Goal: Information Seeking & Learning: Learn about a topic

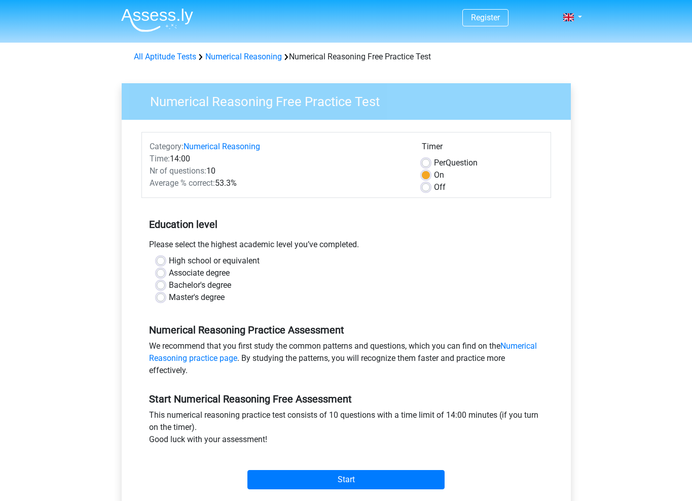
click at [214, 279] on label "Bachelor's degree" at bounding box center [200, 285] width 62 height 12
click at [165, 279] on input "Bachelor's degree" at bounding box center [161, 284] width 8 height 10
radio input "true"
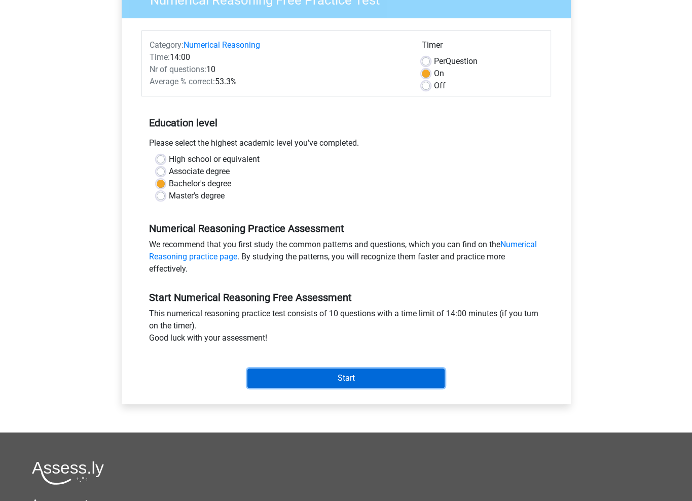
click at [307, 373] on input "Start" at bounding box center [346, 377] width 197 height 19
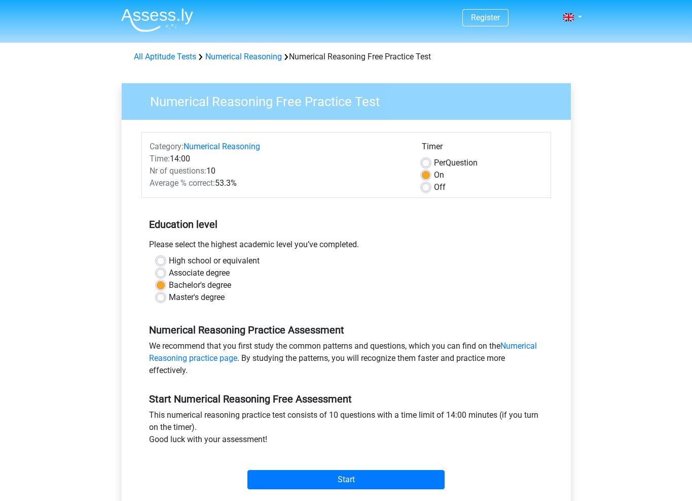
scroll to position [101, 0]
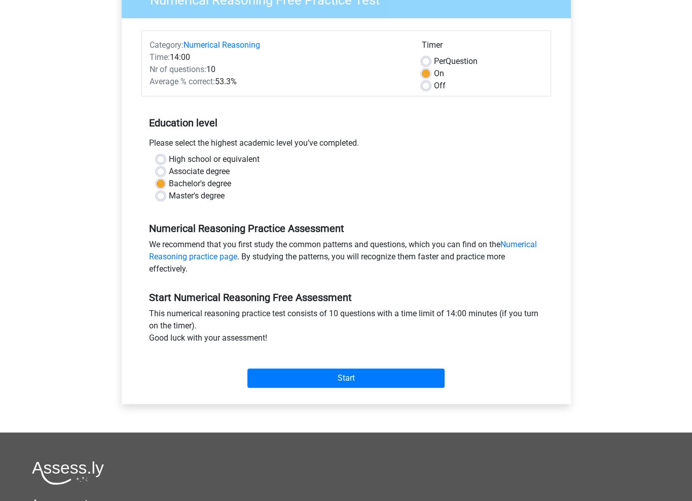
click at [434, 64] on label "Per Question" at bounding box center [456, 61] width 44 height 12
click at [427, 64] on input "Per Question" at bounding box center [426, 60] width 8 height 10
radio input "true"
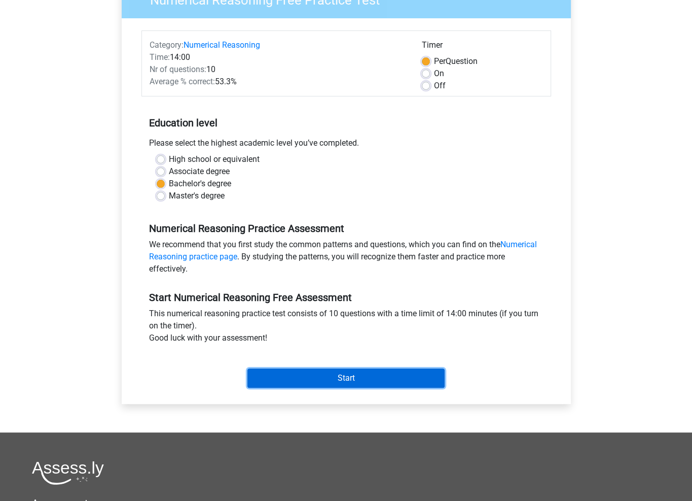
click at [387, 377] on input "Start" at bounding box center [346, 377] width 197 height 19
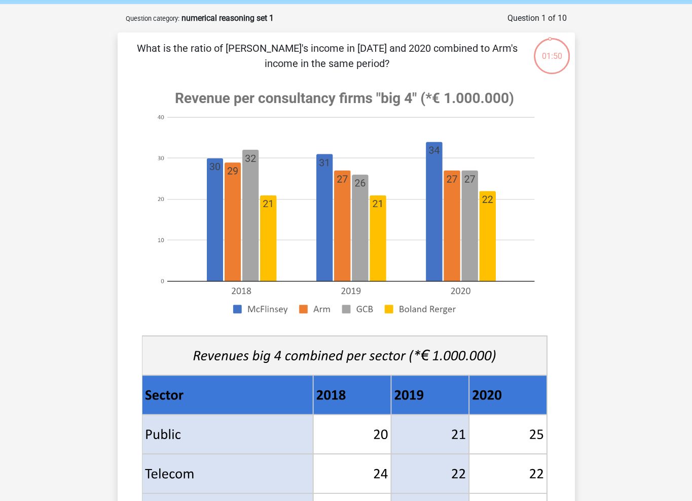
drag, startPoint x: 631, startPoint y: 168, endPoint x: 628, endPoint y: 183, distance: 15.5
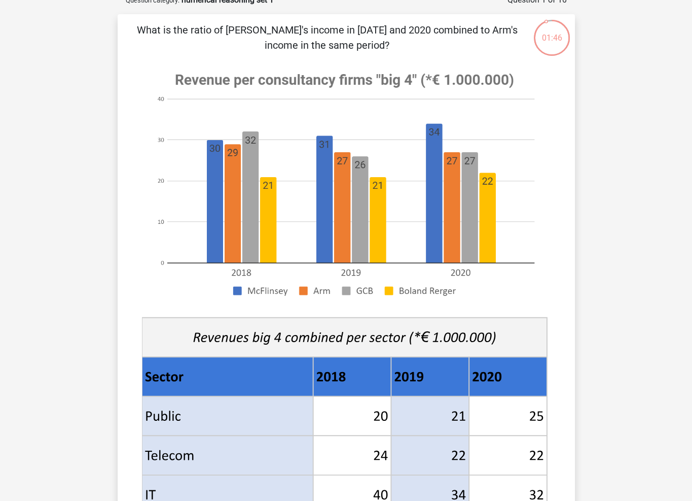
drag, startPoint x: 627, startPoint y: 174, endPoint x: 622, endPoint y: 186, distance: 12.9
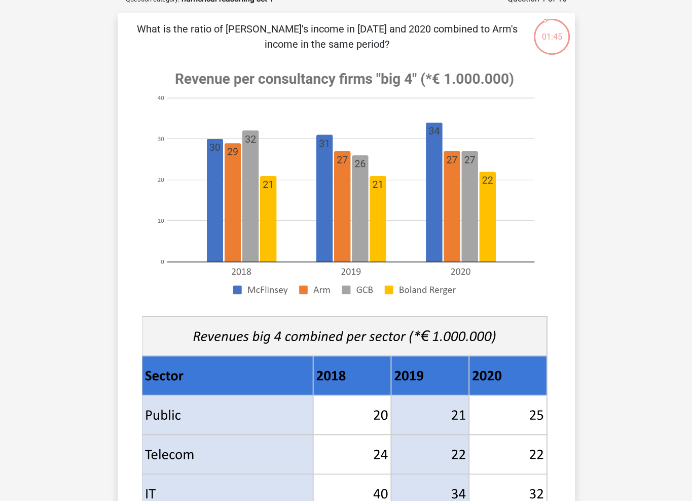
click at [629, 208] on div "Register Nederlands English" at bounding box center [346, 454] width 692 height 1025
click at [622, 161] on div "Register Nederlands English" at bounding box center [346, 454] width 692 height 1025
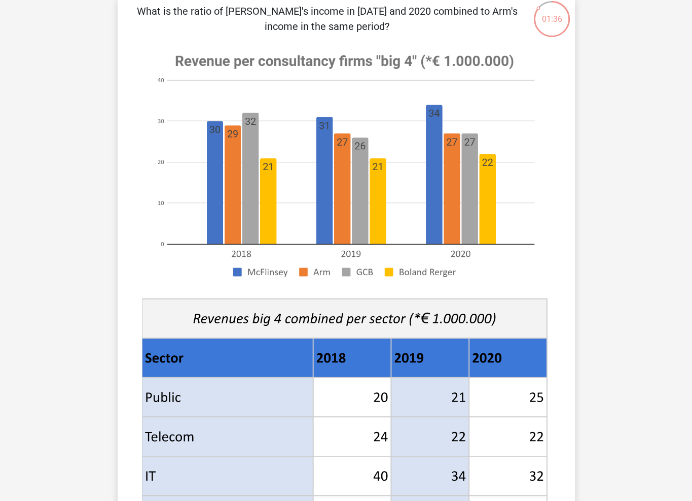
drag, startPoint x: 629, startPoint y: 145, endPoint x: 623, endPoint y: 162, distance: 18.9
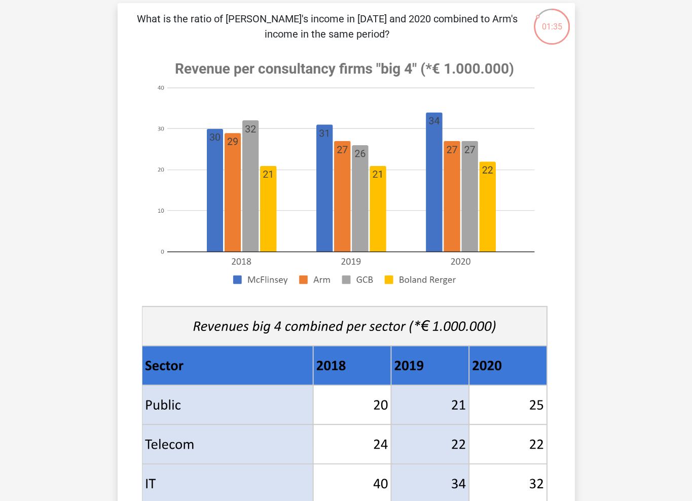
drag, startPoint x: 621, startPoint y: 183, endPoint x: 623, endPoint y: 169, distance: 13.3
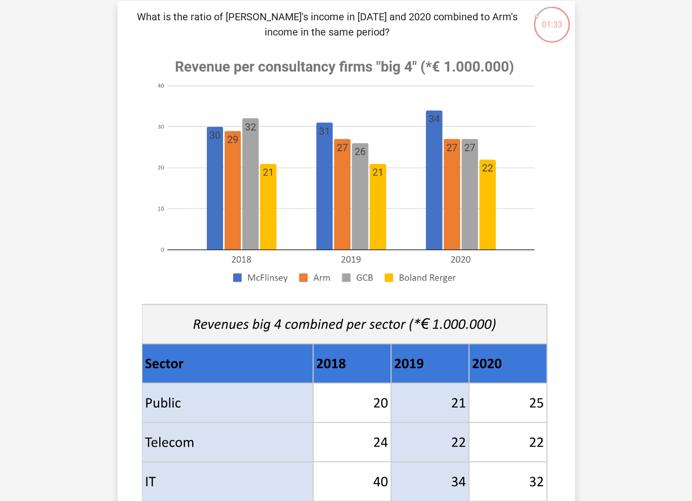
scroll to position [72, 0]
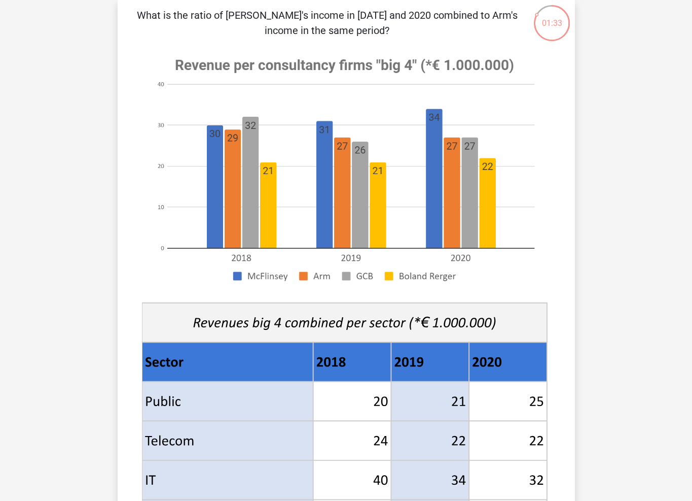
drag, startPoint x: 628, startPoint y: 158, endPoint x: 622, endPoint y: 169, distance: 13.2
click at [622, 169] on div "Register Nederlands English" at bounding box center [346, 440] width 692 height 1025
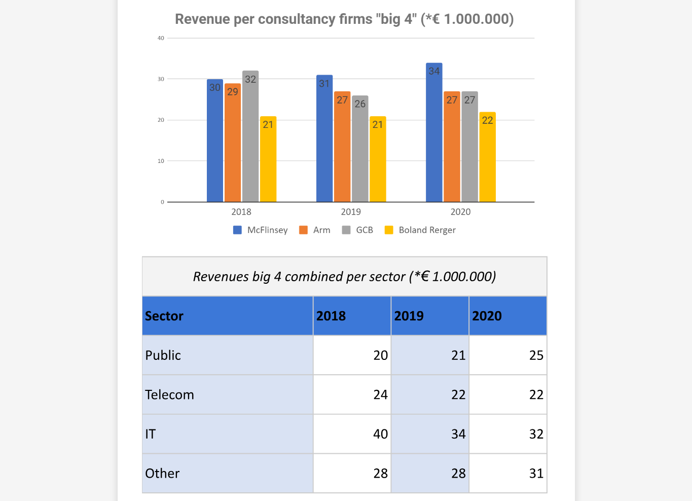
drag, startPoint x: 624, startPoint y: 150, endPoint x: 617, endPoint y: 165, distance: 16.8
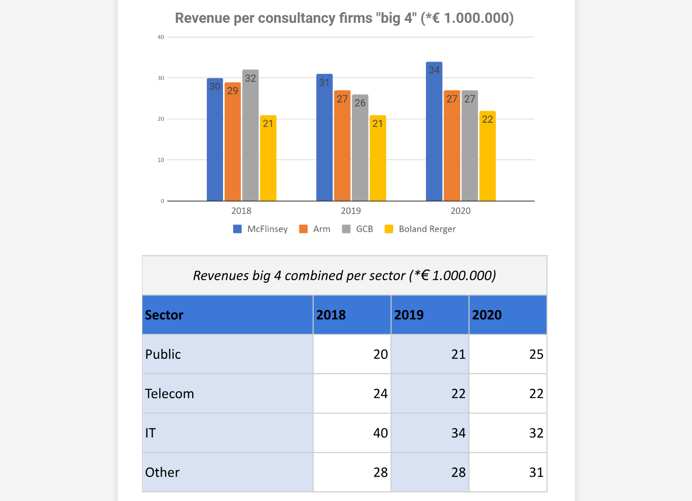
click at [629, 174] on div "Register Nederlands English" at bounding box center [346, 393] width 692 height 1025
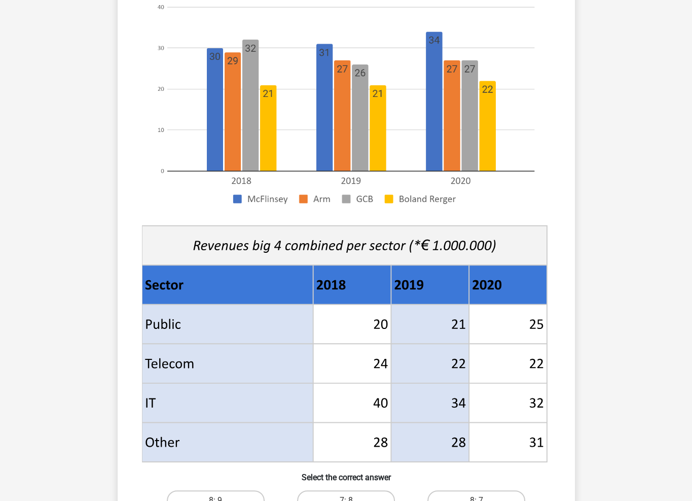
scroll to position [154, 0]
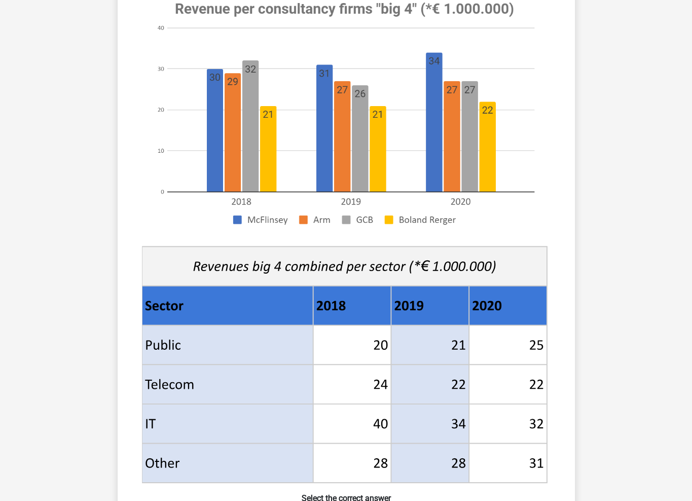
drag, startPoint x: 645, startPoint y: 155, endPoint x: 647, endPoint y: 185, distance: 30.5
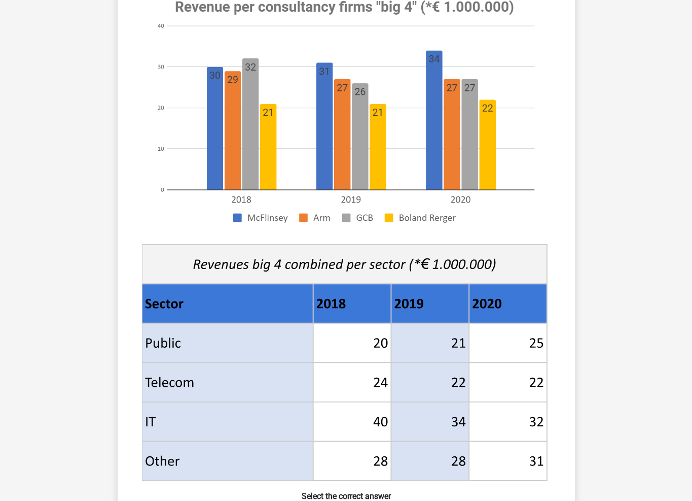
scroll to position [282, 0]
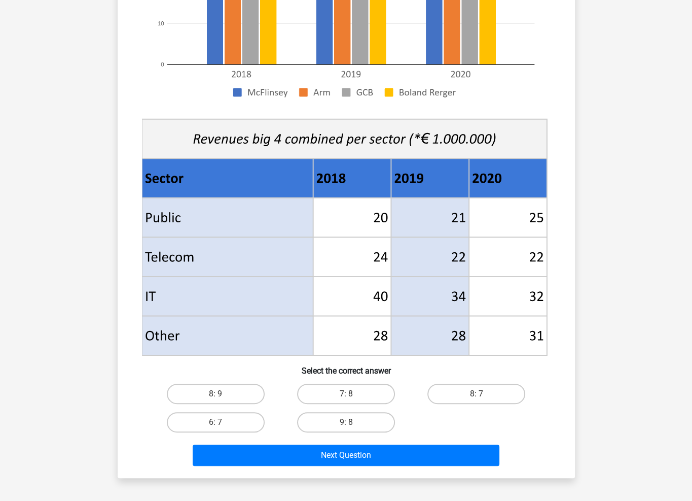
drag, startPoint x: 641, startPoint y: 186, endPoint x: 644, endPoint y: 161, distance: 25.0
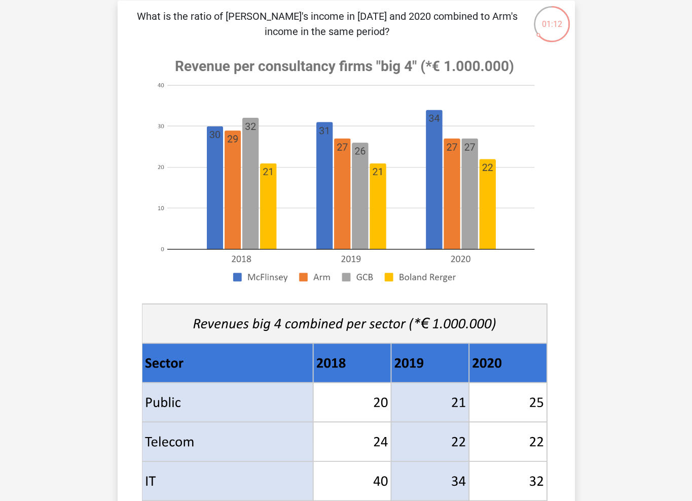
scroll to position [0, 0]
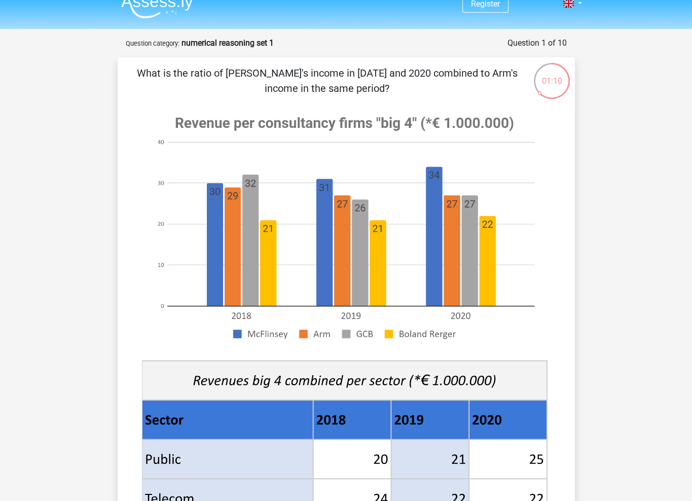
drag, startPoint x: 627, startPoint y: 175, endPoint x: 626, endPoint y: 189, distance: 14.2
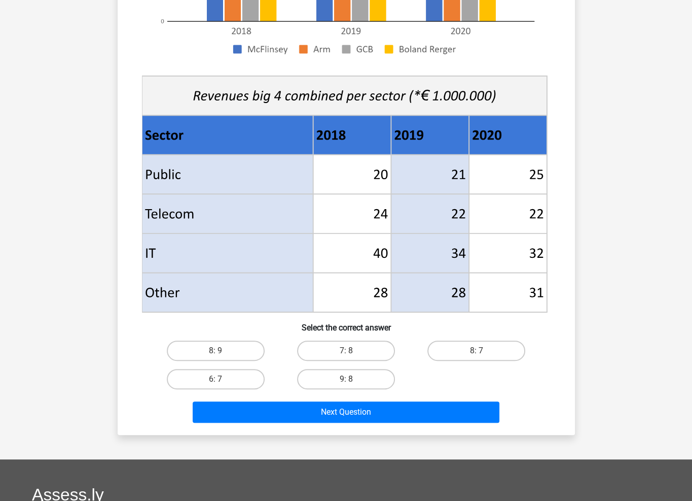
scroll to position [267, 0]
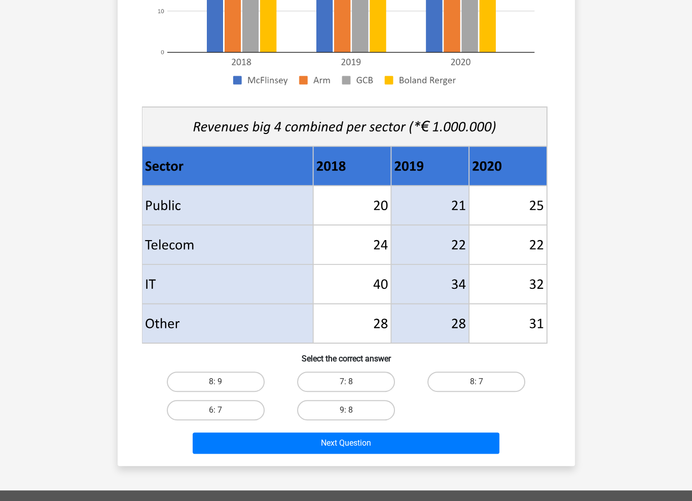
click at [626, 189] on div "Register Nederlands English" at bounding box center [346, 245] width 692 height 1025
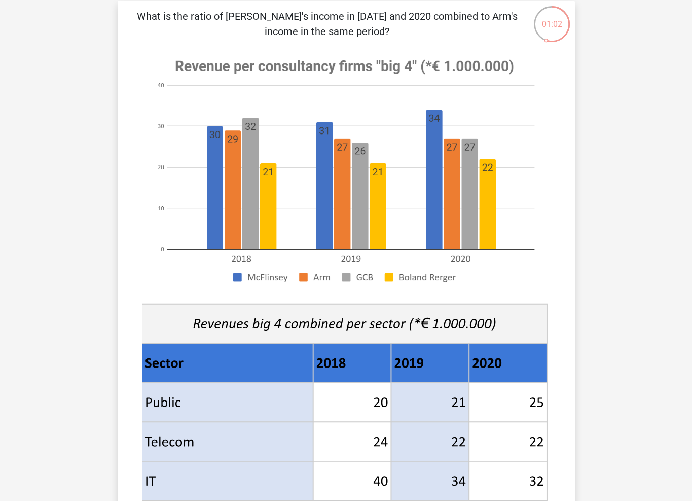
drag, startPoint x: 618, startPoint y: 182, endPoint x: 611, endPoint y: 206, distance: 25.5
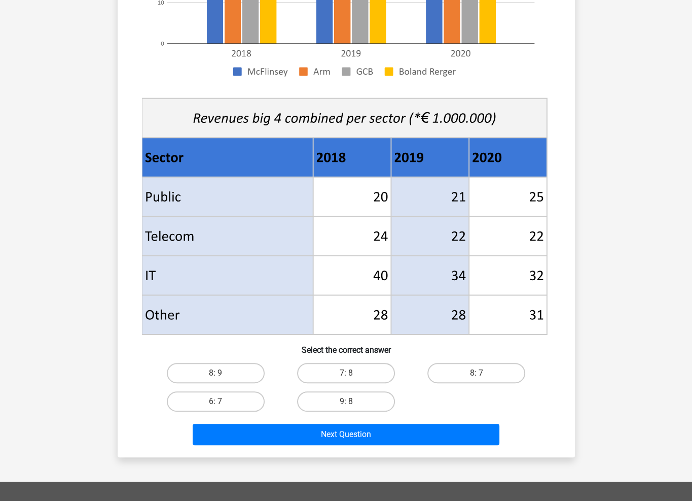
scroll to position [406, 0]
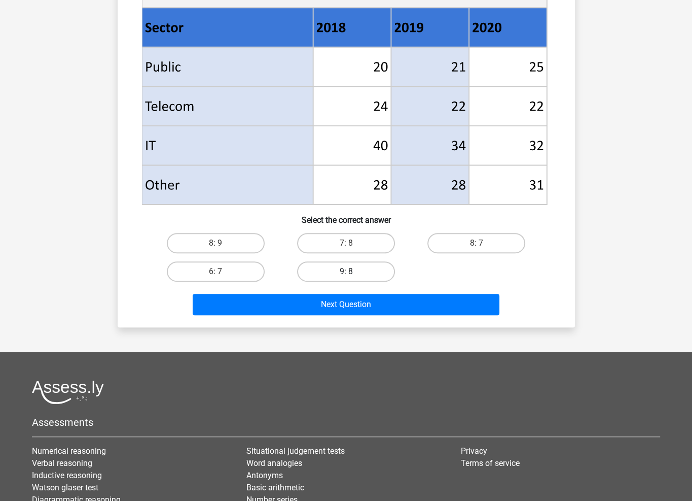
click at [383, 263] on label "9: 8" at bounding box center [346, 271] width 98 height 20
click at [352, 271] on input "9: 8" at bounding box center [349, 274] width 7 height 7
radio input "true"
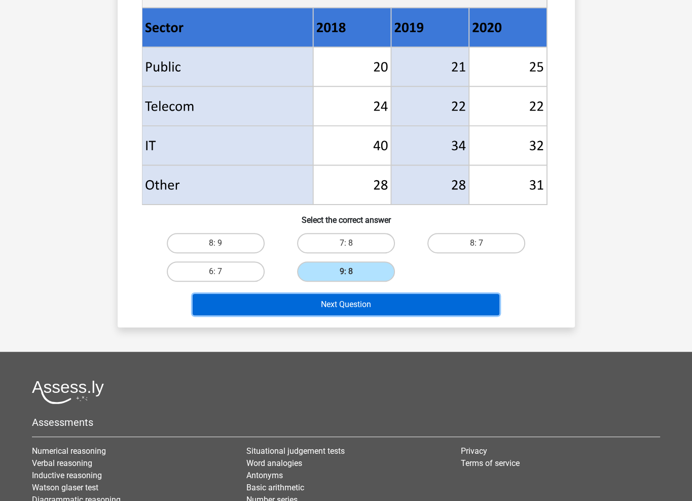
click at [411, 301] on button "Next Question" at bounding box center [346, 304] width 307 height 21
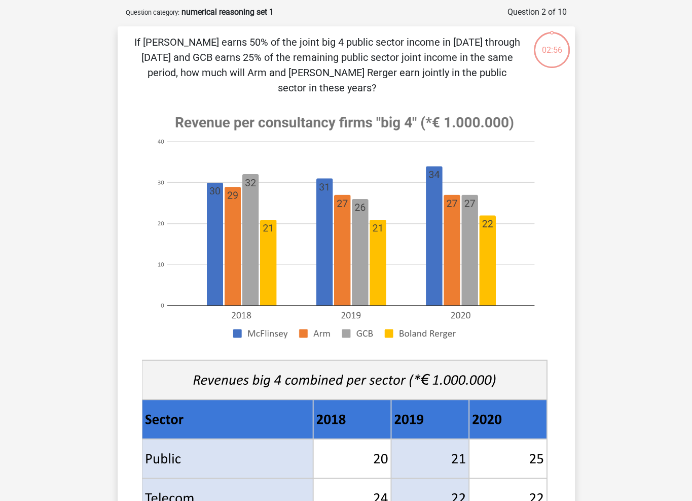
scroll to position [51, 0]
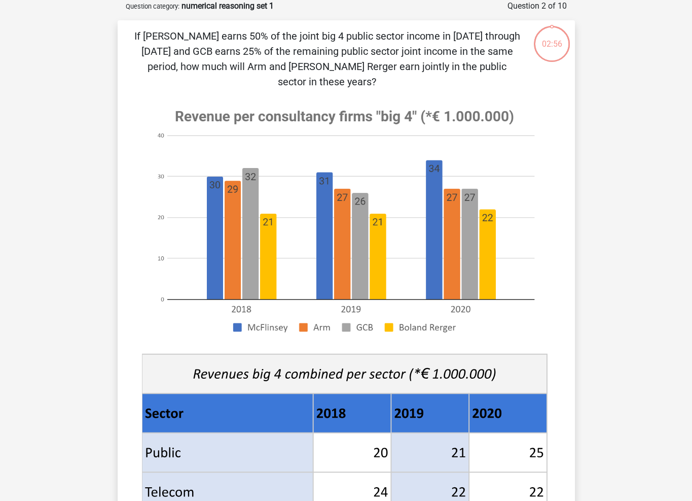
click at [625, 258] on div "Register Nederlands English" at bounding box center [346, 476] width 692 height 1055
click at [624, 245] on div "Register Nederlands English" at bounding box center [346, 476] width 692 height 1055
click at [628, 169] on div "Register Nederlands English" at bounding box center [346, 476] width 692 height 1055
click at [612, 168] on div "Register Nederlands English" at bounding box center [346, 476] width 692 height 1055
click at [615, 100] on div "Register Nederlands English" at bounding box center [346, 476] width 692 height 1055
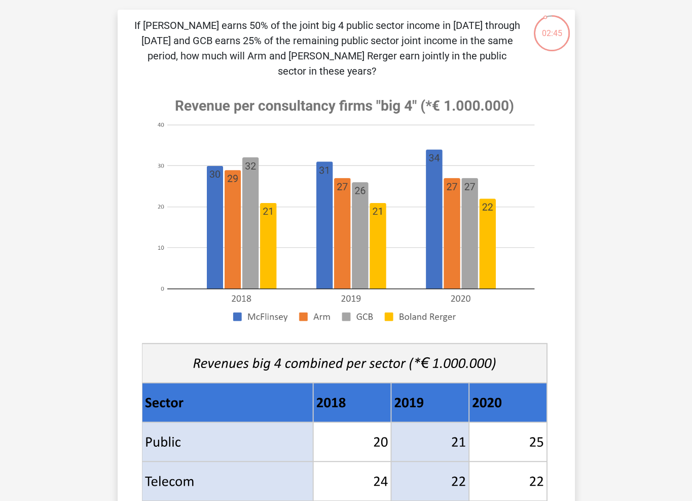
drag, startPoint x: 626, startPoint y: 112, endPoint x: 620, endPoint y: 122, distance: 11.8
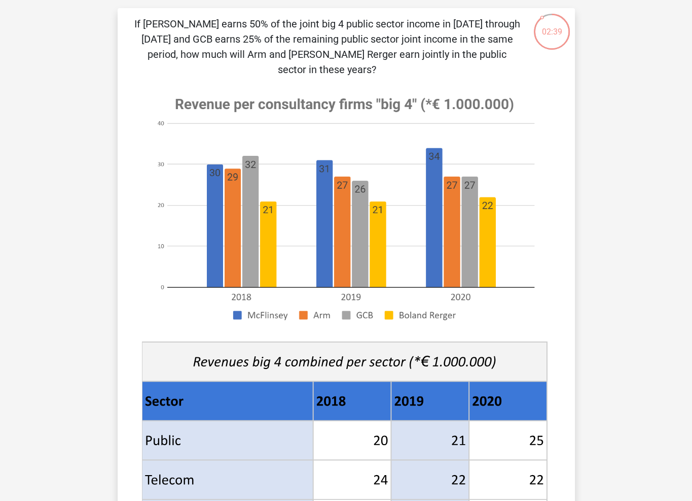
click at [615, 122] on div "Register Nederlands English" at bounding box center [346, 464] width 692 height 1055
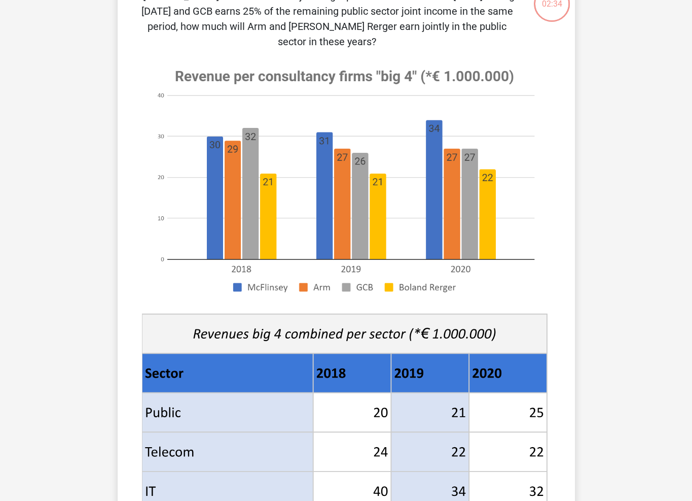
scroll to position [12, 0]
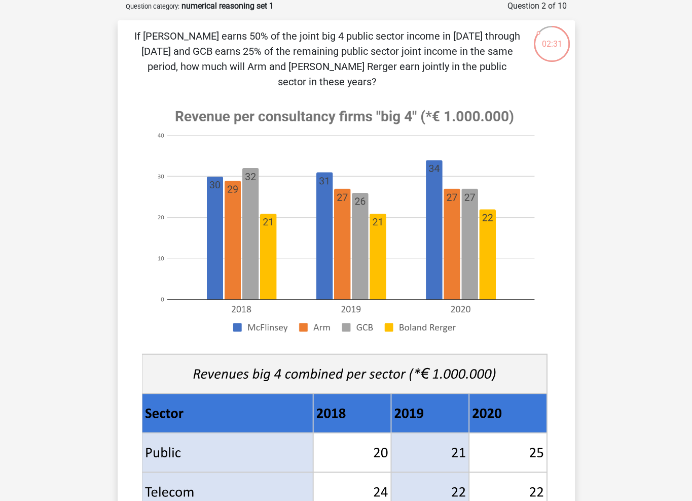
click at [605, 137] on div "Register Nederlands English" at bounding box center [346, 476] width 692 height 1055
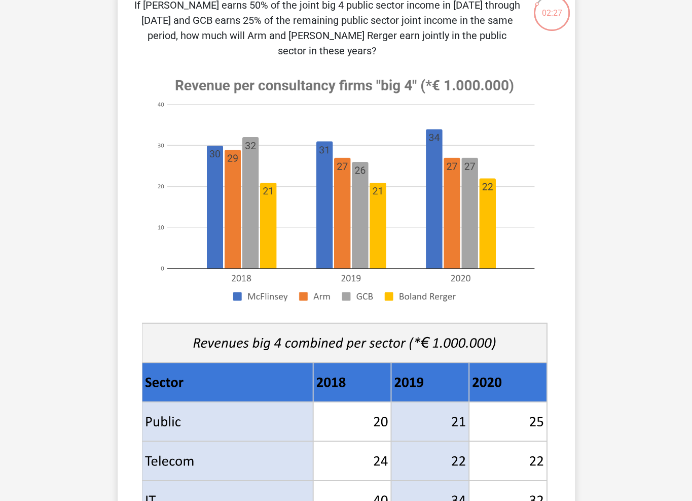
scroll to position [0, 0]
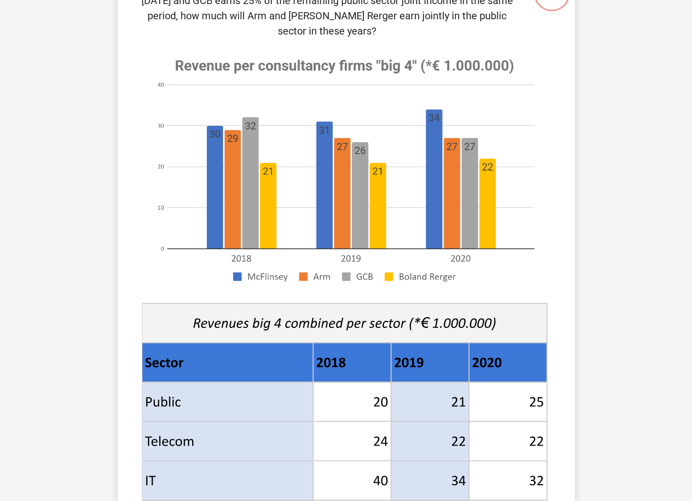
scroll to position [203, 0]
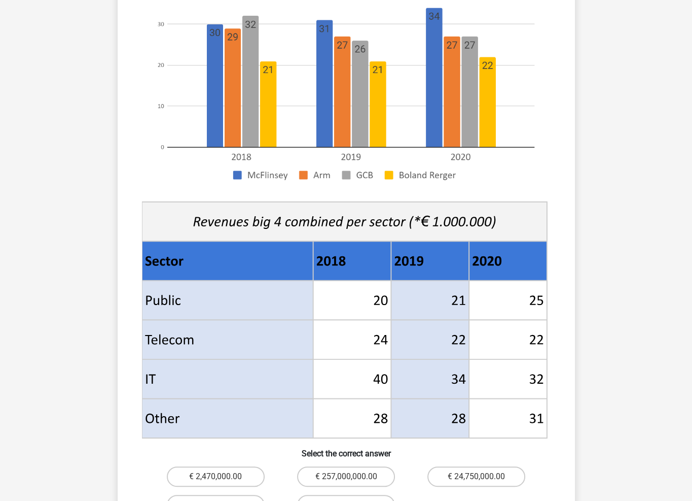
click at [637, 246] on div "Register Nederlands English" at bounding box center [346, 324] width 692 height 1055
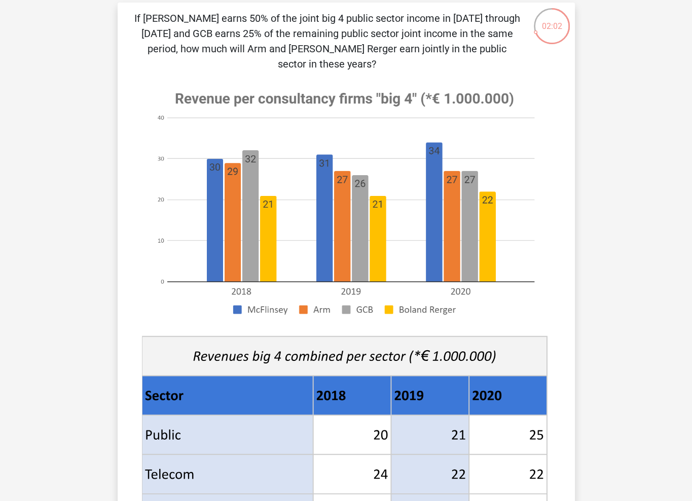
scroll to position [51, 0]
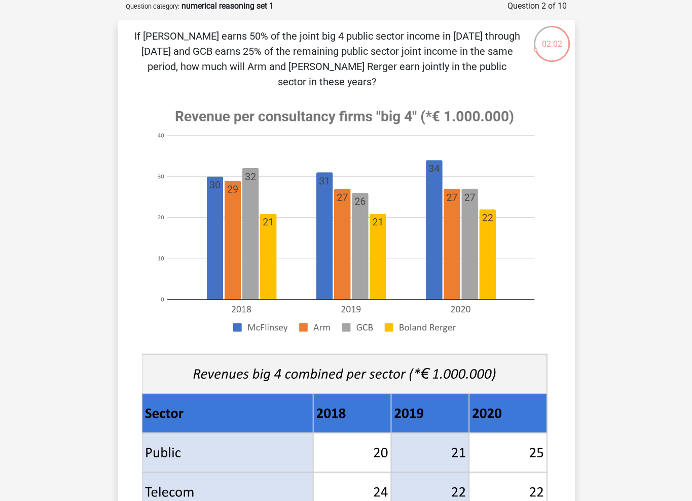
click at [617, 185] on div "Register Nederlands English" at bounding box center [346, 476] width 692 height 1055
click at [617, 177] on div "Register Nederlands English" at bounding box center [346, 476] width 692 height 1055
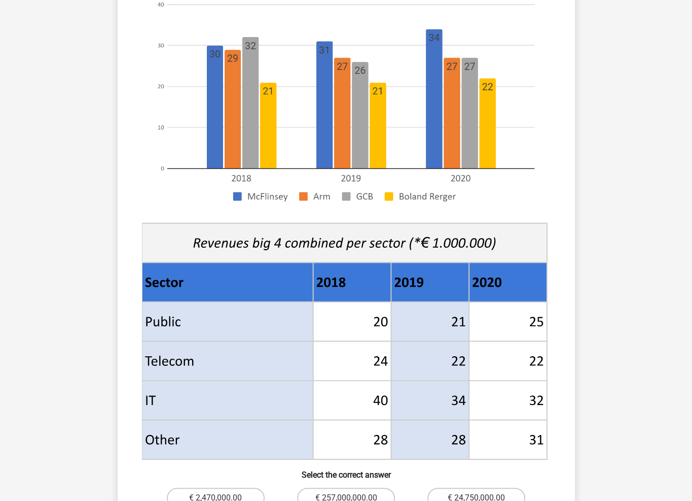
scroll to position [203, 0]
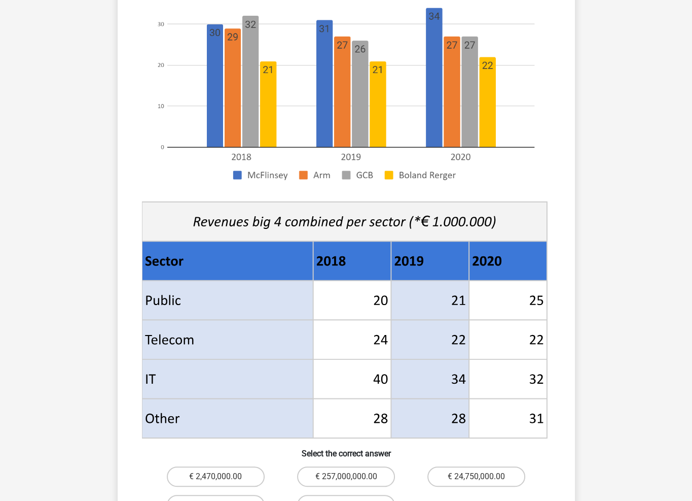
click at [596, 221] on div "Register Nederlands English" at bounding box center [346, 324] width 692 height 1055
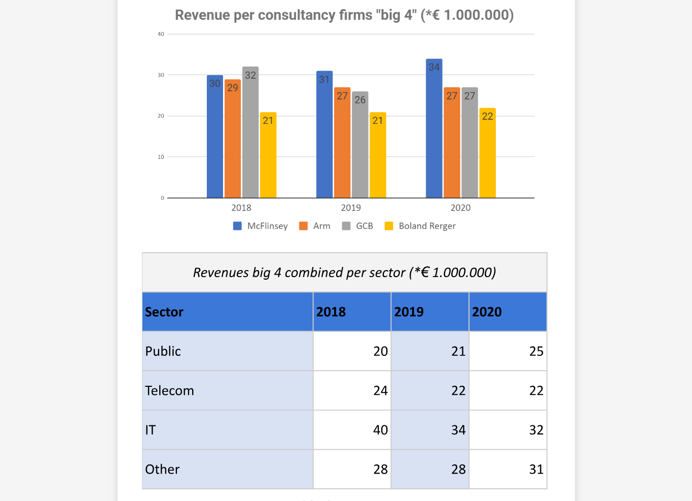
click at [590, 210] on div "Register Nederlands English" at bounding box center [346, 375] width 692 height 1055
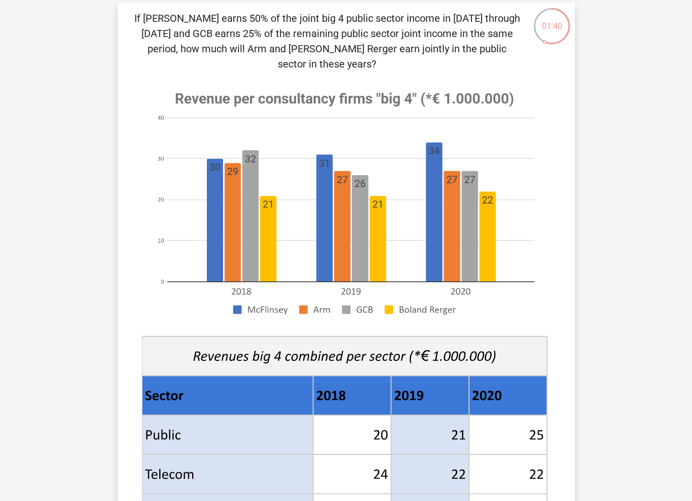
scroll to position [51, 0]
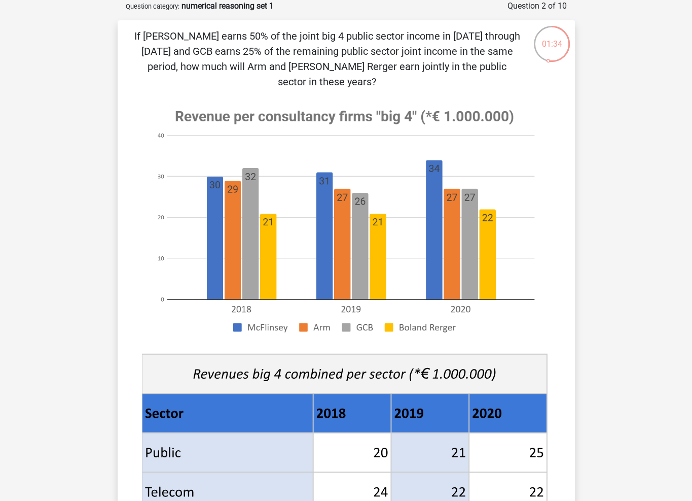
click at [598, 148] on div "Register Nederlands English" at bounding box center [346, 476] width 692 height 1055
click at [623, 145] on div "Register Nederlands English" at bounding box center [346, 476] width 692 height 1055
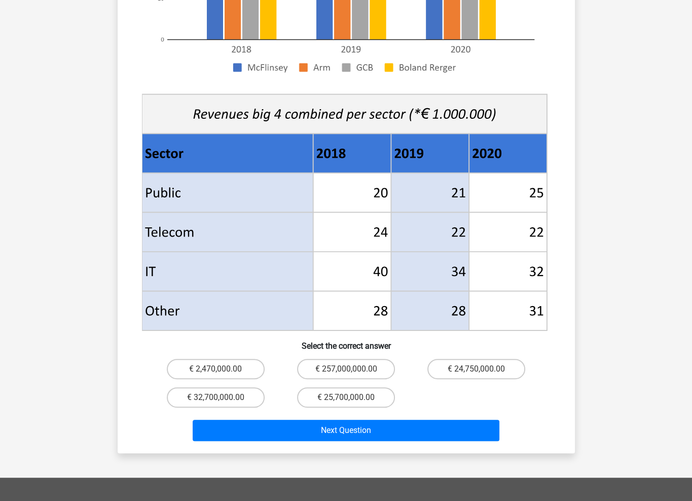
drag, startPoint x: 596, startPoint y: 178, endPoint x: 591, endPoint y: 202, distance: 24.9
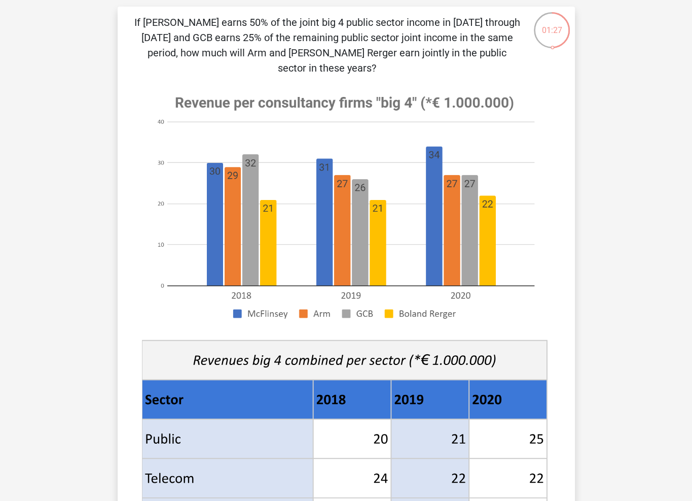
scroll to position [61, 0]
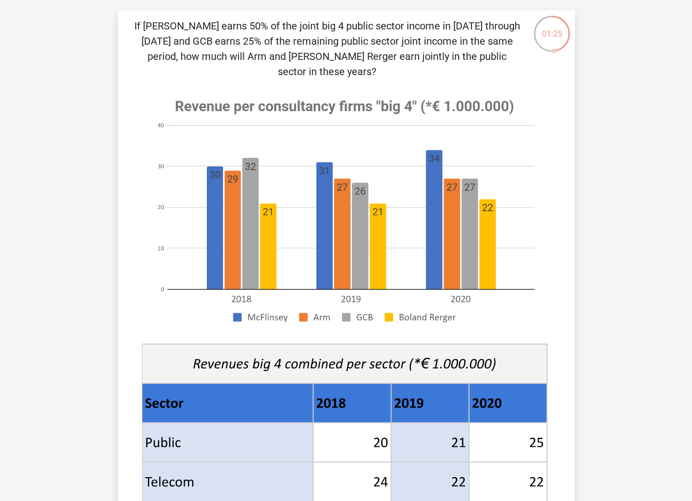
click at [597, 194] on div "Register Nederlands English" at bounding box center [346, 466] width 692 height 1055
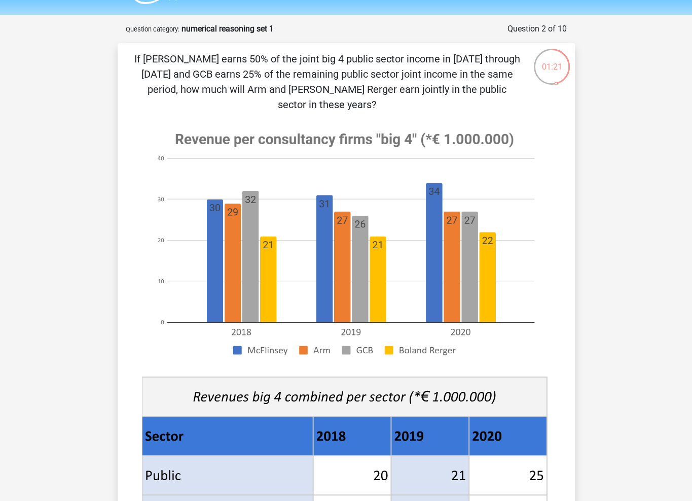
scroll to position [40, 0]
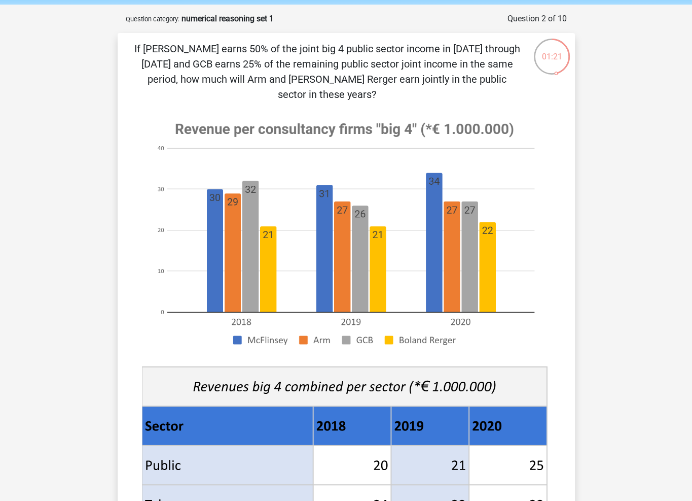
drag, startPoint x: 609, startPoint y: 173, endPoint x: 609, endPoint y: 199, distance: 25.9
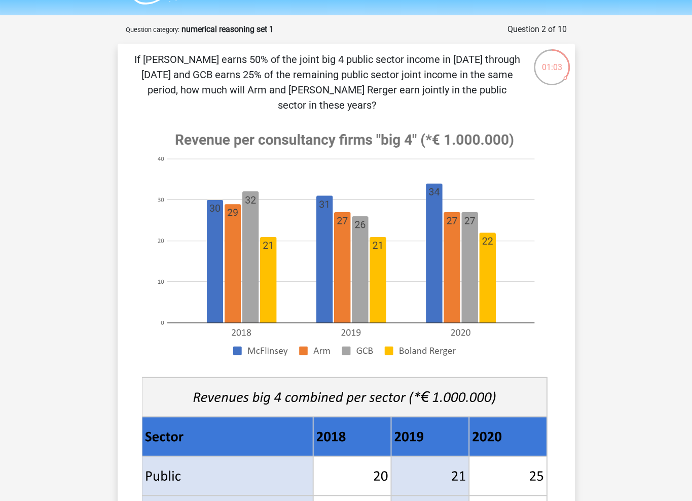
scroll to position [30, 0]
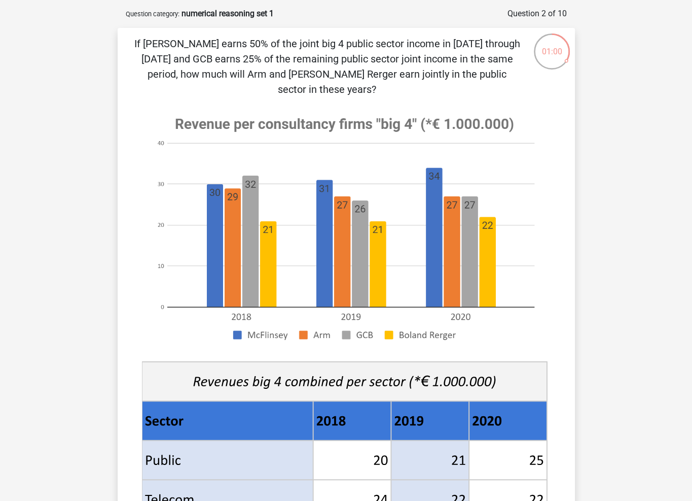
drag, startPoint x: 89, startPoint y: 270, endPoint x: 84, endPoint y: 288, distance: 18.0
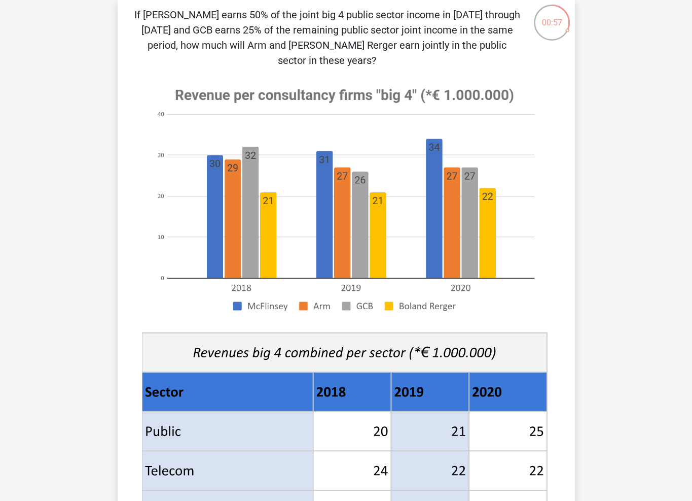
scroll to position [75, 0]
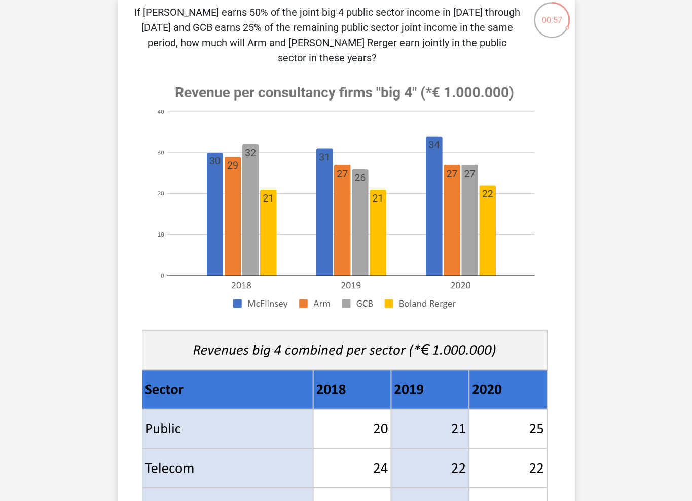
drag, startPoint x: 82, startPoint y: 277, endPoint x: 77, endPoint y: 292, distance: 15.1
click at [74, 309] on div "Register Nederlands English" at bounding box center [346, 452] width 692 height 1055
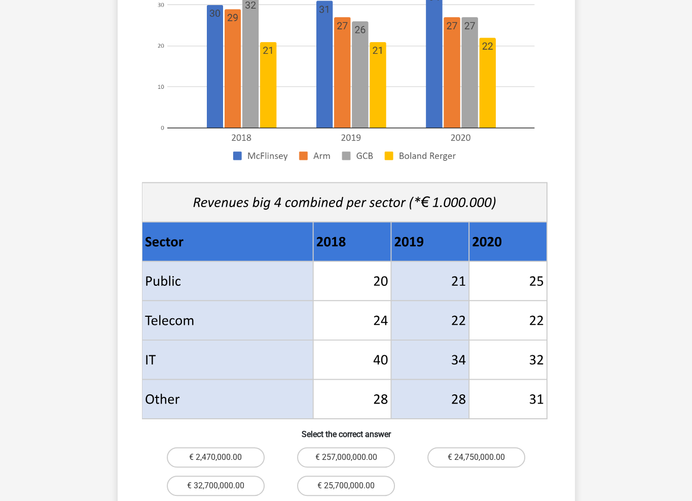
scroll to position [234, 0]
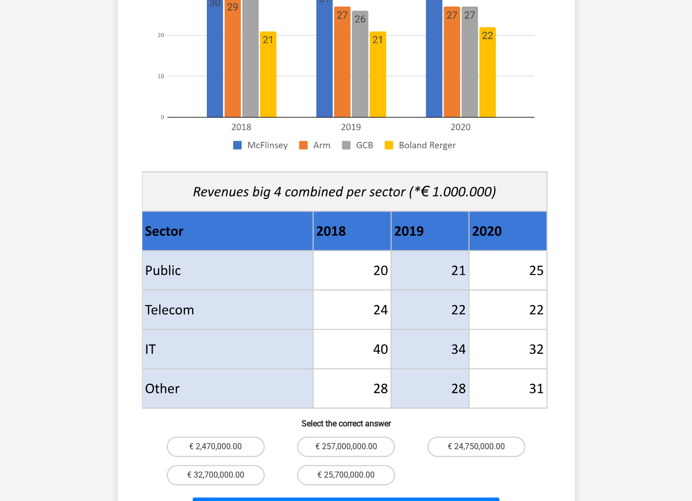
drag, startPoint x: 90, startPoint y: 272, endPoint x: 83, endPoint y: 300, distance: 28.3
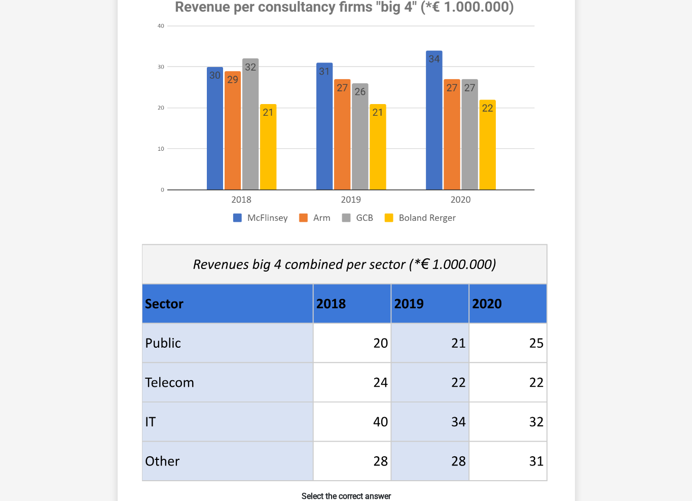
scroll to position [0, 0]
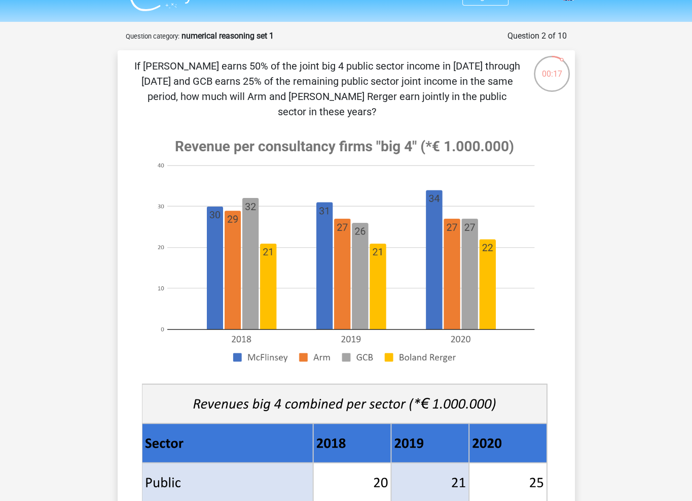
scroll to position [28, 0]
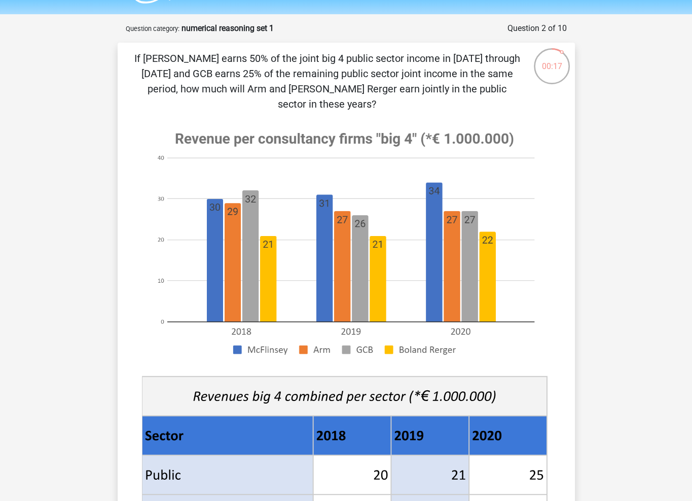
drag, startPoint x: 615, startPoint y: 172, endPoint x: 611, endPoint y: 196, distance: 24.2
click at [611, 196] on div "Register Nederlands English" at bounding box center [346, 499] width 692 height 1055
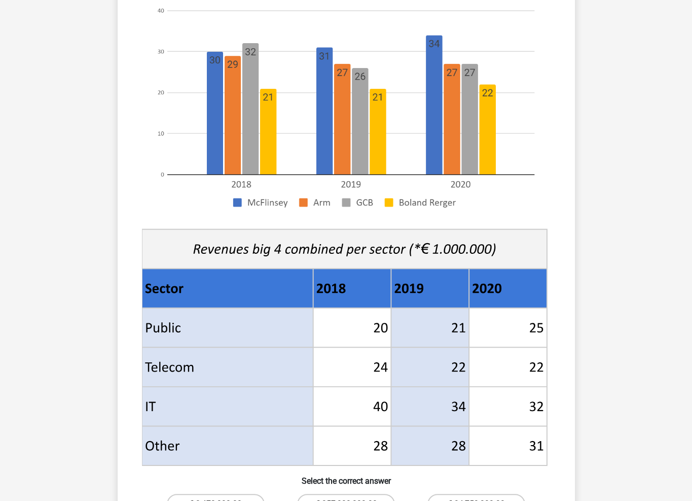
scroll to position [383, 0]
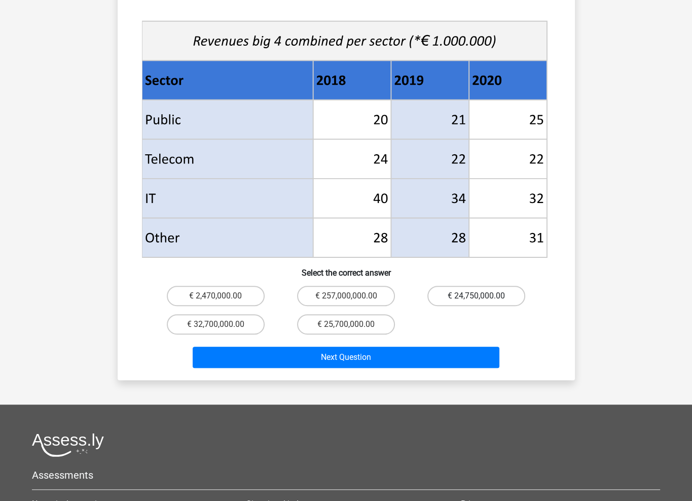
click at [454, 286] on label "€ 24,750,000.00" at bounding box center [477, 296] width 98 height 20
click at [477, 296] on input "€ 24,750,000.00" at bounding box center [480, 299] width 7 height 7
radio input "true"
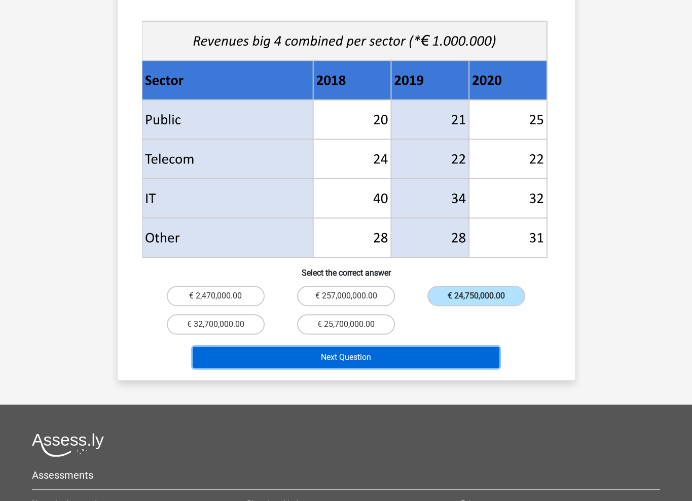
click at [412, 346] on button "Next Question" at bounding box center [346, 356] width 307 height 21
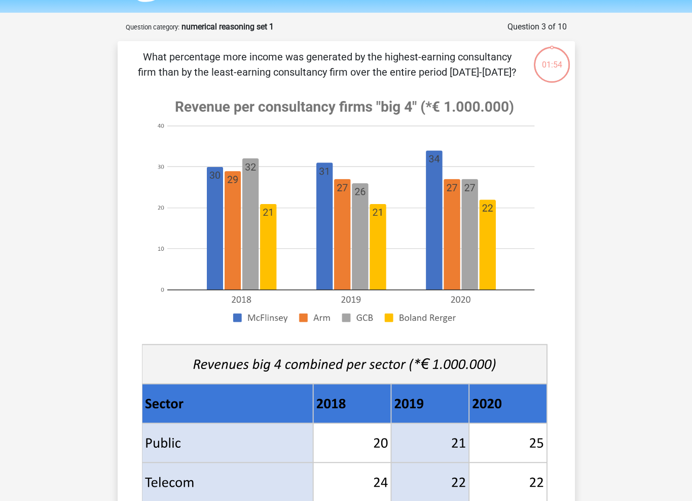
scroll to position [0, 0]
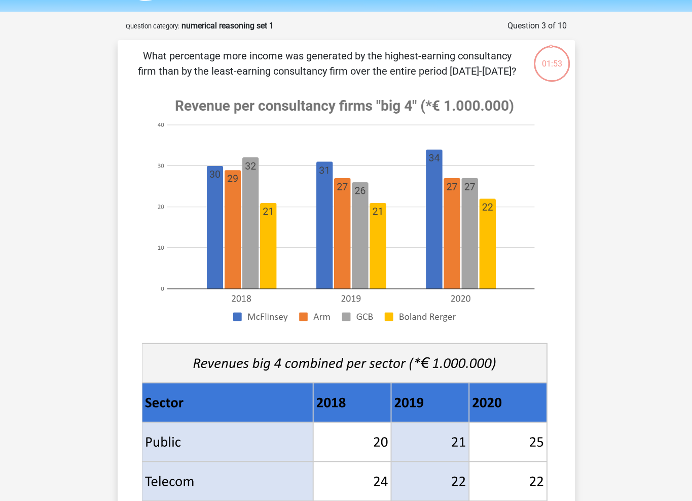
drag, startPoint x: 619, startPoint y: 217, endPoint x: 618, endPoint y: 241, distance: 23.9
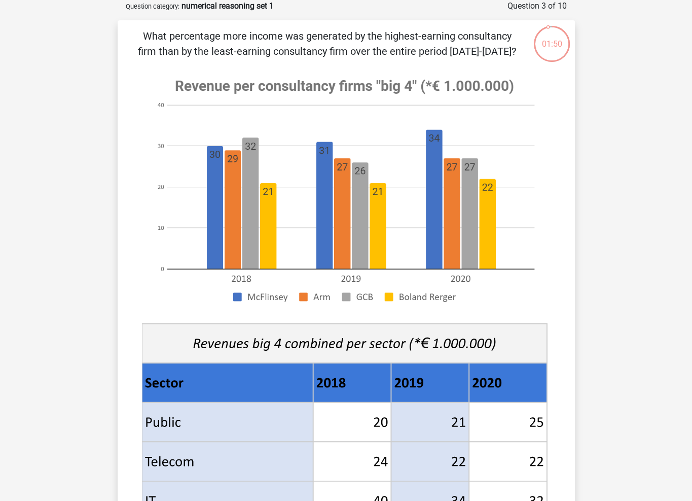
drag, startPoint x: 625, startPoint y: 180, endPoint x: 622, endPoint y: 192, distance: 11.9
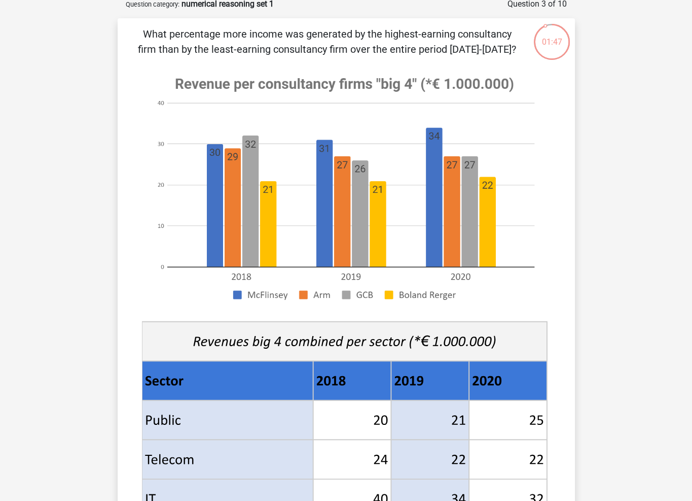
click at [625, 177] on div "Register Nederlands English" at bounding box center [346, 459] width 692 height 1025
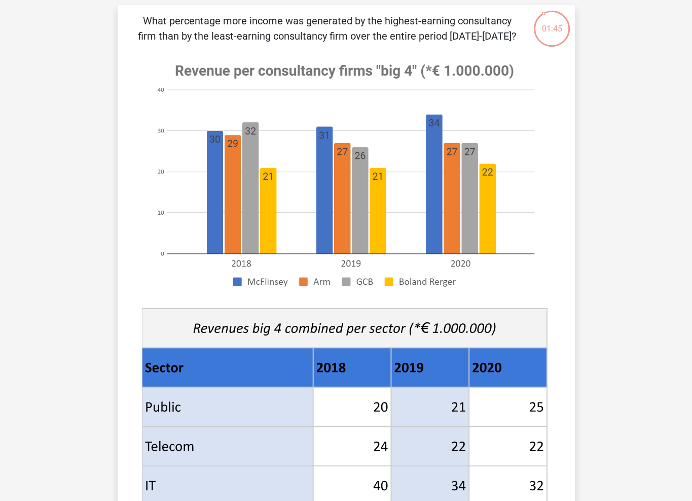
drag, startPoint x: 628, startPoint y: 164, endPoint x: 628, endPoint y: 175, distance: 11.2
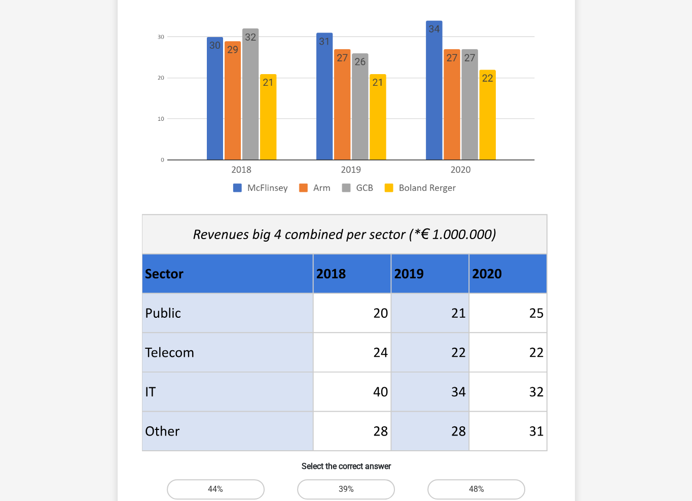
scroll to position [234, 0]
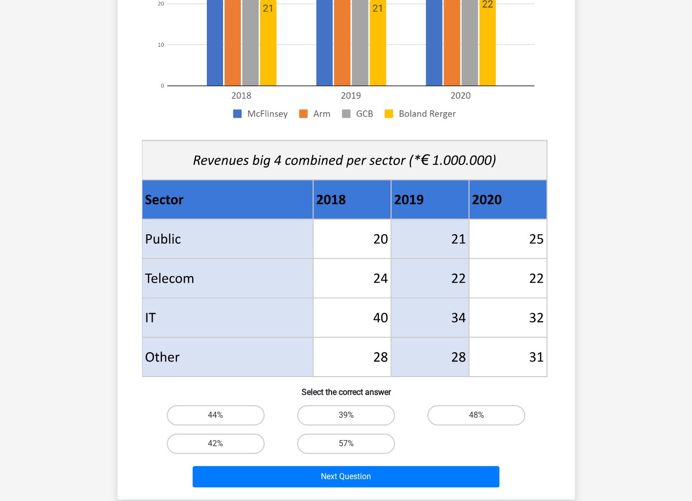
click at [479, 415] on input "48%" at bounding box center [480, 418] width 7 height 7
radio input "true"
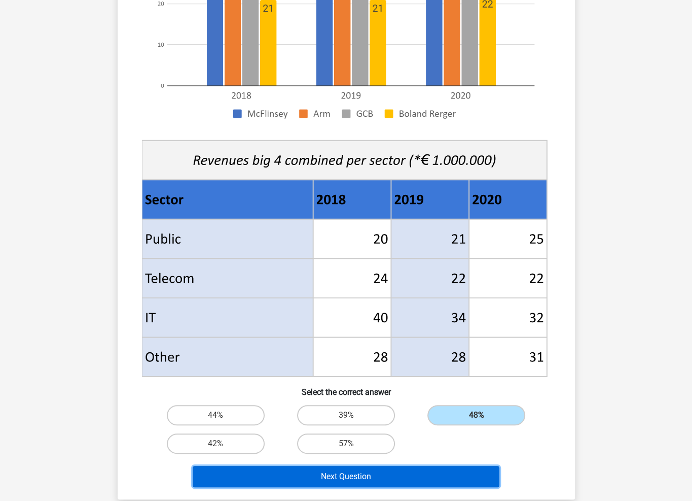
click at [420, 474] on button "Next Question" at bounding box center [346, 476] width 307 height 21
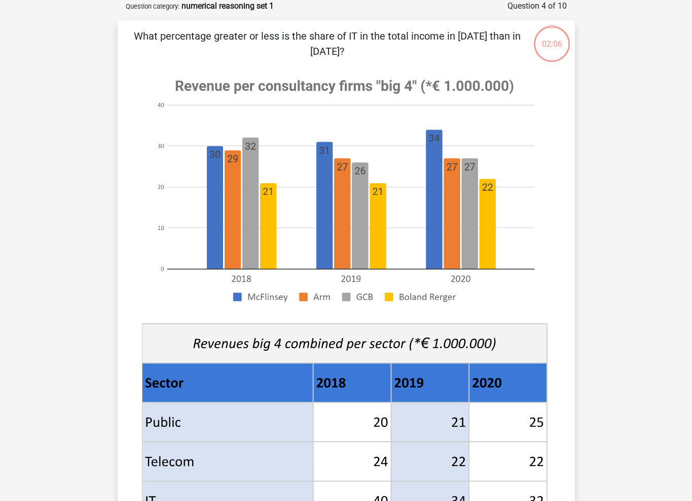
scroll to position [51, 0]
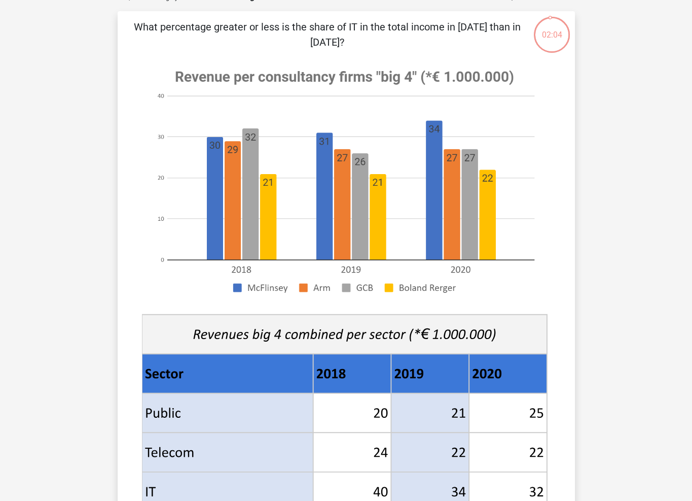
drag, startPoint x: 633, startPoint y: 164, endPoint x: 631, endPoint y: 180, distance: 15.9
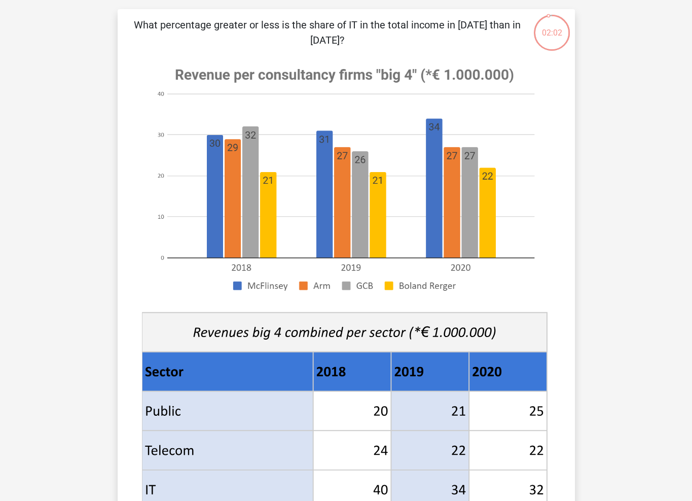
drag, startPoint x: 633, startPoint y: 176, endPoint x: 631, endPoint y: 186, distance: 9.8
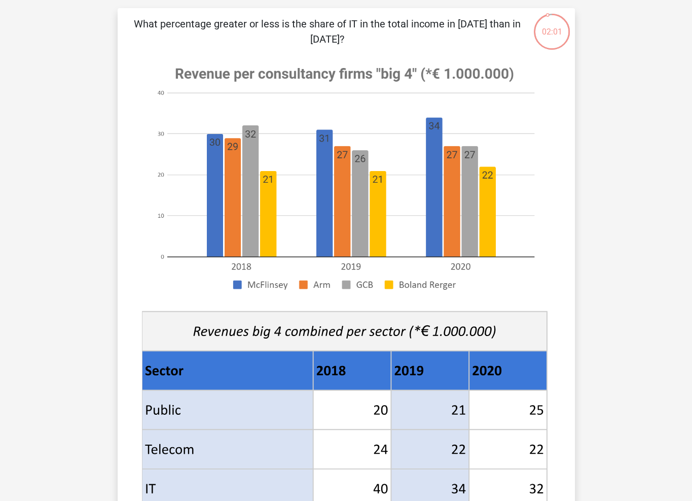
click at [633, 185] on div "Register Nederlands English" at bounding box center [346, 449] width 692 height 1025
click at [633, 182] on div "Register Nederlands English" at bounding box center [346, 449] width 692 height 1025
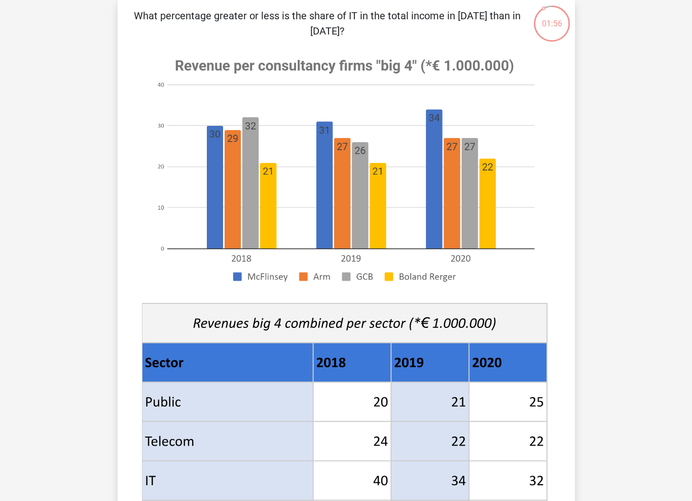
drag, startPoint x: 623, startPoint y: 183, endPoint x: 621, endPoint y: 197, distance: 14.4
click at [617, 208] on div "Register Nederlands English" at bounding box center [346, 441] width 692 height 1025
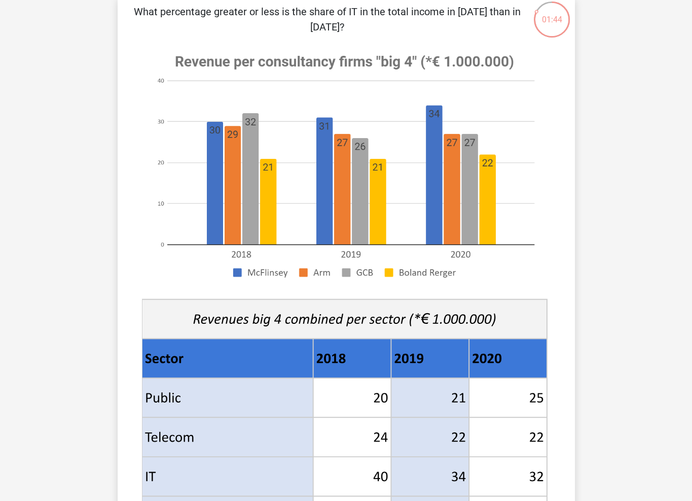
scroll to position [122, 0]
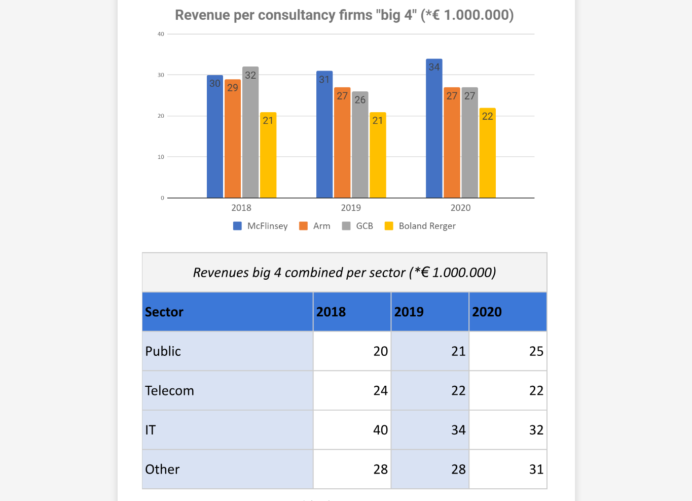
click at [558, 238] on div "What percentage greater or less is the share of IT in the total income in 2020 …" at bounding box center [346, 280] width 449 height 646
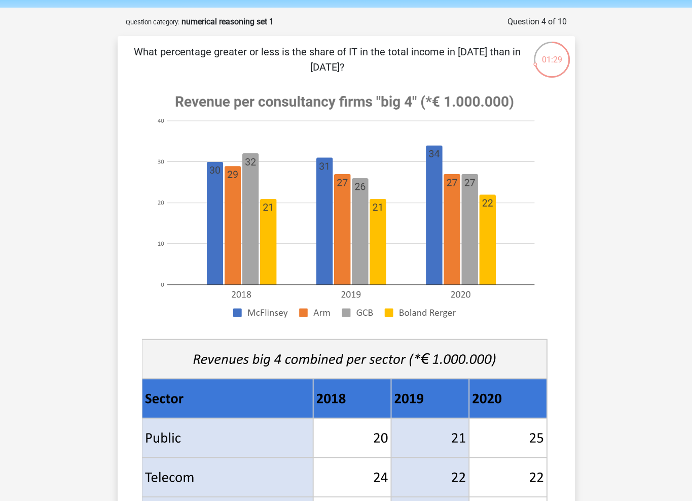
scroll to position [0, 0]
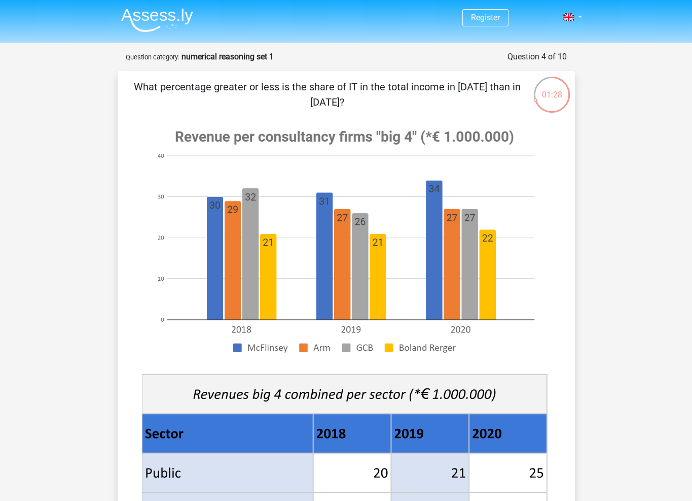
click at [415, 93] on p "What percentage greater or less is the share of IT in the total income in 2020 …" at bounding box center [327, 94] width 387 height 30
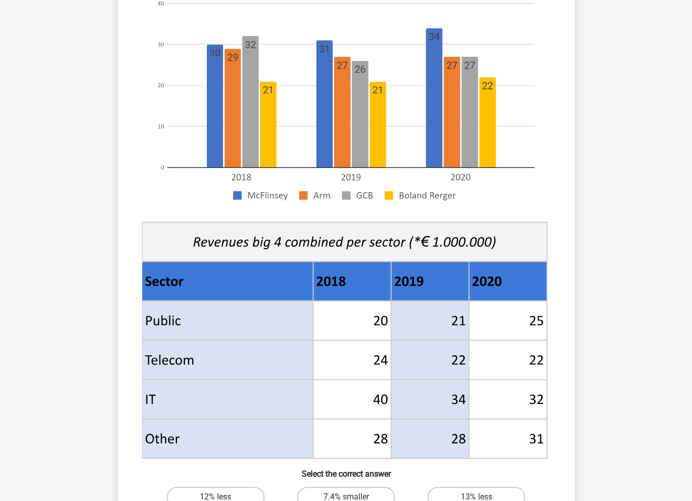
click at [643, 229] on div "Register Nederlands English" at bounding box center [346, 360] width 692 height 1025
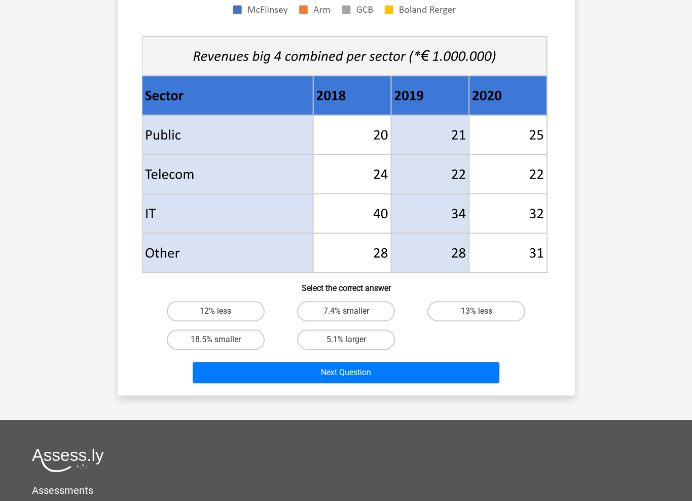
scroll to position [406, 0]
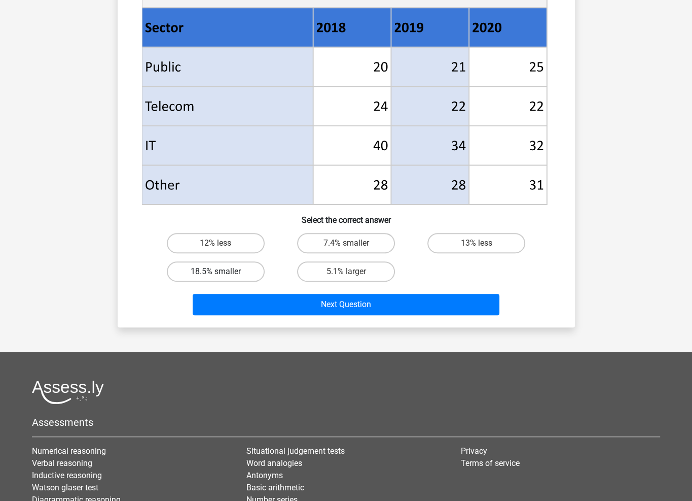
click at [245, 273] on label "18.5% smaller" at bounding box center [216, 271] width 98 height 20
click at [222, 273] on input "18.5% smaller" at bounding box center [219, 274] width 7 height 7
radio input "true"
click at [220, 245] on input "12% less" at bounding box center [219, 246] width 7 height 7
radio input "true"
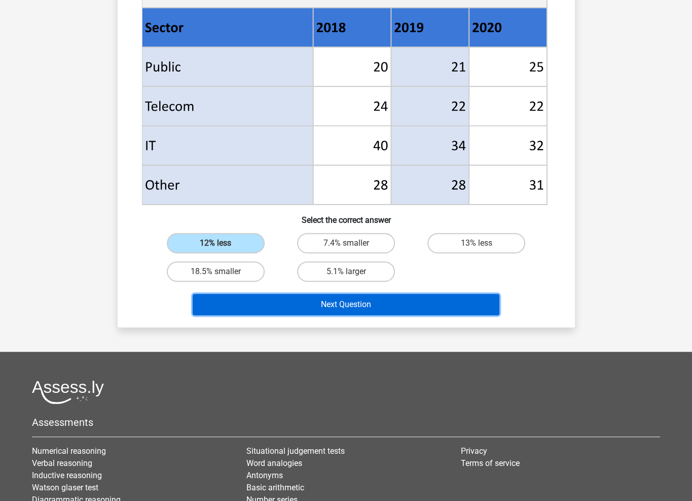
click at [342, 304] on button "Next Question" at bounding box center [346, 304] width 307 height 21
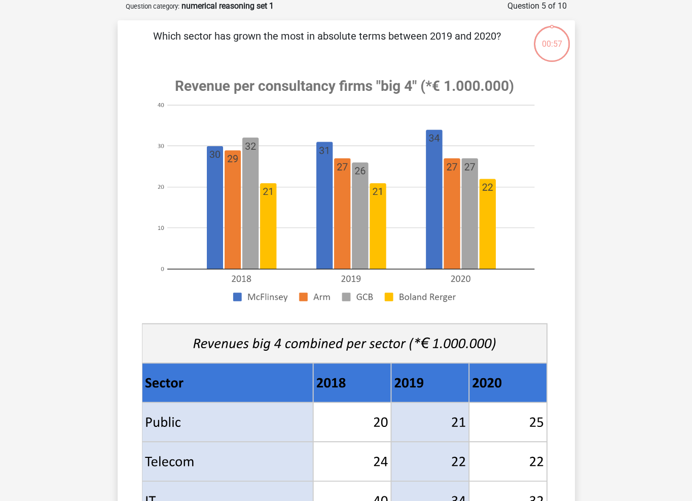
scroll to position [51, 0]
click at [612, 253] on div "Register Nederlands English" at bounding box center [346, 461] width 692 height 1025
click at [613, 237] on div "Register Nederlands English" at bounding box center [346, 461] width 692 height 1025
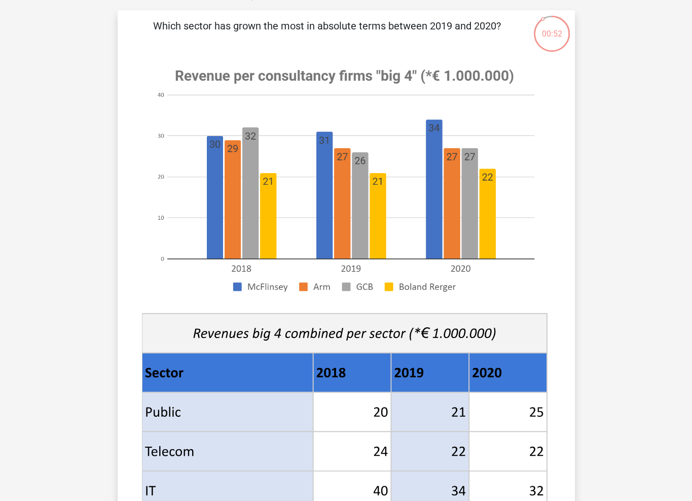
drag, startPoint x: 623, startPoint y: 208, endPoint x: 621, endPoint y: 221, distance: 12.3
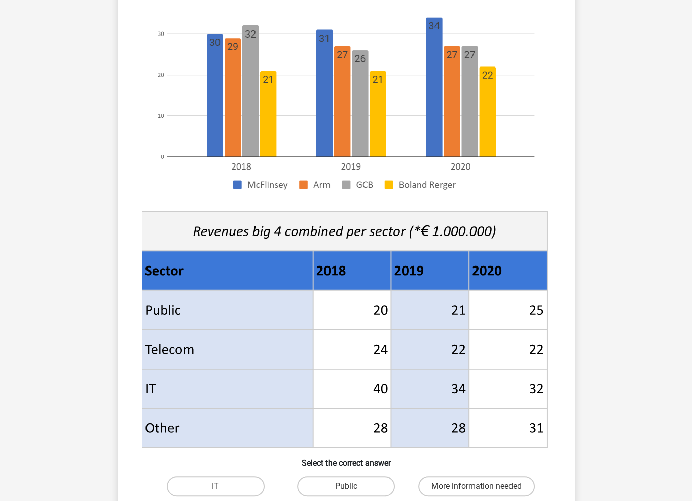
click at [614, 207] on div "Register Nederlands English" at bounding box center [346, 349] width 692 height 1025
click at [613, 215] on div "Register Nederlands English" at bounding box center [346, 349] width 692 height 1025
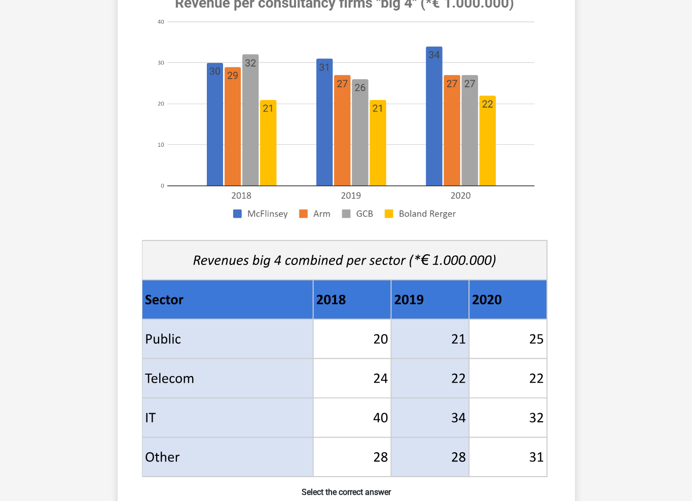
scroll to position [152, 0]
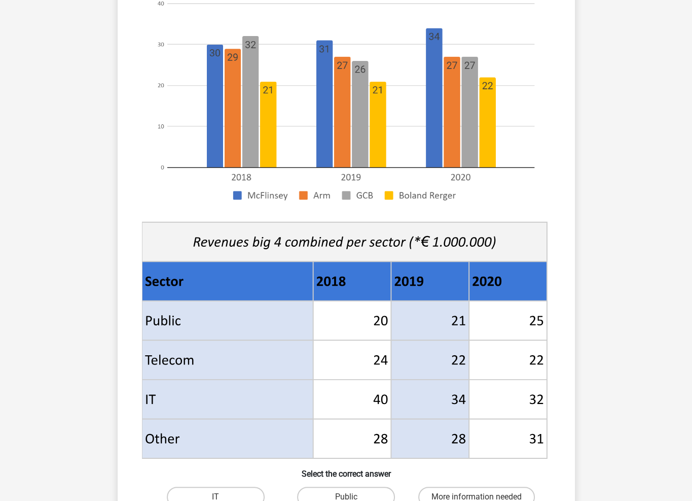
click at [613, 215] on div "Register Nederlands English" at bounding box center [346, 360] width 692 height 1025
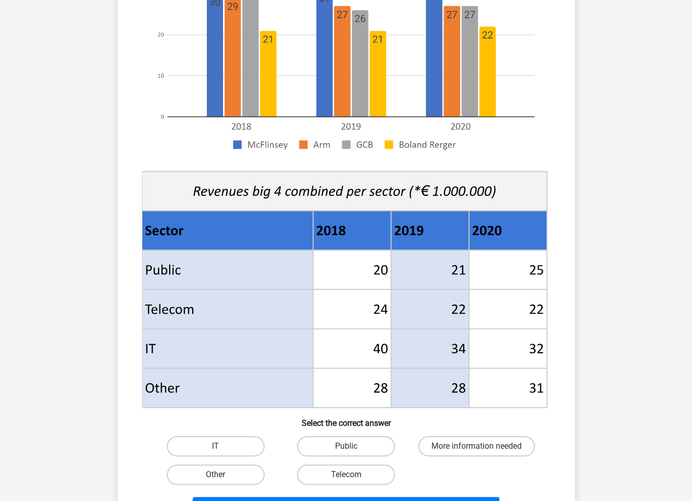
scroll to position [0, 0]
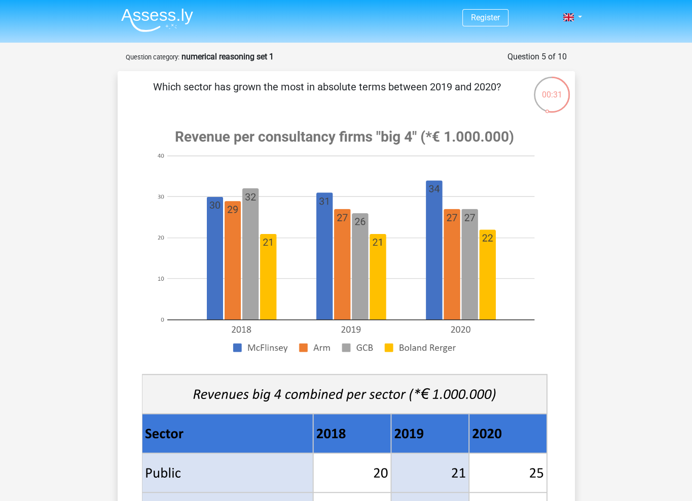
drag, startPoint x: 316, startPoint y: 90, endPoint x: 383, endPoint y: 93, distance: 67.0
click at [383, 93] on p "Which sector has grown the most in absolute terms between 2019 and 2020?" at bounding box center [327, 94] width 387 height 30
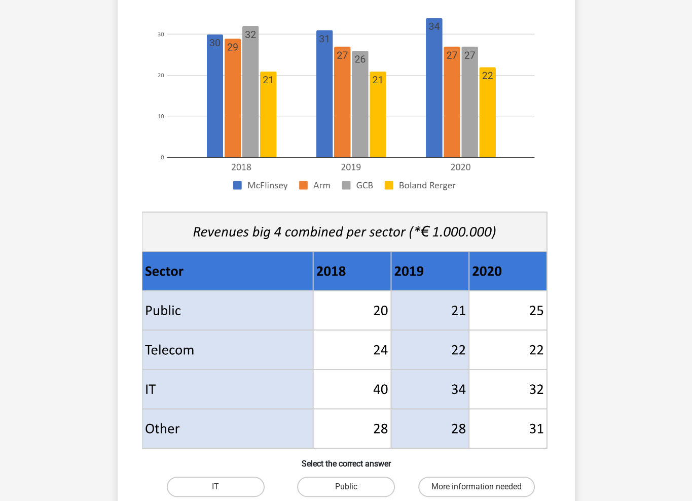
scroll to position [254, 0]
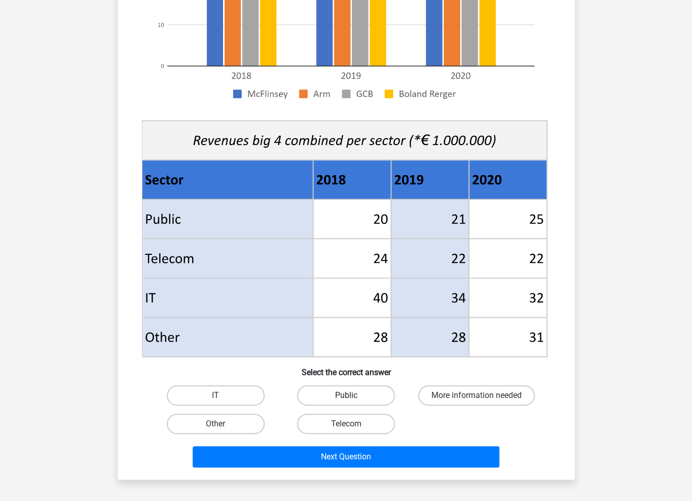
click at [358, 393] on label "Public" at bounding box center [346, 395] width 98 height 20
click at [352, 395] on input "Public" at bounding box center [349, 398] width 7 height 7
radio input "true"
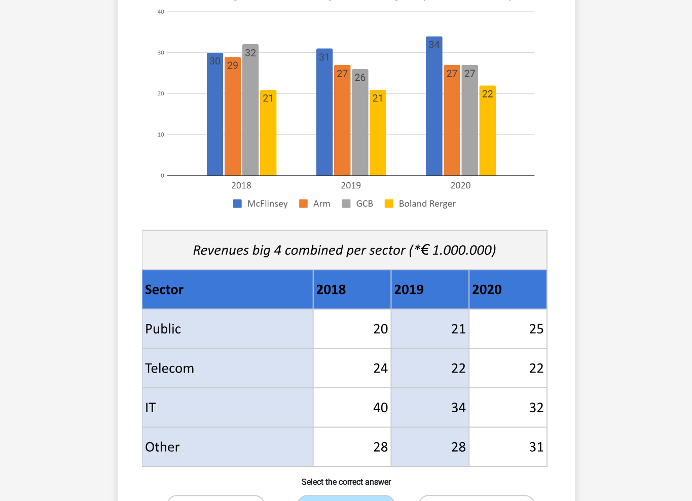
scroll to position [406, 0]
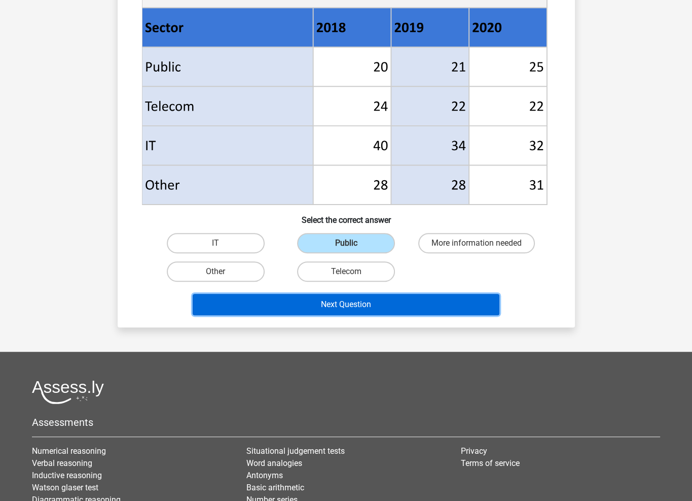
click at [432, 305] on button "Next Question" at bounding box center [346, 304] width 307 height 21
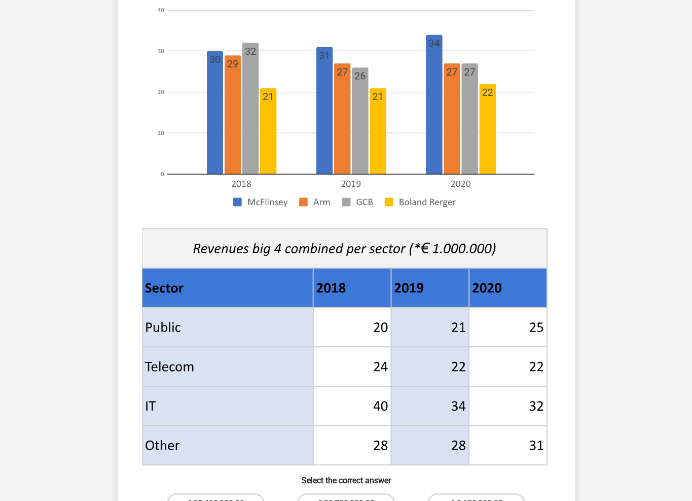
scroll to position [0, 0]
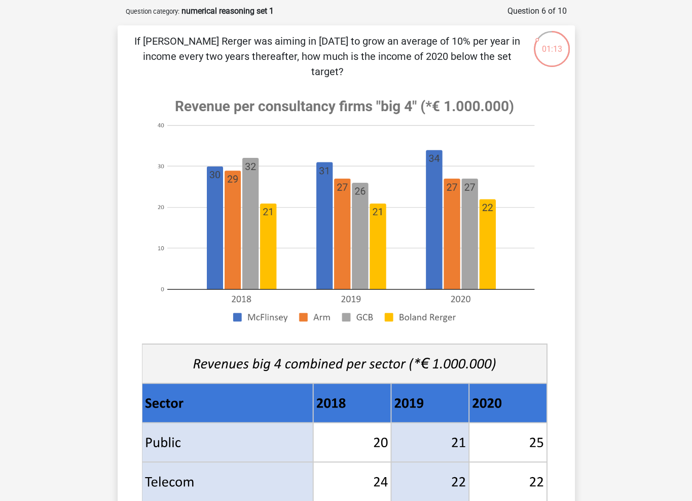
drag, startPoint x: 629, startPoint y: 213, endPoint x: 627, endPoint y: 233, distance: 20.4
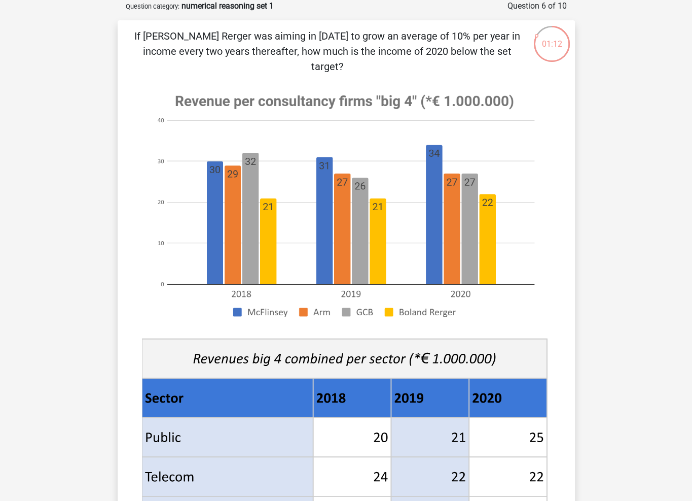
drag, startPoint x: 623, startPoint y: 200, endPoint x: 621, endPoint y: 210, distance: 10.3
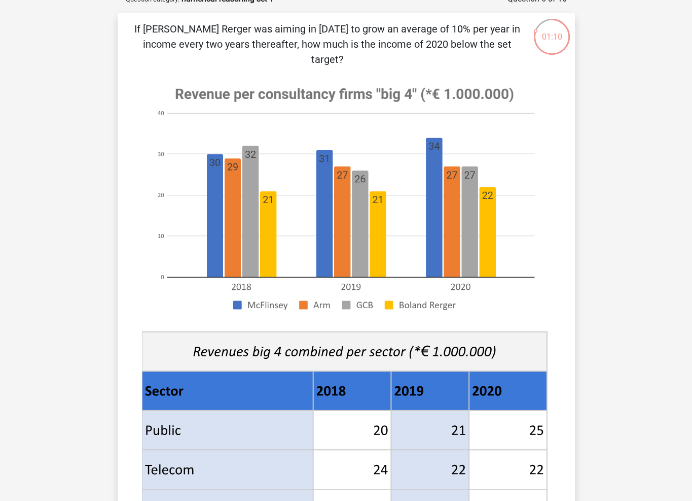
scroll to position [63, 0]
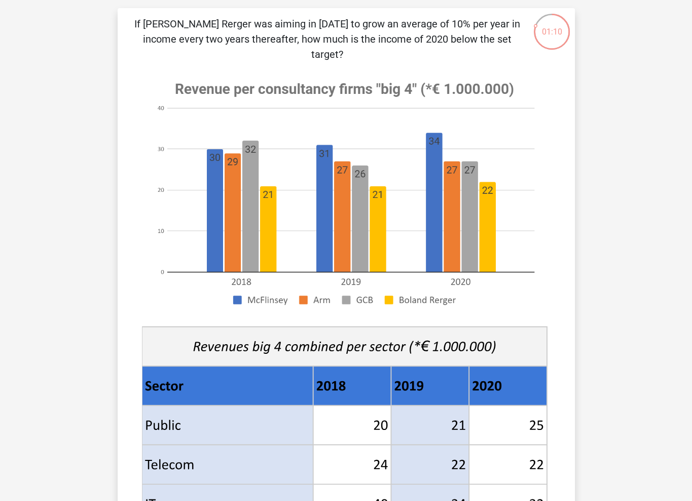
drag, startPoint x: 617, startPoint y: 223, endPoint x: 616, endPoint y: 228, distance: 5.7
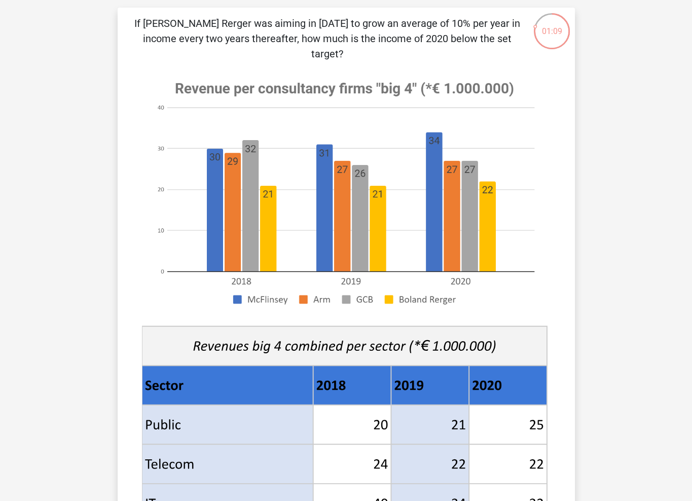
click at [618, 214] on div "Register Nederlands English" at bounding box center [346, 457] width 692 height 1040
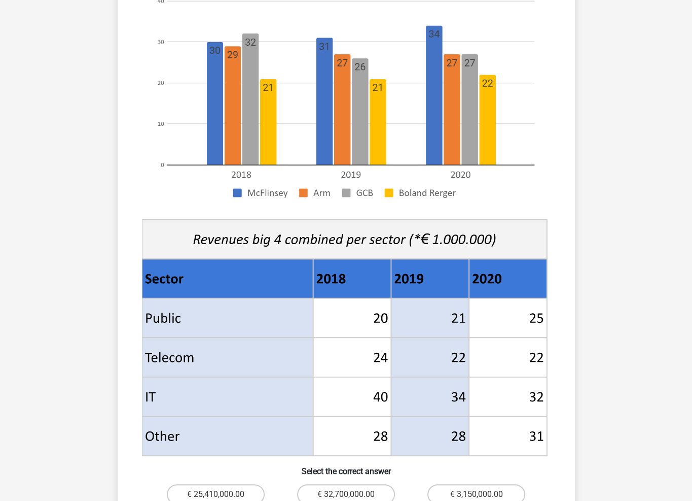
scroll to position [203, 0]
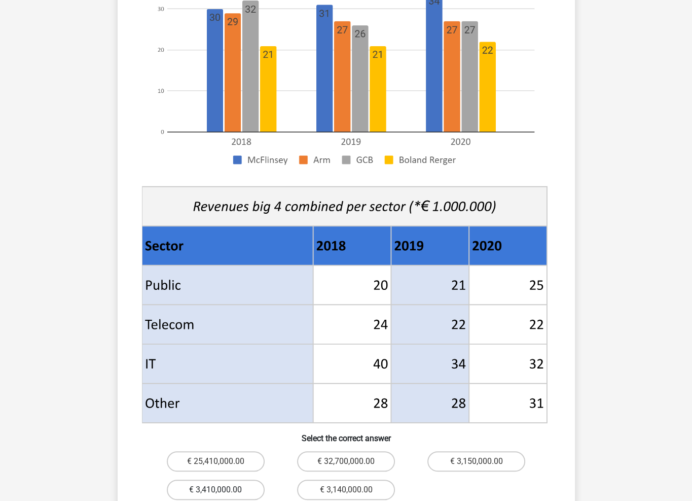
click at [248, 479] on label "€ 3,410,000.00" at bounding box center [216, 489] width 98 height 20
click at [222, 489] on input "€ 3,410,000.00" at bounding box center [219, 492] width 7 height 7
radio input "true"
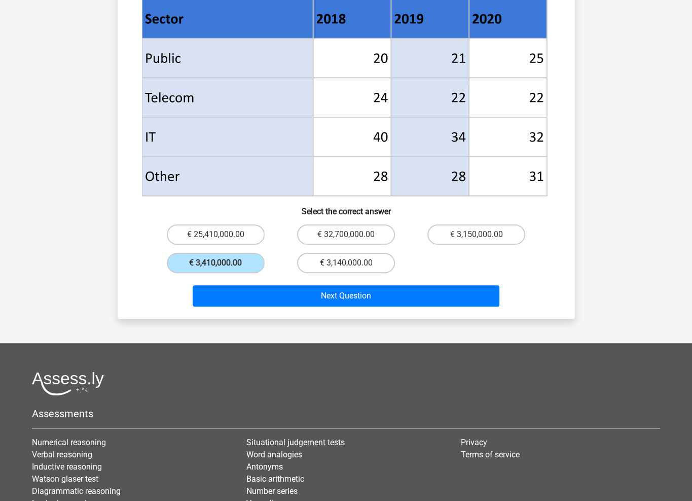
scroll to position [507, 0]
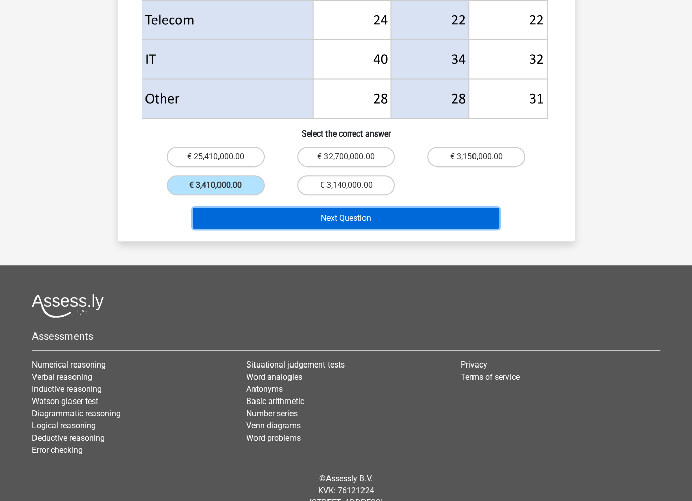
click at [362, 209] on button "Next Question" at bounding box center [346, 217] width 307 height 21
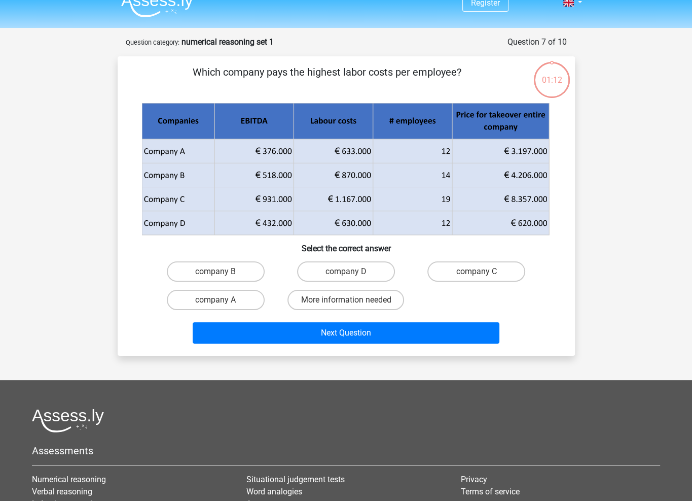
scroll to position [0, 0]
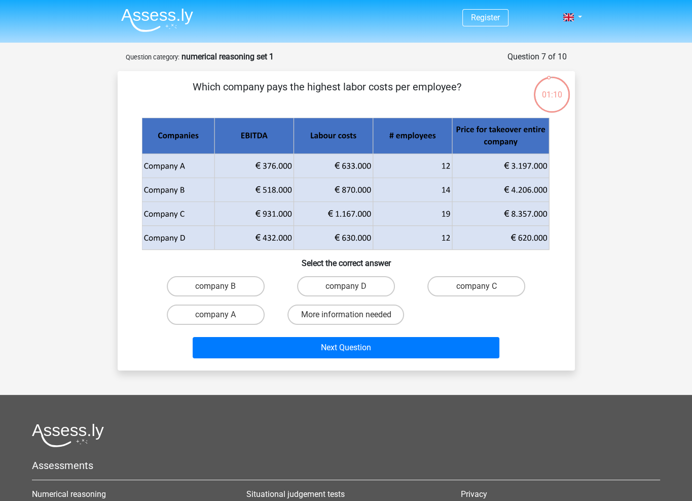
click at [607, 172] on div "Register Nederlands English" at bounding box center [346, 331] width 692 height 662
click at [609, 182] on div "Register Nederlands English" at bounding box center [346, 331] width 692 height 662
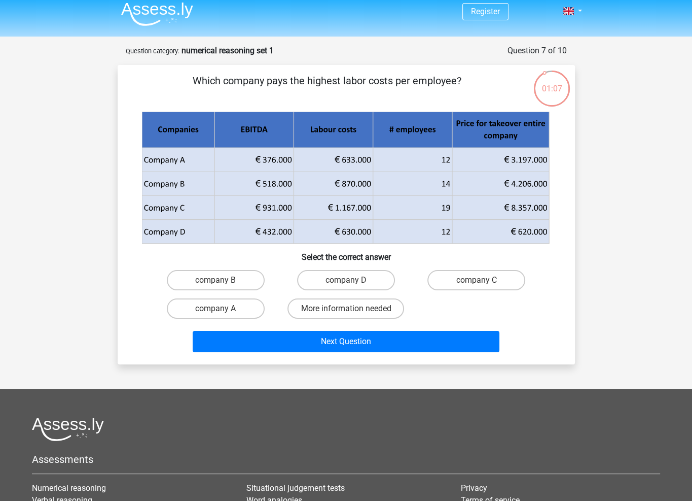
drag, startPoint x: 601, startPoint y: 158, endPoint x: 599, endPoint y: 173, distance: 15.3
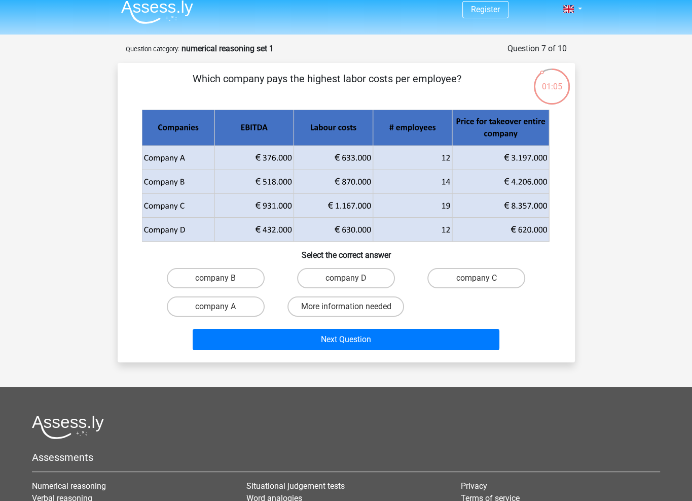
click at [594, 196] on div "Register Nederlands English" at bounding box center [346, 323] width 692 height 662
click at [606, 181] on div "Register Nederlands English" at bounding box center [346, 323] width 692 height 662
drag, startPoint x: 536, startPoint y: 230, endPoint x: 527, endPoint y: 164, distance: 66.0
click at [527, 164] on g at bounding box center [346, 176] width 409 height 133
click at [527, 164] on icon at bounding box center [345, 170] width 407 height 48
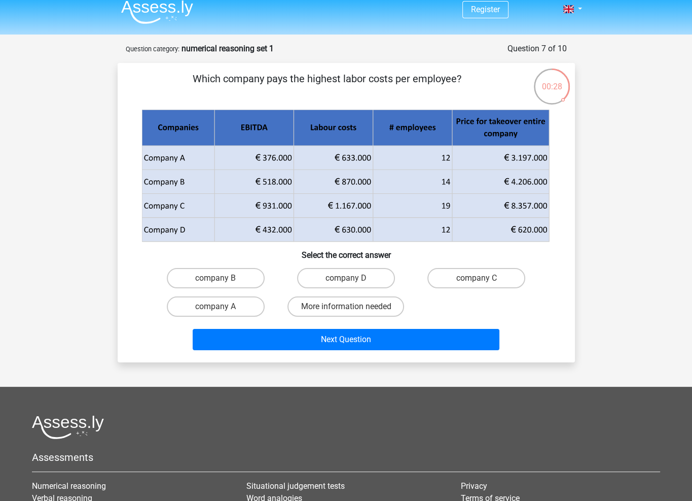
drag, startPoint x: 434, startPoint y: 174, endPoint x: 418, endPoint y: 198, distance: 29.0
click at [434, 174] on icon at bounding box center [373, 181] width 159 height 24
click at [243, 281] on label "company B" at bounding box center [216, 278] width 98 height 20
click at [222, 281] on input "company B" at bounding box center [219, 281] width 7 height 7
radio input "true"
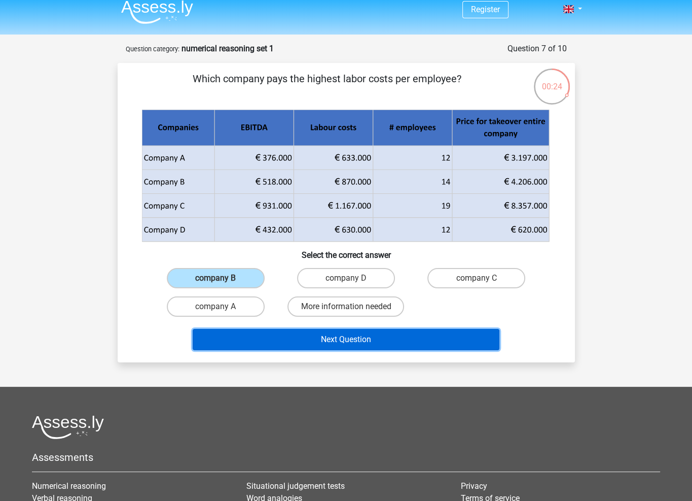
click at [412, 339] on button "Next Question" at bounding box center [346, 339] width 307 height 21
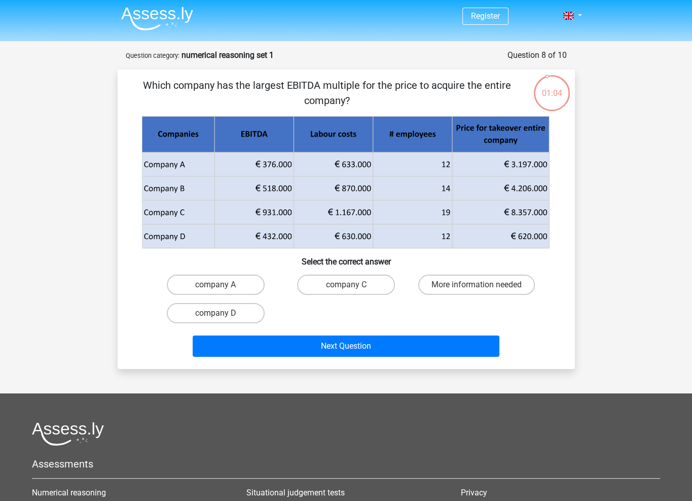
scroll to position [0, 0]
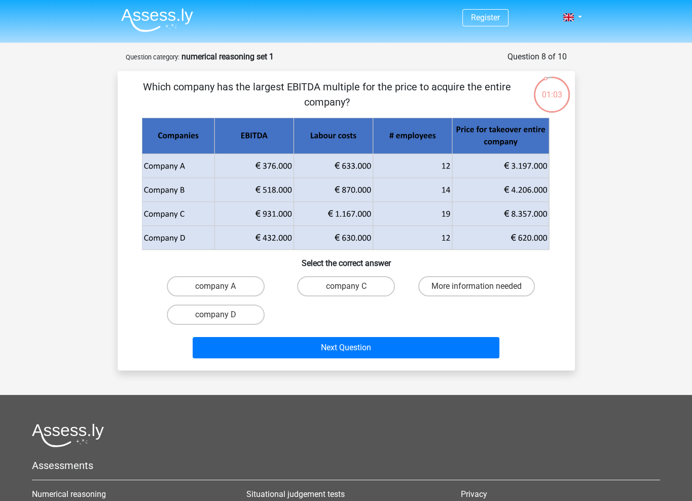
click at [332, 85] on p "Which company has the largest EBITDA multiple for the price to acquire the enti…" at bounding box center [327, 94] width 387 height 30
drag, startPoint x: 340, startPoint y: 91, endPoint x: 351, endPoint y: 103, distance: 16.9
click at [351, 103] on p "Which company has the largest EBITDA multiple for the price to acquire the enti…" at bounding box center [327, 94] width 387 height 30
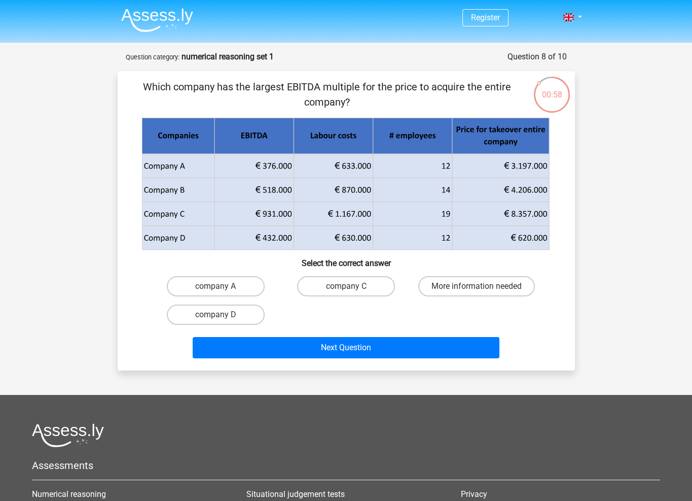
click at [351, 103] on p "Which company has the largest EBITDA multiple for the price to acquire the enti…" at bounding box center [327, 94] width 387 height 30
drag, startPoint x: 288, startPoint y: 86, endPoint x: 383, endPoint y: 105, distance: 97.3
click at [383, 105] on p "Which company has the largest EBITDA multiple for the price to acquire the enti…" at bounding box center [327, 94] width 387 height 30
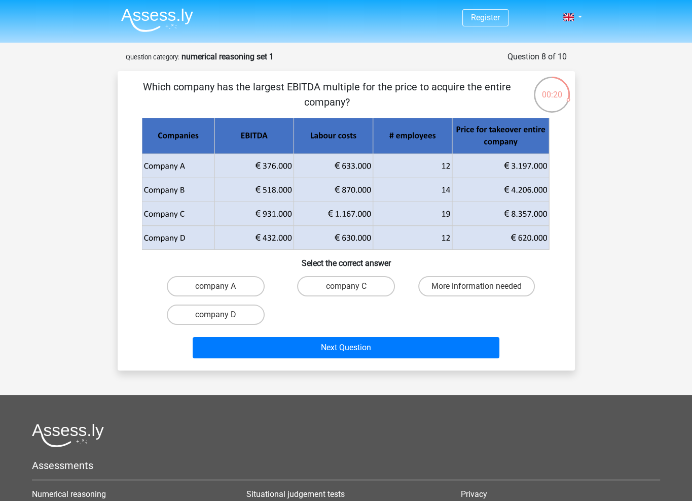
click at [389, 99] on p "Which company has the largest EBITDA multiple for the price to acquire the enti…" at bounding box center [327, 94] width 387 height 30
click at [651, 286] on div "Register Nederlands English" at bounding box center [346, 331] width 692 height 662
click at [341, 286] on label "company C" at bounding box center [346, 286] width 98 height 20
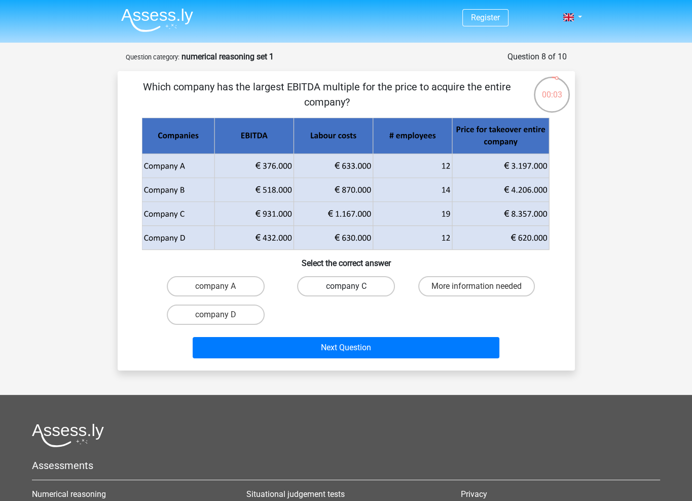
click at [346, 286] on input "company C" at bounding box center [349, 289] width 7 height 7
radio input "true"
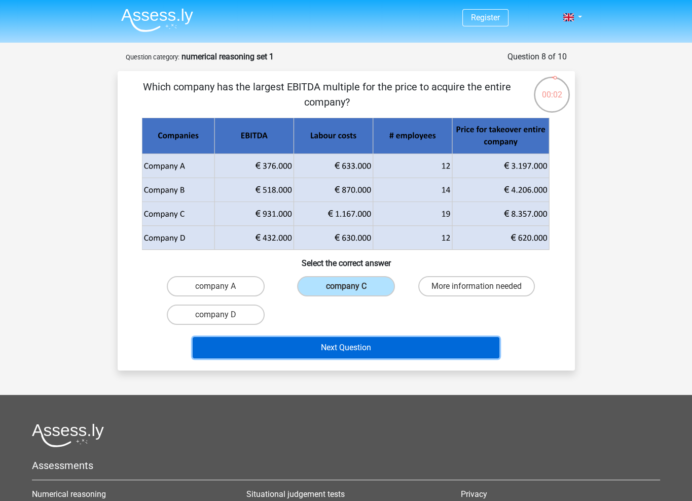
click at [350, 348] on button "Next Question" at bounding box center [346, 347] width 307 height 21
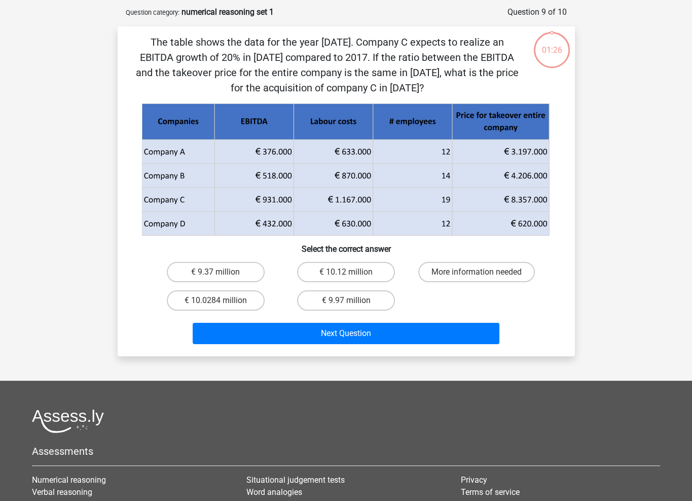
scroll to position [51, 0]
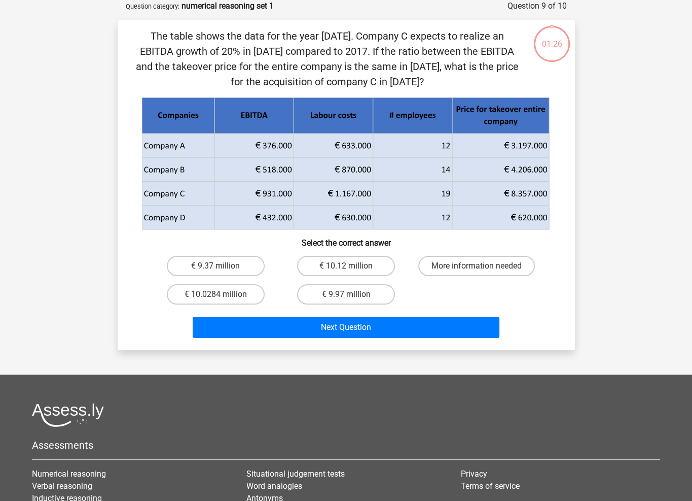
click at [598, 269] on div "Register Nederlands English" at bounding box center [346, 295] width 692 height 693
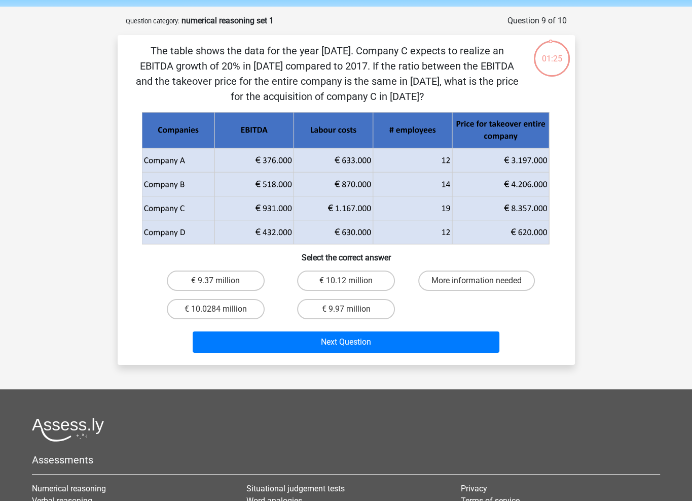
drag, startPoint x: 598, startPoint y: 269, endPoint x: 599, endPoint y: 242, distance: 26.9
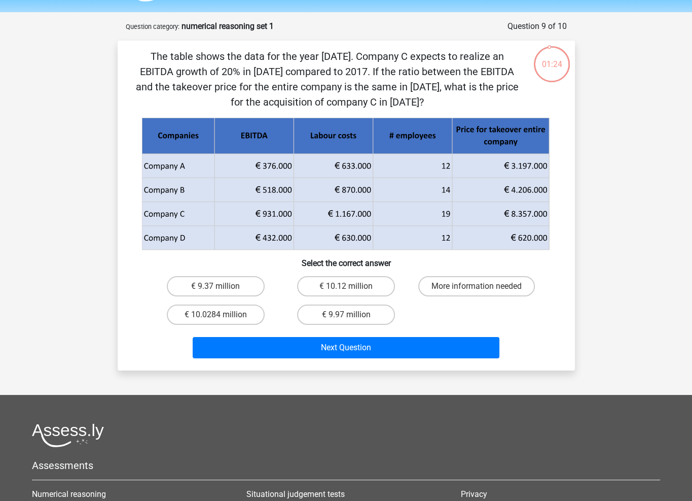
click at [602, 241] on div "Register Nederlands English" at bounding box center [346, 316] width 692 height 693
click at [601, 238] on div "Register Nederlands English" at bounding box center [346, 316] width 692 height 693
click at [602, 235] on div "Register Nederlands English" at bounding box center [346, 316] width 692 height 693
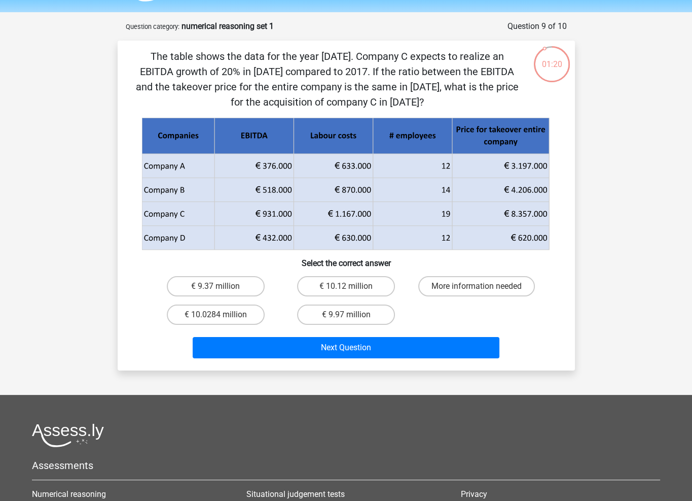
click at [612, 185] on div "Register Nederlands English" at bounding box center [346, 316] width 692 height 693
click at [618, 175] on div "Register Nederlands English" at bounding box center [346, 316] width 692 height 693
click at [632, 155] on div "Register Nederlands English" at bounding box center [346, 316] width 692 height 693
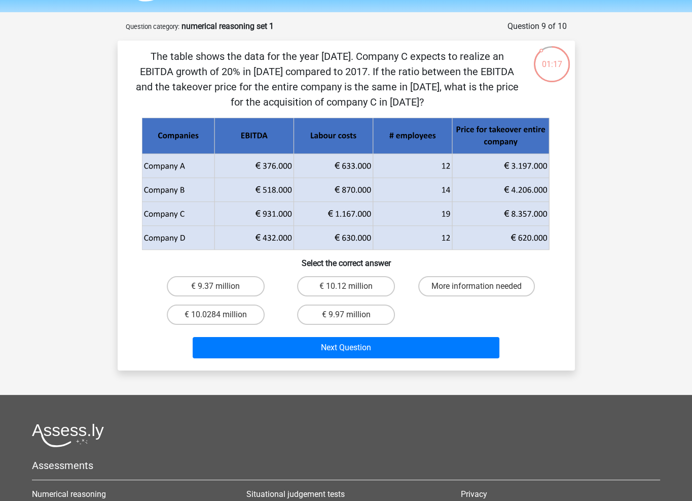
click at [627, 137] on div "Register Nederlands English" at bounding box center [346, 316] width 692 height 693
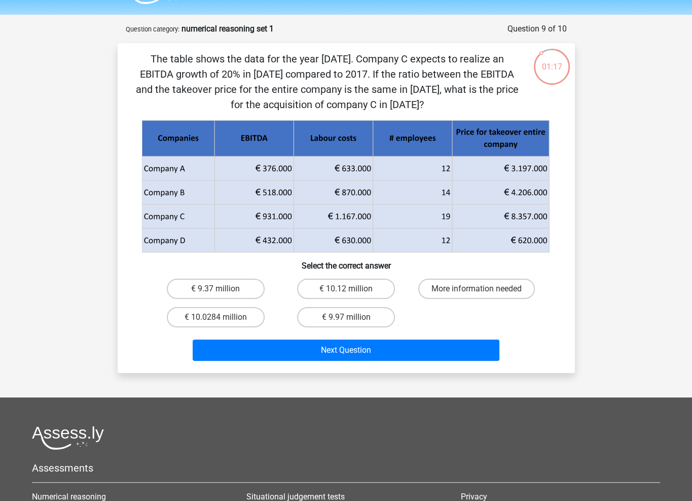
scroll to position [22, 0]
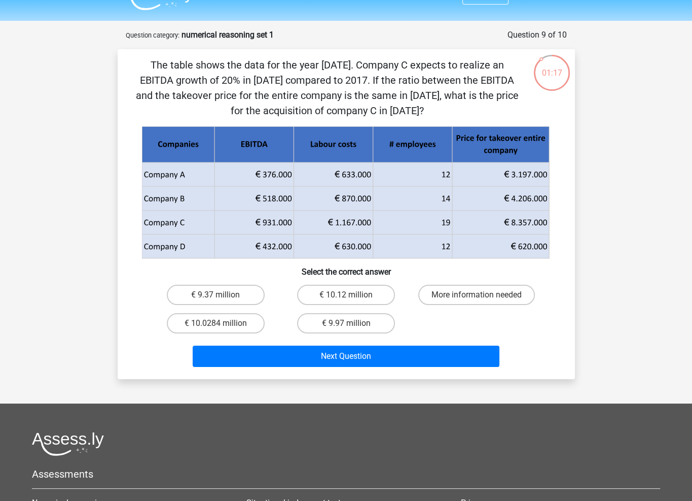
drag, startPoint x: 621, startPoint y: 168, endPoint x: 623, endPoint y: 151, distance: 16.9
click at [623, 150] on div "Register Nederlands English" at bounding box center [346, 324] width 692 height 693
click at [621, 152] on div "Register Nederlands English" at bounding box center [346, 324] width 692 height 693
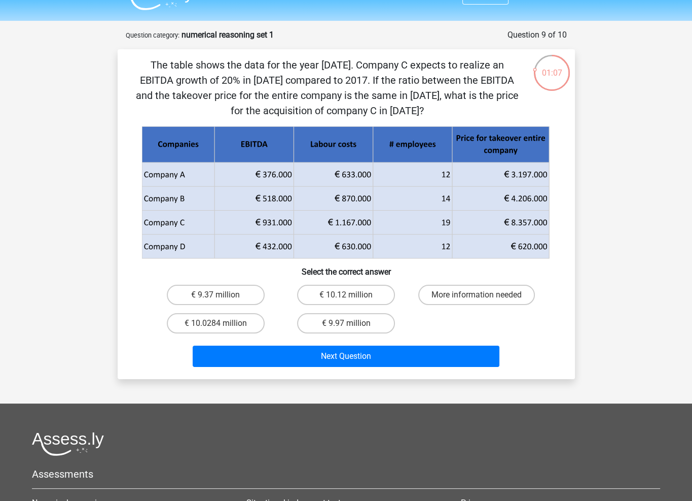
drag, startPoint x: 160, startPoint y: 214, endPoint x: 521, endPoint y: 205, distance: 361.2
click at [521, 205] on icon at bounding box center [345, 210] width 407 height 48
drag, startPoint x: 531, startPoint y: 214, endPoint x: 284, endPoint y: 222, distance: 247.7
click at [284, 222] on g at bounding box center [346, 192] width 409 height 133
click at [284, 222] on icon at bounding box center [345, 193] width 403 height 116
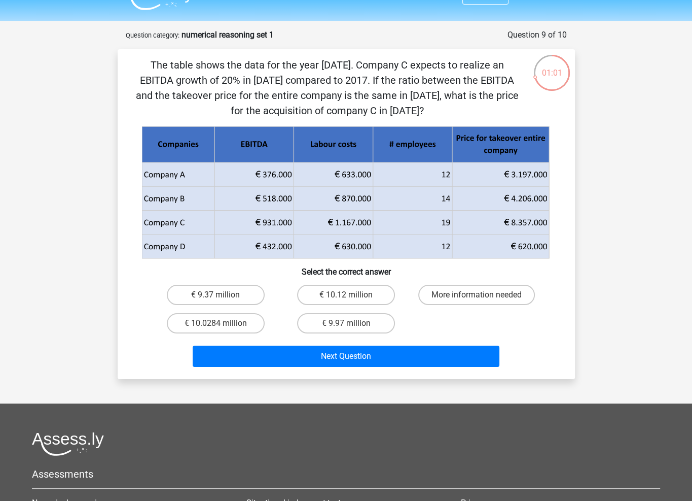
click at [283, 222] on icon at bounding box center [345, 210] width 407 height 48
click at [227, 324] on label "€ 10.0284 million" at bounding box center [216, 323] width 98 height 20
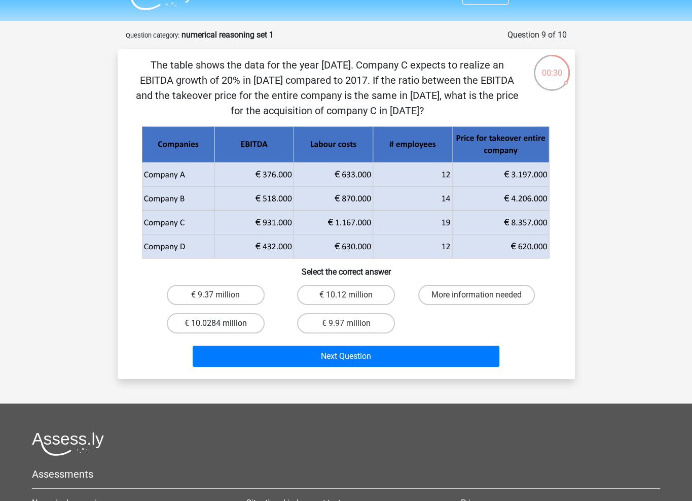
click at [222, 324] on input "€ 10.0284 million" at bounding box center [219, 326] width 7 height 7
radio input "true"
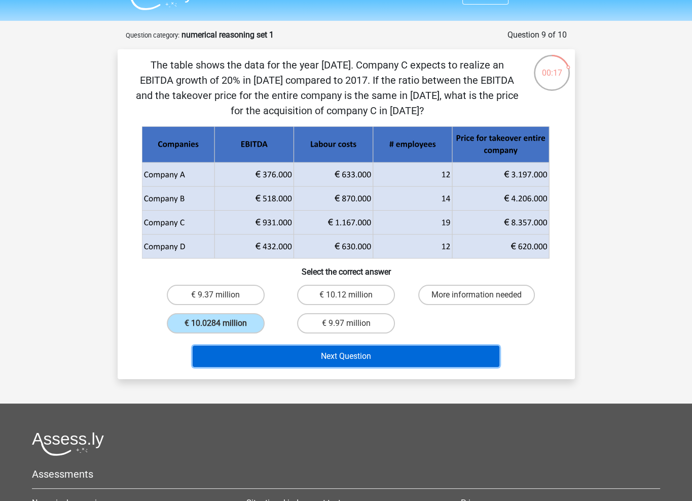
click at [368, 355] on button "Next Question" at bounding box center [346, 355] width 307 height 21
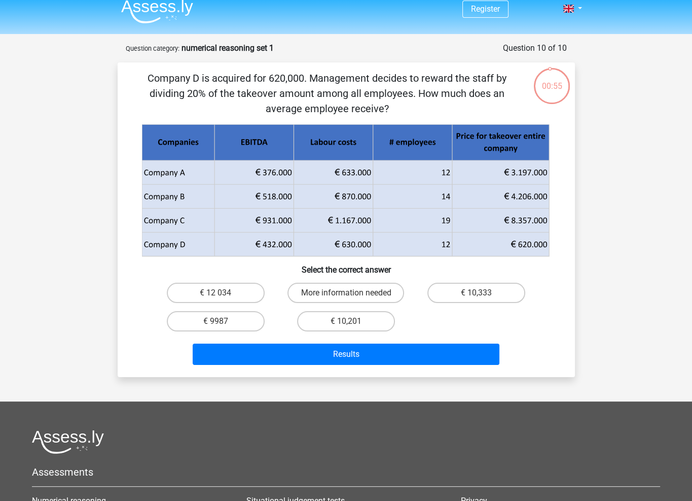
scroll to position [0, 0]
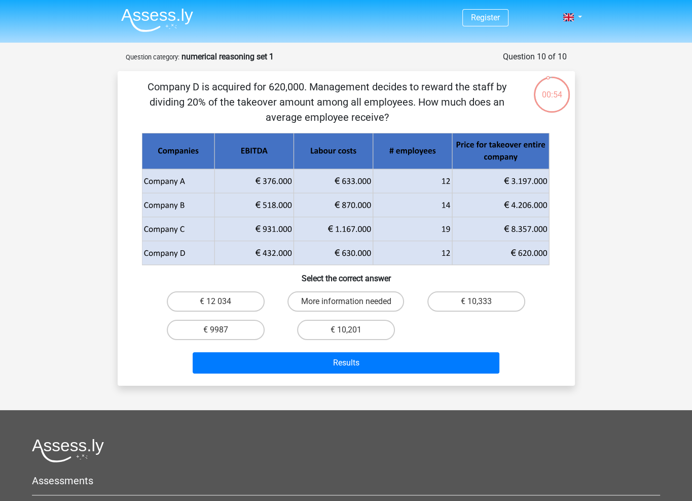
click at [93, 238] on div "Register Nederlands English" at bounding box center [346, 339] width 692 height 678
drag, startPoint x: 208, startPoint y: 255, endPoint x: 377, endPoint y: 261, distance: 169.5
click at [377, 261] on g at bounding box center [346, 199] width 409 height 133
click at [377, 261] on icon at bounding box center [373, 253] width 159 height 24
click at [499, 307] on label "€ 10,333" at bounding box center [477, 301] width 98 height 20
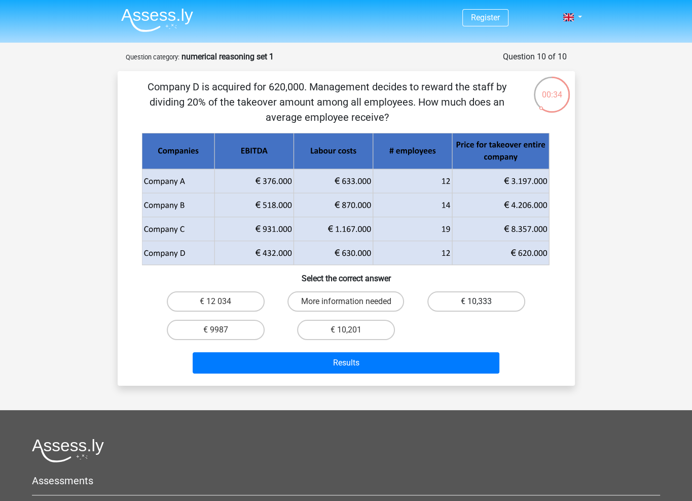
click at [483, 307] on input "€ 10,333" at bounding box center [480, 304] width 7 height 7
radio input "true"
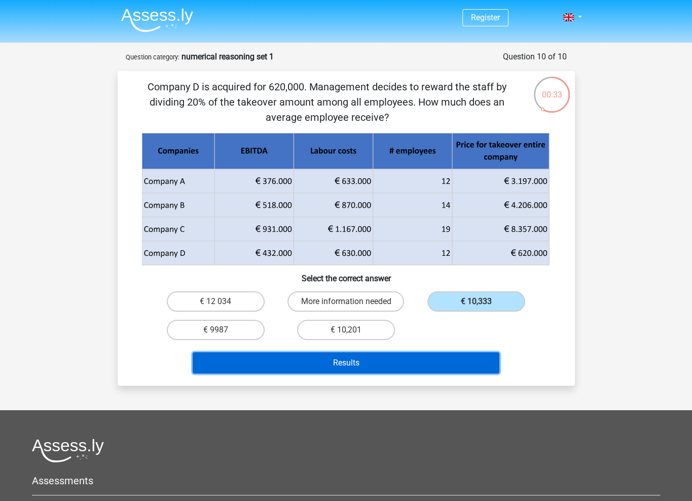
click at [442, 363] on button "Results" at bounding box center [346, 362] width 307 height 21
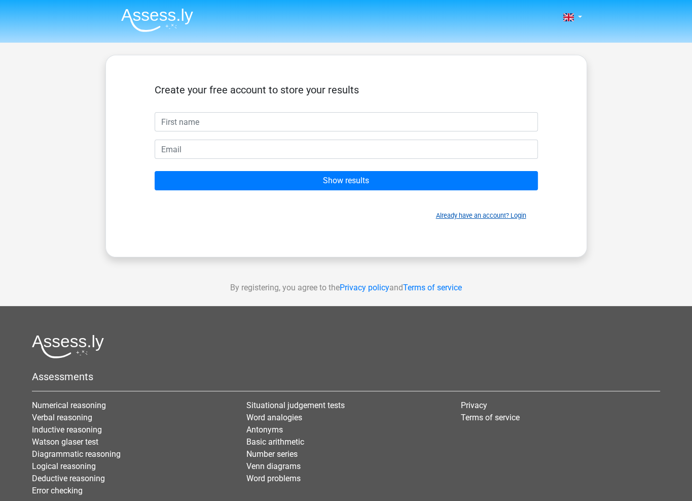
click at [505, 215] on link "Already have an account? Login" at bounding box center [481, 215] width 90 height 8
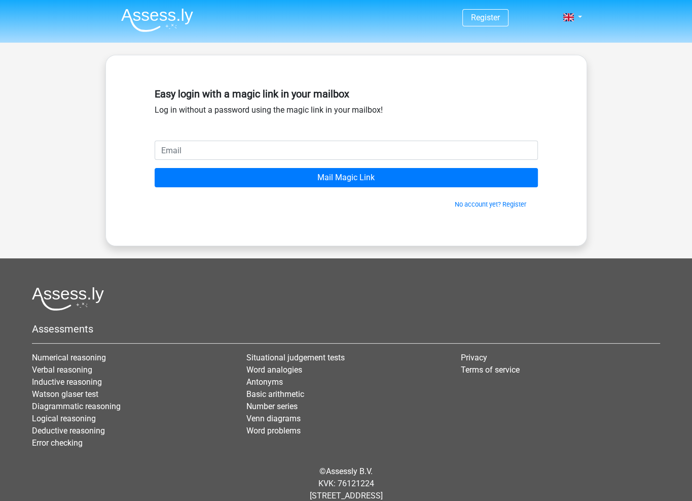
click at [371, 152] on input "email" at bounding box center [346, 149] width 383 height 19
click at [369, 113] on div "Easy login with a magic link in your mailbox Log in without a password using th…" at bounding box center [346, 112] width 383 height 57
click at [501, 205] on link "No account yet? Register" at bounding box center [491, 204] width 72 height 8
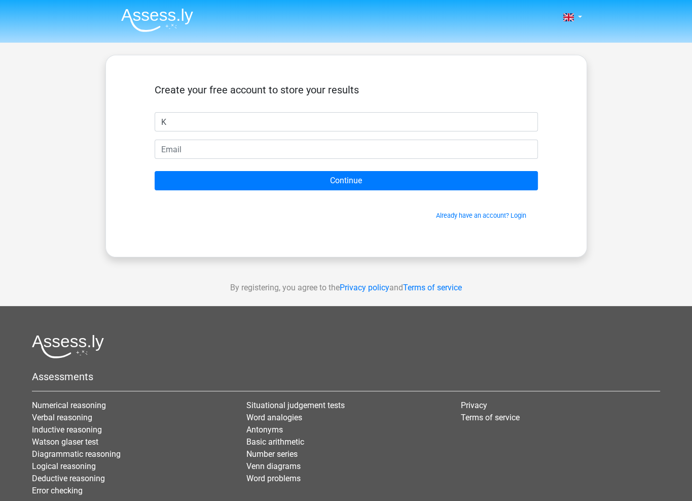
type input "K"
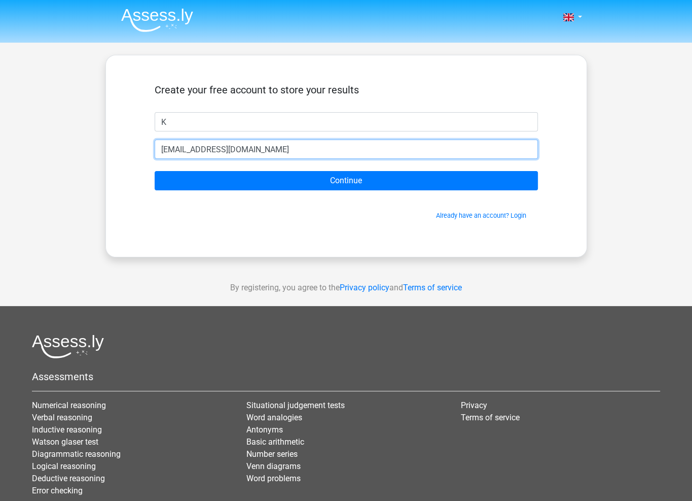
type input "[EMAIL_ADDRESS][DOMAIN_NAME]"
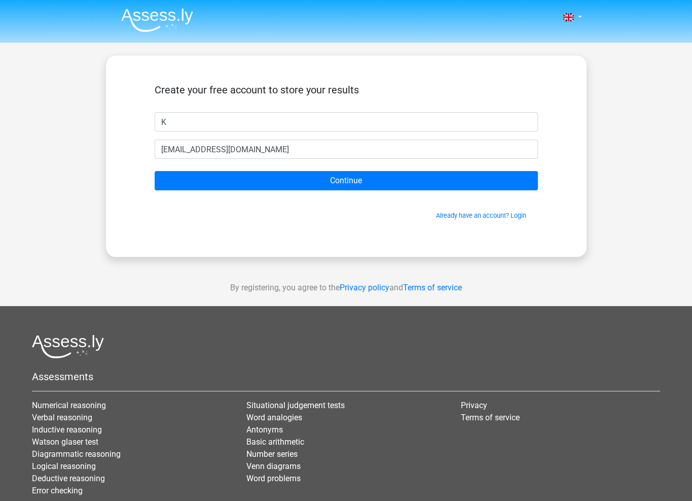
click at [373, 201] on div "Already have an account? Login" at bounding box center [346, 209] width 383 height 22
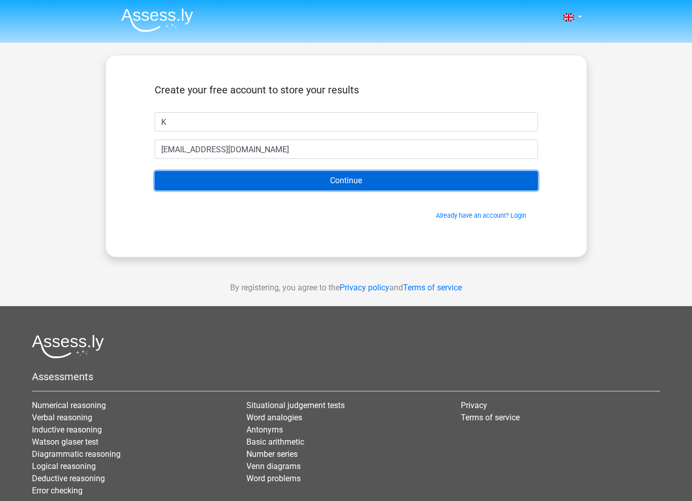
click at [375, 184] on input "Continue" at bounding box center [346, 180] width 383 height 19
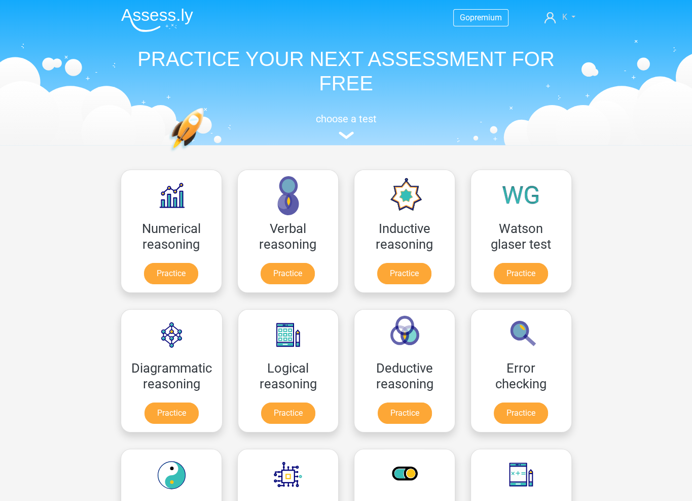
click at [569, 18] on link "K" at bounding box center [560, 17] width 39 height 12
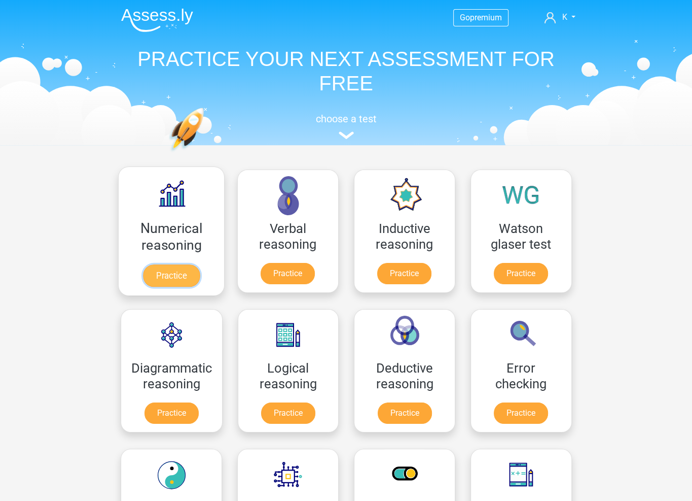
click at [170, 272] on link "Practice" at bounding box center [171, 275] width 57 height 22
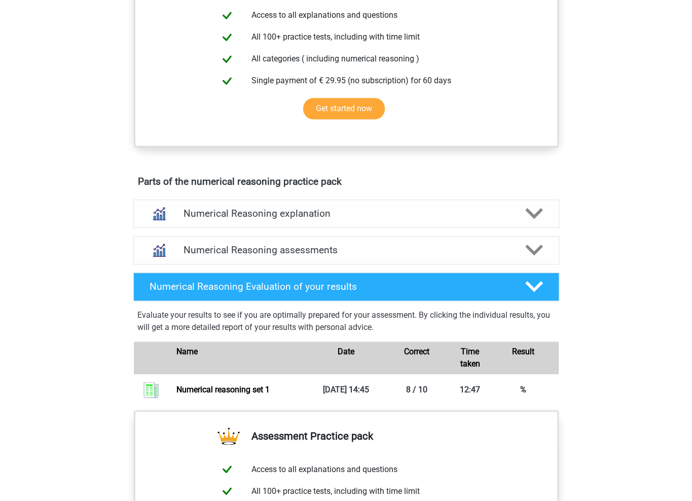
scroll to position [456, 0]
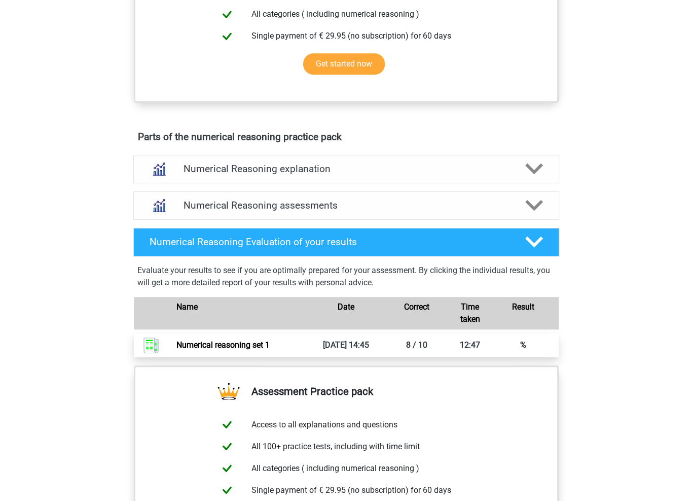
click at [270, 349] on link "Numerical reasoning set 1" at bounding box center [223, 345] width 93 height 10
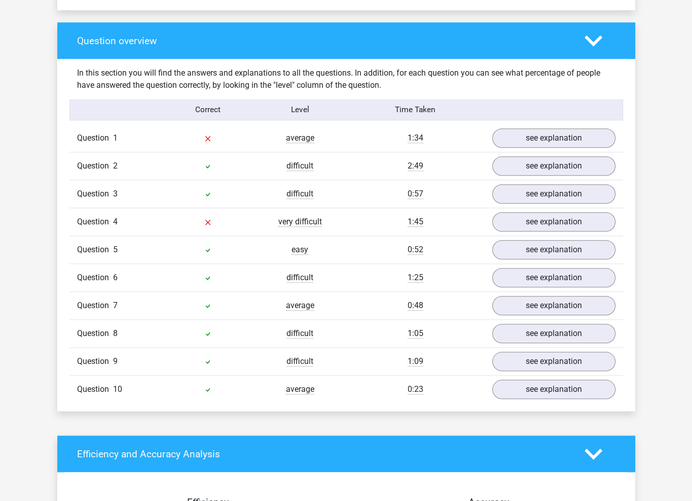
scroll to position [761, 0]
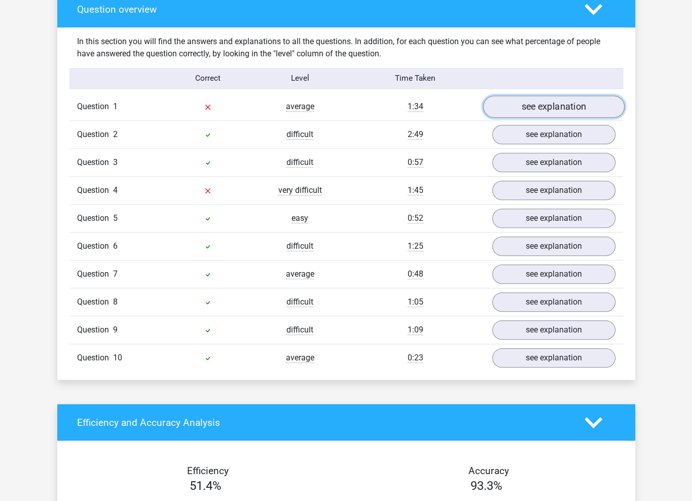
click at [534, 108] on link "see explanation" at bounding box center [554, 106] width 142 height 22
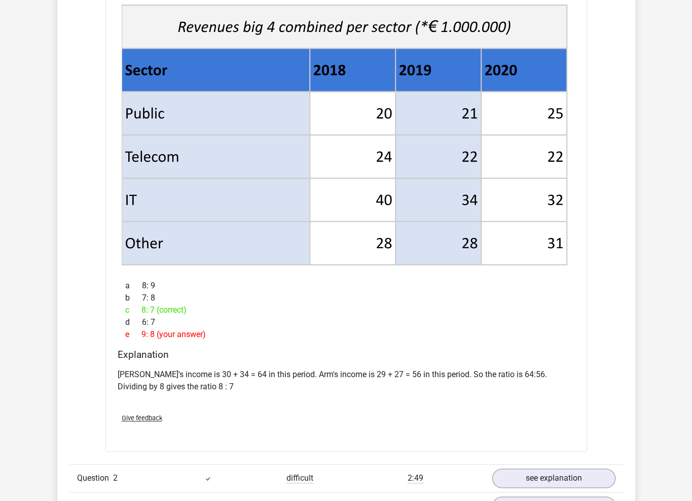
scroll to position [1167, 0]
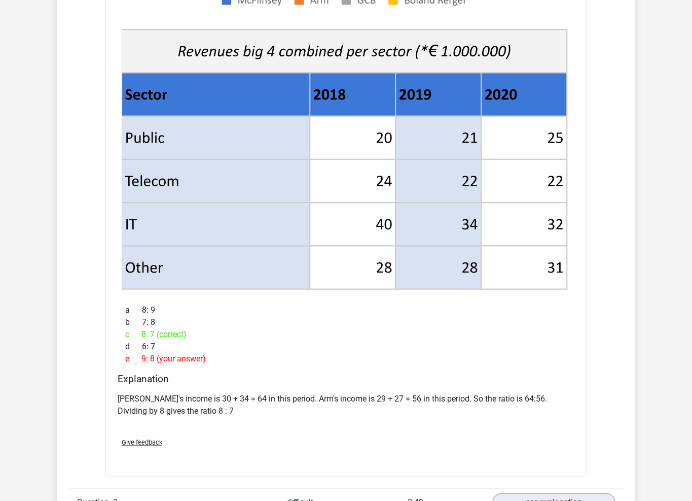
drag, startPoint x: 308, startPoint y: 400, endPoint x: 333, endPoint y: 411, distance: 27.5
click at [327, 409] on p "McFlinsey's income is 30 + 34 = 64 in this period. Arm's income is 29 + 27 = 56…" at bounding box center [346, 405] width 457 height 24
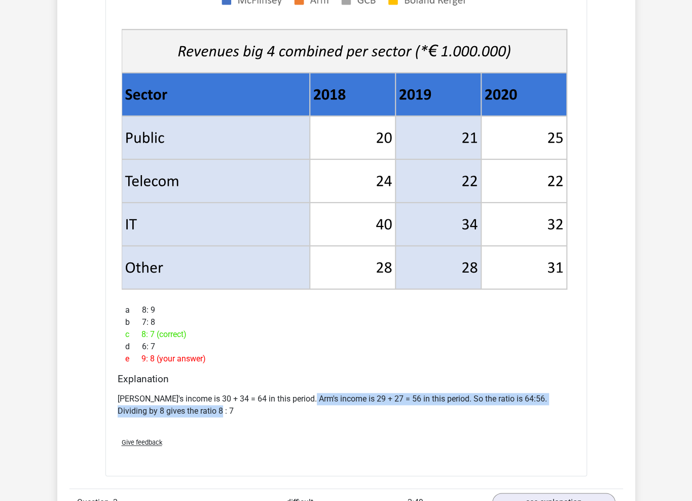
click at [333, 411] on p "McFlinsey's income is 30 + 34 = 64 in this period. Arm's income is 29 + 27 = 56…" at bounding box center [346, 405] width 457 height 24
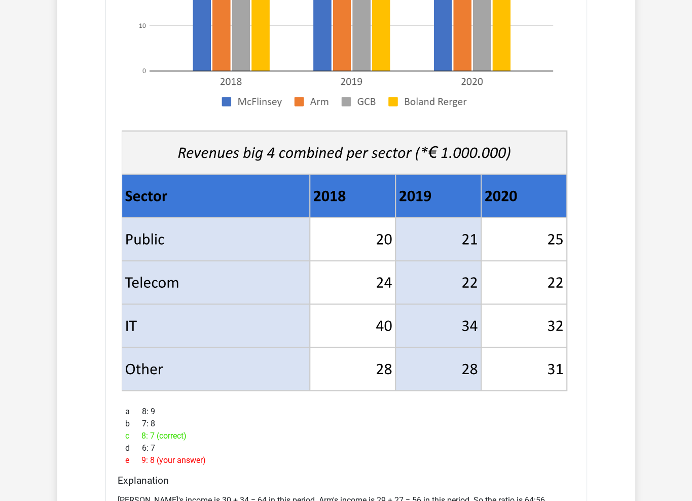
scroll to position [1217, 0]
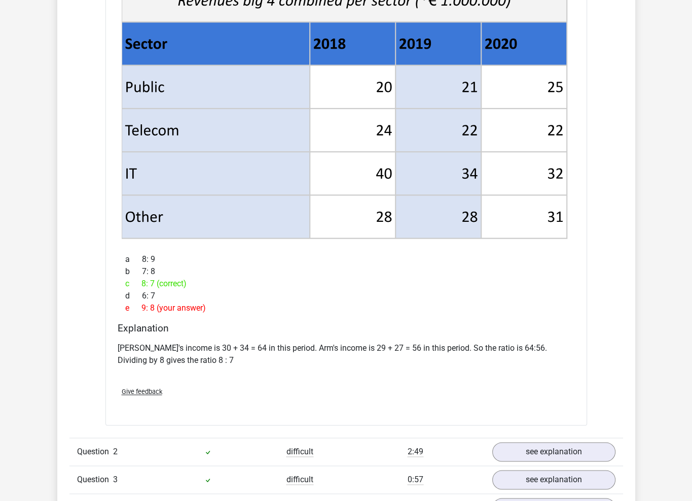
click at [288, 352] on p "McFlinsey's income is 30 + 34 = 64 in this period. Arm's income is 29 + 27 = 56…" at bounding box center [346, 354] width 457 height 24
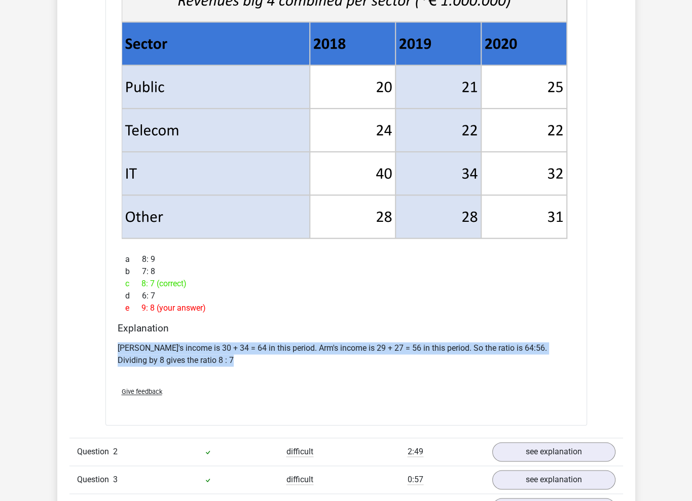
click at [288, 352] on p "McFlinsey's income is 30 + 34 = 64 in this period. Arm's income is 29 + 27 = 56…" at bounding box center [346, 354] width 457 height 24
click at [299, 358] on p "McFlinsey's income is 30 + 34 = 64 in this period. Arm's income is 29 + 27 = 56…" at bounding box center [346, 354] width 457 height 24
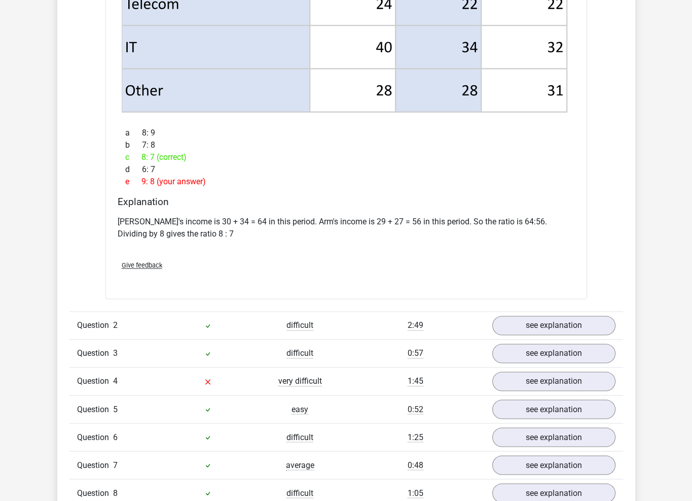
scroll to position [1420, 0]
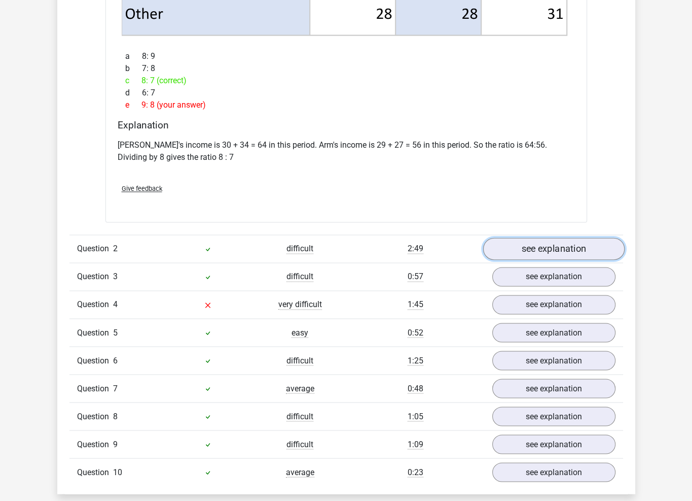
click at [551, 249] on link "see explanation" at bounding box center [554, 248] width 142 height 22
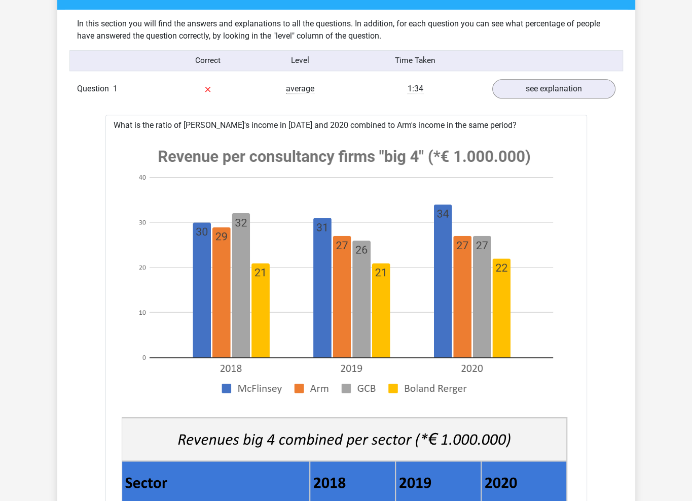
scroll to position [761, 0]
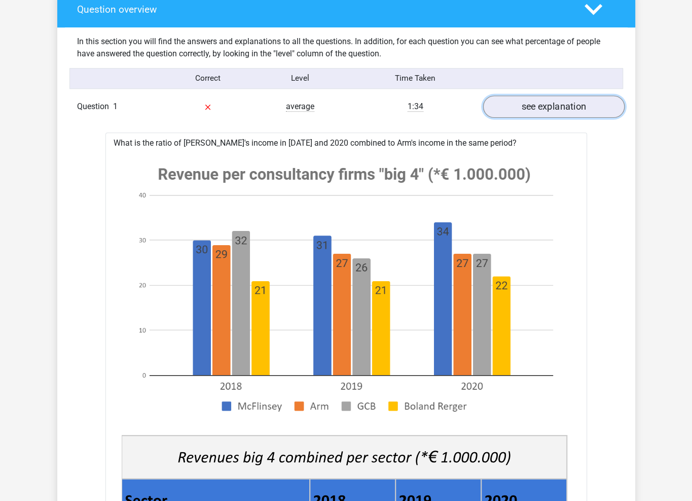
click at [562, 106] on link "see explanation" at bounding box center [554, 106] width 142 height 22
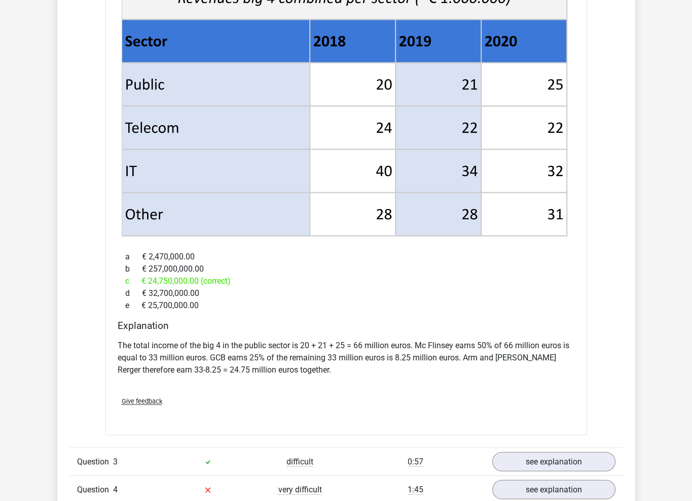
scroll to position [1217, 0]
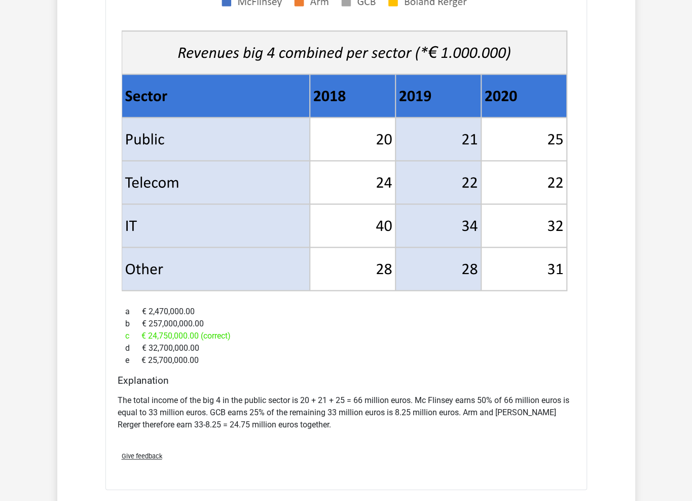
click at [331, 394] on p "The total income of the big 4 in the public sector is 20 + 21 + 25 = 66 million…" at bounding box center [346, 412] width 457 height 37
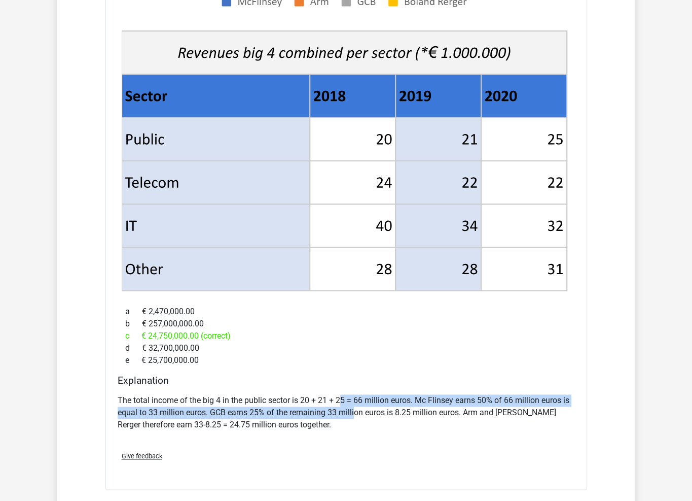
drag, startPoint x: 339, startPoint y: 389, endPoint x: 360, endPoint y: 402, distance: 24.9
click at [360, 402] on p "The total income of the big 4 in the public sector is 20 + 21 + 25 = 66 million…" at bounding box center [346, 412] width 457 height 37
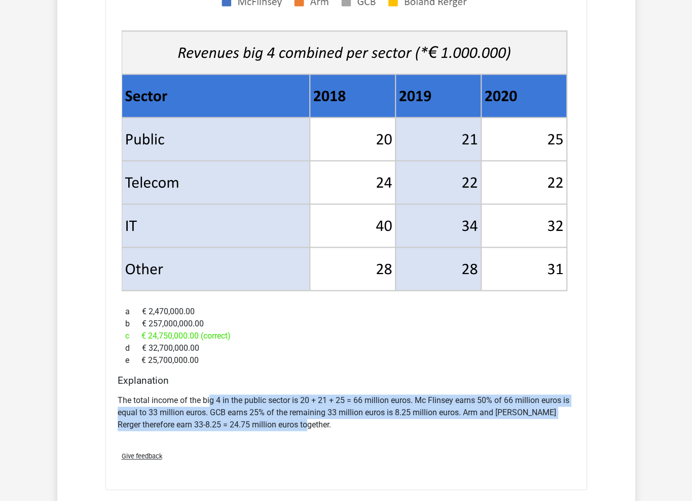
drag, startPoint x: 349, startPoint y: 414, endPoint x: 210, endPoint y: 391, distance: 140.3
click at [210, 394] on p "The total income of the big 4 in the public sector is 20 + 21 + 25 = 66 million…" at bounding box center [346, 412] width 457 height 37
drag, startPoint x: 183, startPoint y: 391, endPoint x: 293, endPoint y: 409, distance: 111.6
click at [286, 409] on p "The total income of the big 4 in the public sector is 20 + 21 + 25 = 66 million…" at bounding box center [346, 412] width 457 height 37
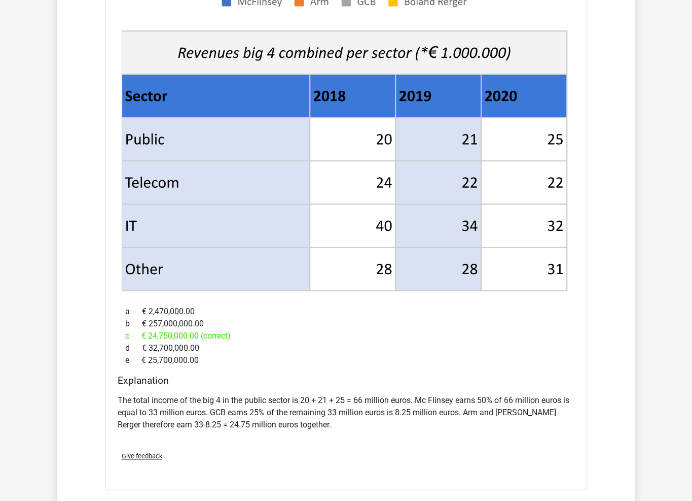
click at [293, 409] on p "The total income of the big 4 in the public sector is 20 + 21 + 25 = 66 million…" at bounding box center [346, 412] width 457 height 37
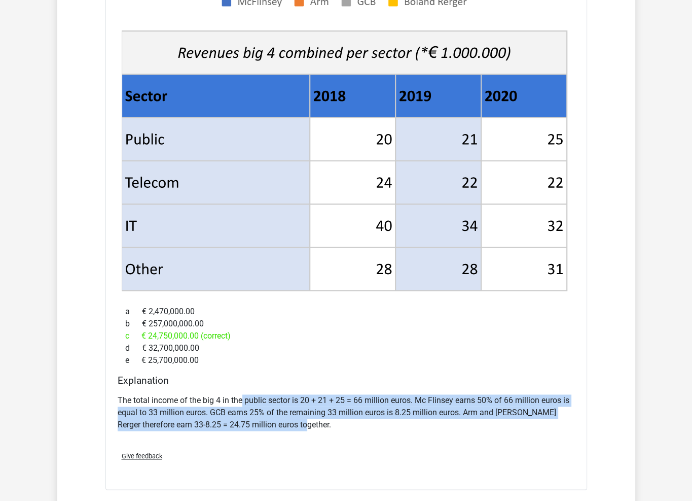
drag, startPoint x: 326, startPoint y: 407, endPoint x: 240, endPoint y: 383, distance: 89.1
click at [240, 394] on p "The total income of the big 4 in the public sector is 20 + 21 + 25 = 66 million…" at bounding box center [346, 412] width 457 height 37
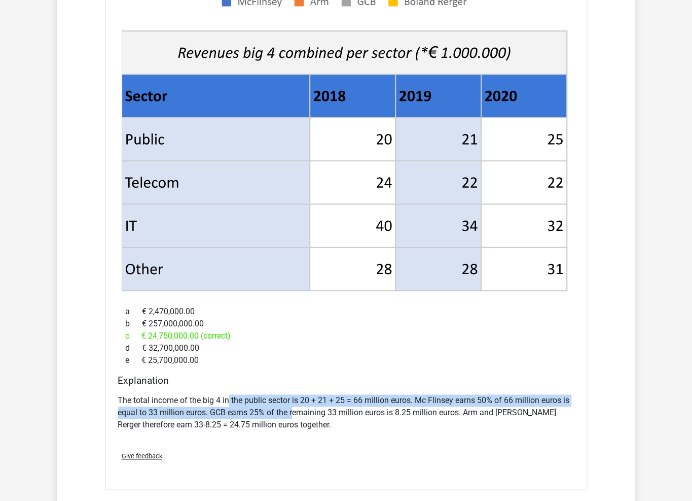
drag, startPoint x: 229, startPoint y: 383, endPoint x: 298, endPoint y: 399, distance: 70.7
click at [298, 399] on p "The total income of the big 4 in the public sector is 20 + 21 + 25 = 66 million…" at bounding box center [346, 412] width 457 height 37
drag, startPoint x: 281, startPoint y: 396, endPoint x: 232, endPoint y: 385, distance: 50.7
click at [232, 394] on p "The total income of the big 4 in the public sector is 20 + 21 + 25 = 66 million…" at bounding box center [346, 412] width 457 height 37
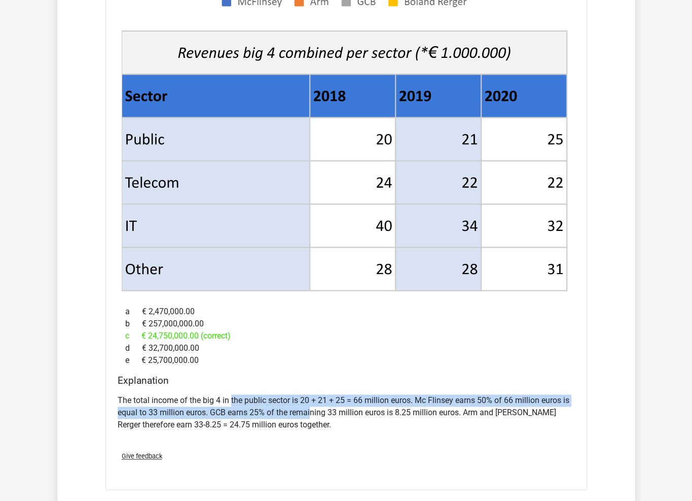
click at [232, 394] on p "The total income of the big 4 in the public sector is 20 + 21 + 25 = 66 million…" at bounding box center [346, 412] width 457 height 37
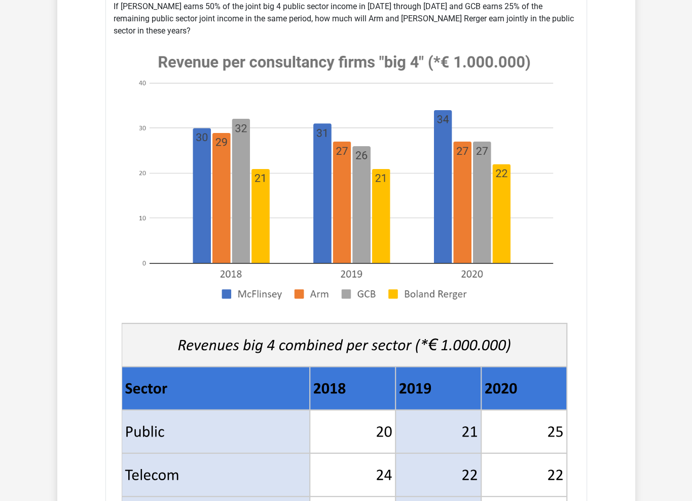
scroll to position [822, 0]
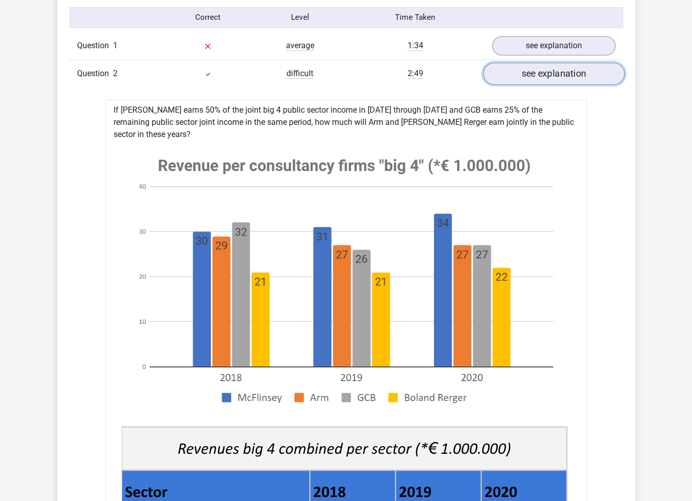
click at [584, 77] on link "see explanation" at bounding box center [554, 73] width 142 height 22
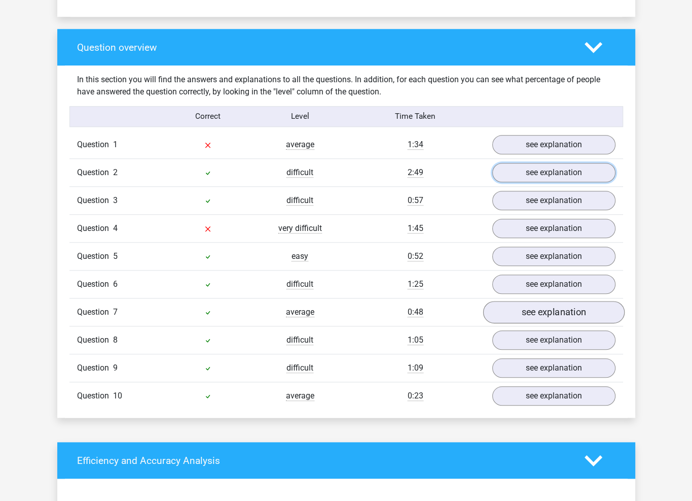
scroll to position [720, 0]
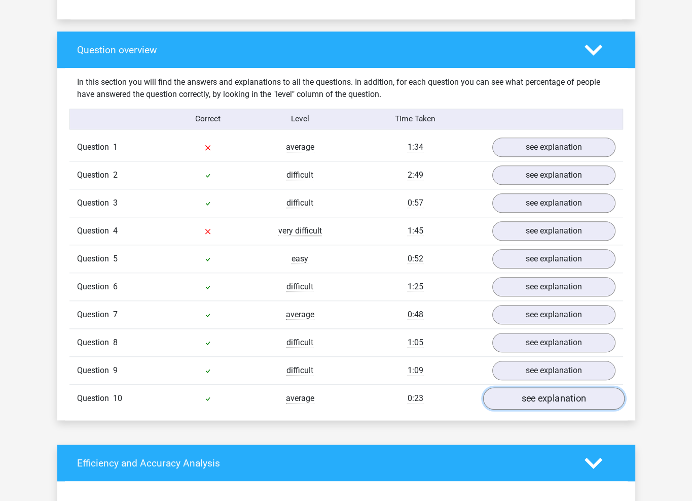
click at [548, 398] on link "see explanation" at bounding box center [554, 398] width 142 height 22
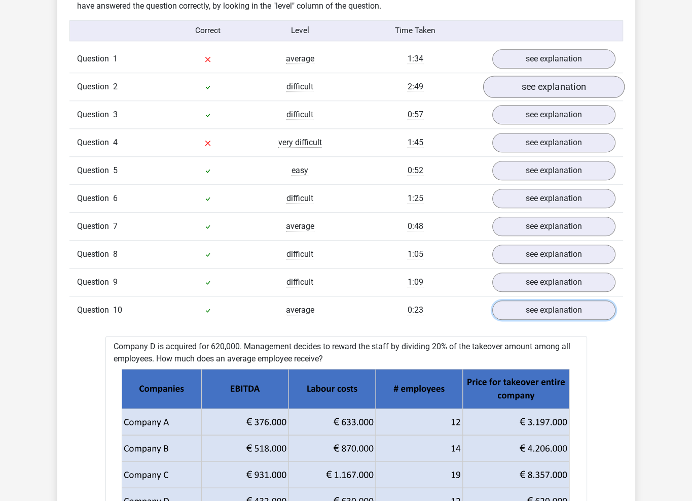
scroll to position [669, 0]
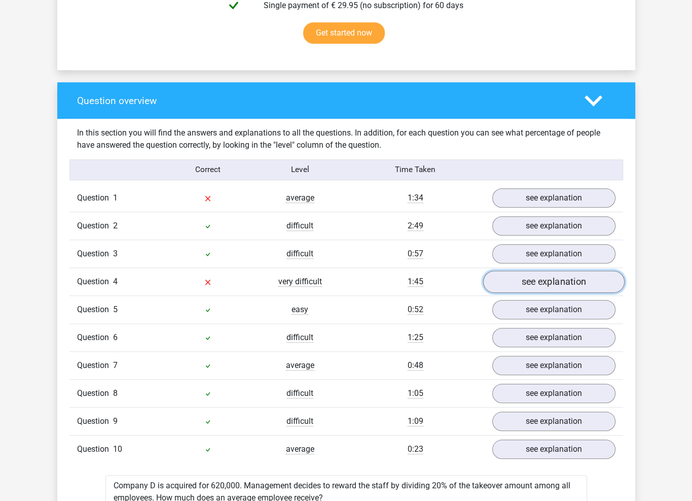
click at [546, 281] on link "see explanation" at bounding box center [554, 281] width 142 height 22
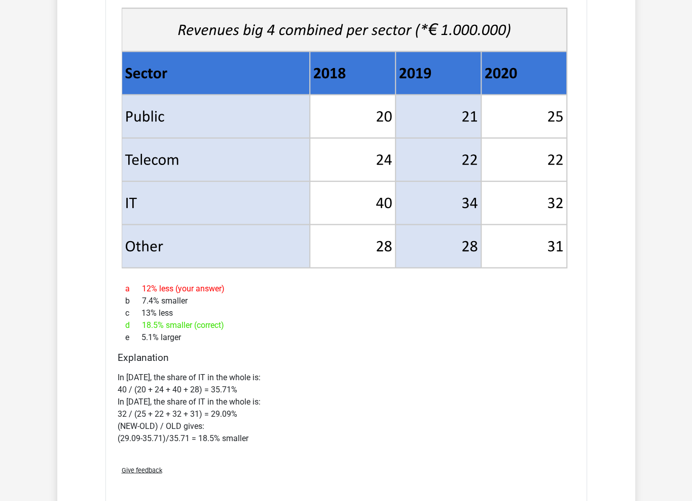
scroll to position [1272, 0]
click at [471, 315] on div "c 13% less" at bounding box center [346, 312] width 457 height 12
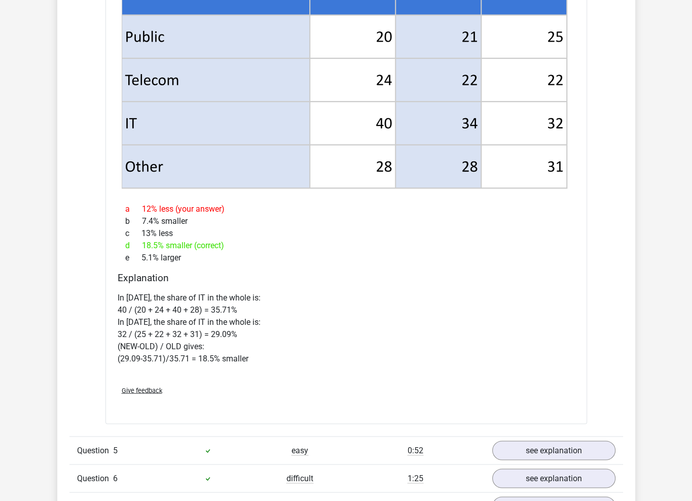
scroll to position [1356, 0]
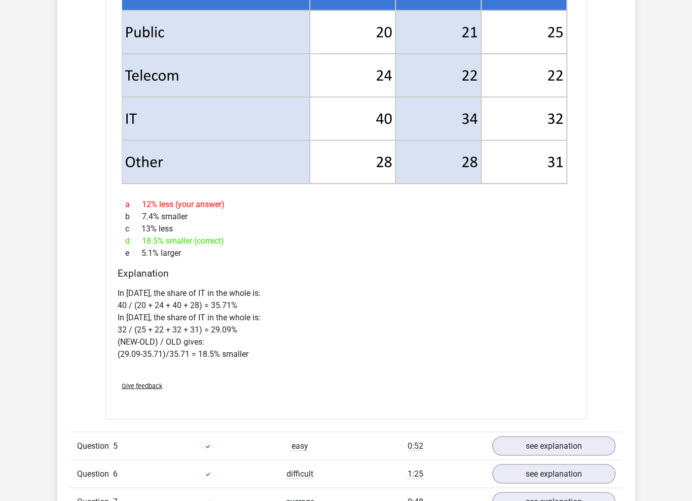
click at [355, 268] on h4 "Explanation" at bounding box center [346, 273] width 457 height 12
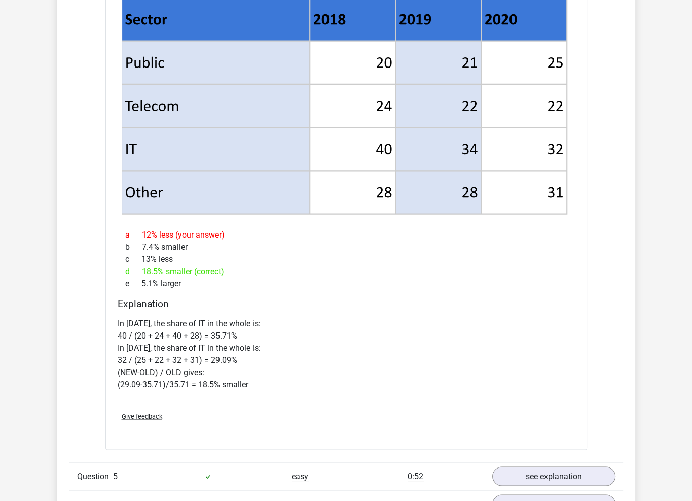
drag, startPoint x: 365, startPoint y: 286, endPoint x: 371, endPoint y: 260, distance: 26.6
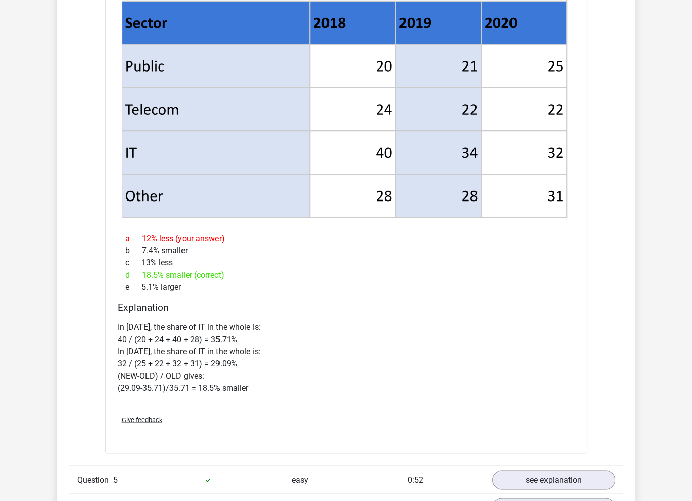
click at [393, 301] on h4 "Explanation" at bounding box center [346, 307] width 457 height 12
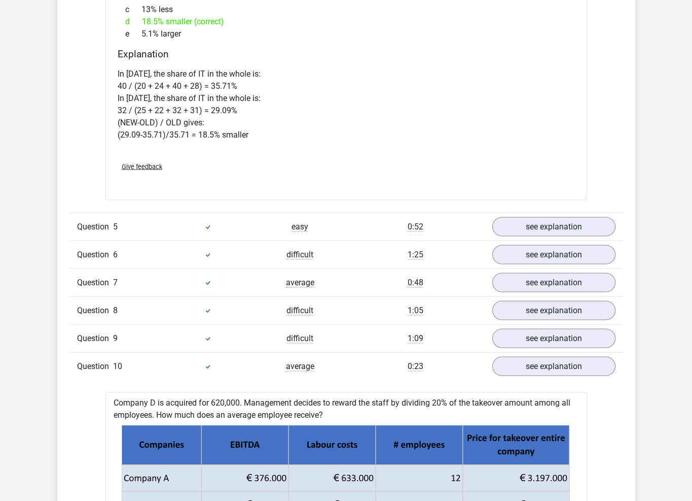
scroll to position [1575, 0]
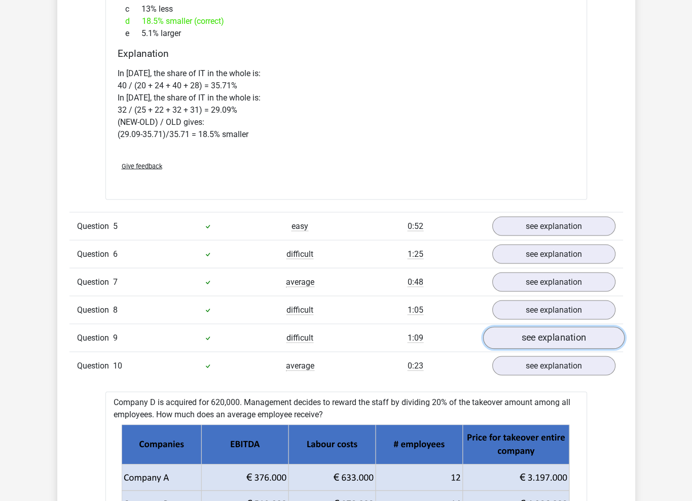
click at [560, 333] on link "see explanation" at bounding box center [554, 337] width 142 height 22
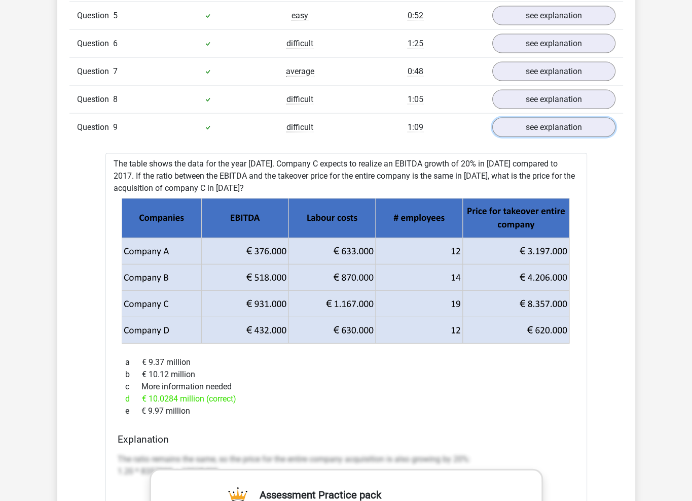
scroll to position [1727, 0]
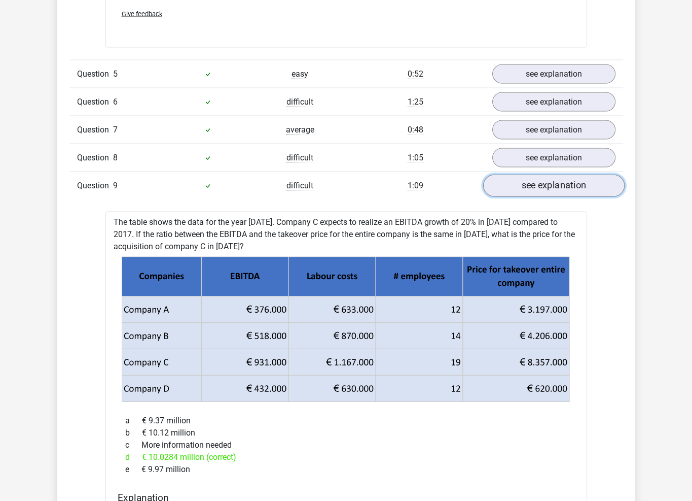
click at [562, 182] on link "see explanation" at bounding box center [554, 185] width 142 height 22
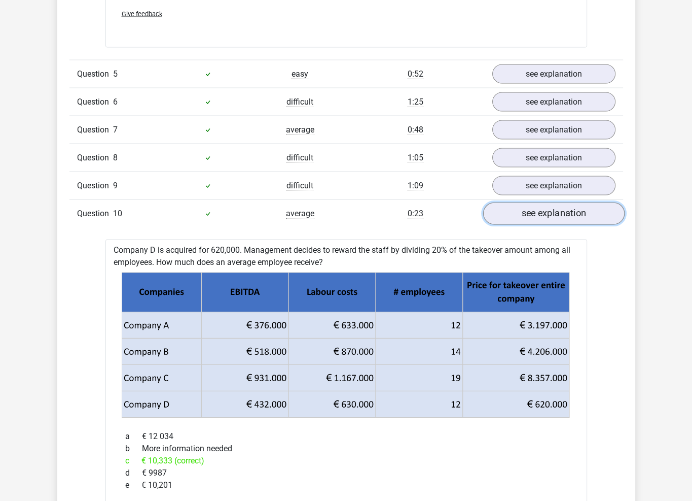
click at [579, 215] on link "see explanation" at bounding box center [554, 213] width 142 height 22
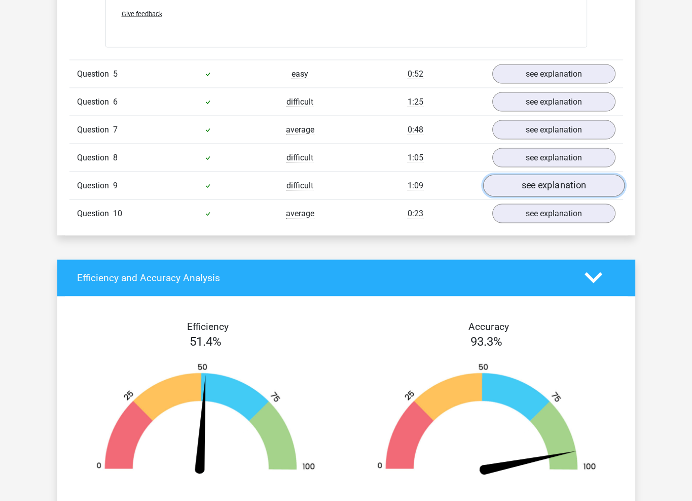
click at [560, 182] on link "see explanation" at bounding box center [554, 185] width 142 height 22
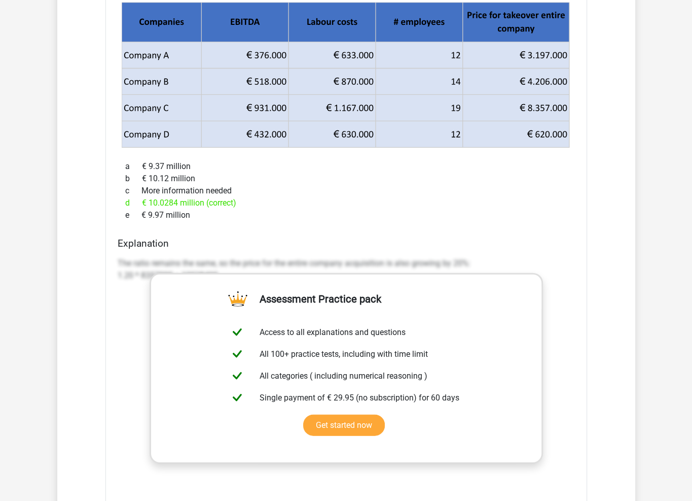
scroll to position [1829, 0]
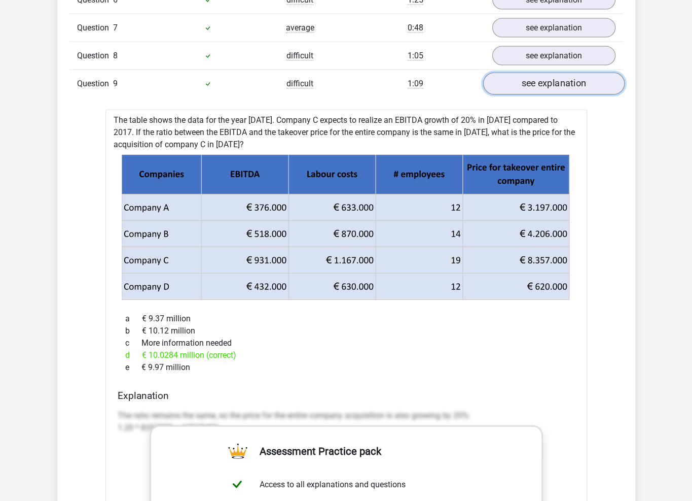
click at [544, 83] on link "see explanation" at bounding box center [554, 84] width 142 height 22
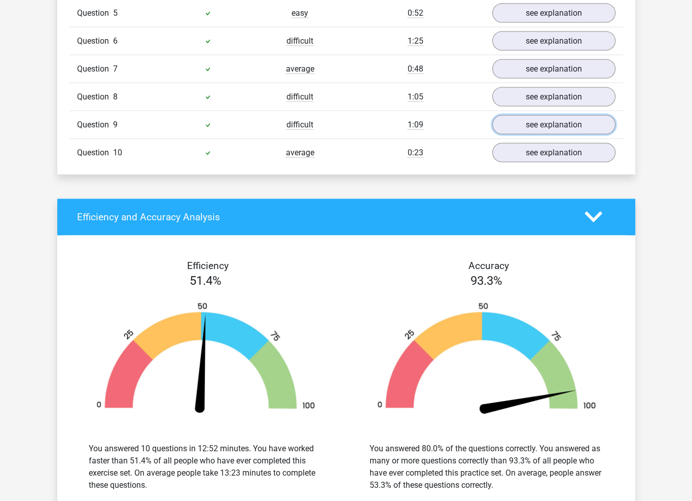
scroll to position [1727, 0]
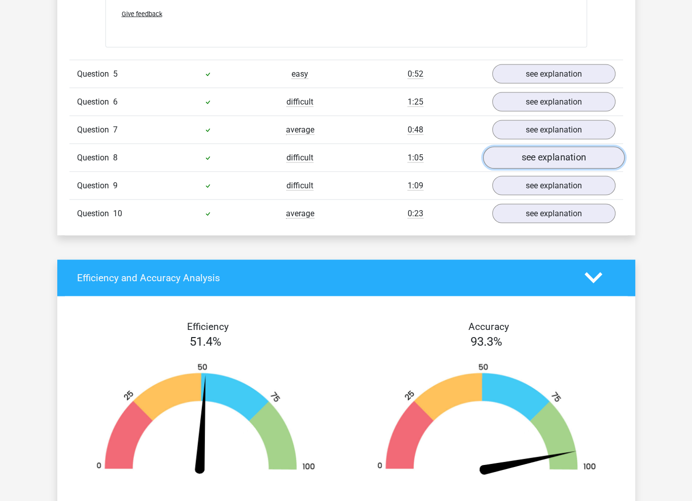
click at [556, 151] on link "see explanation" at bounding box center [554, 157] width 142 height 22
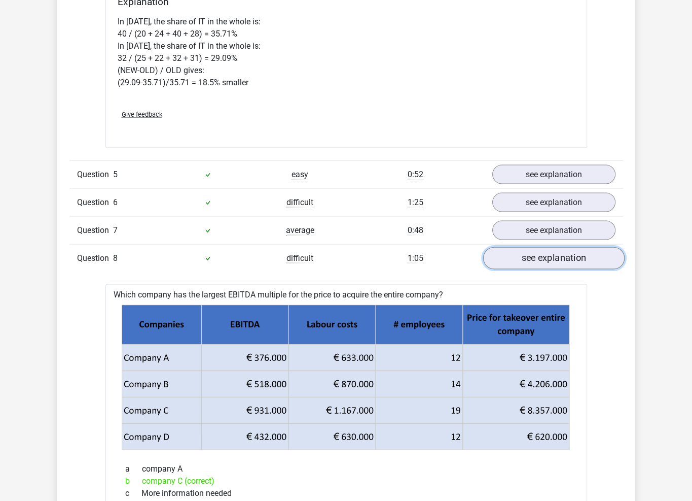
scroll to position [1626, 0]
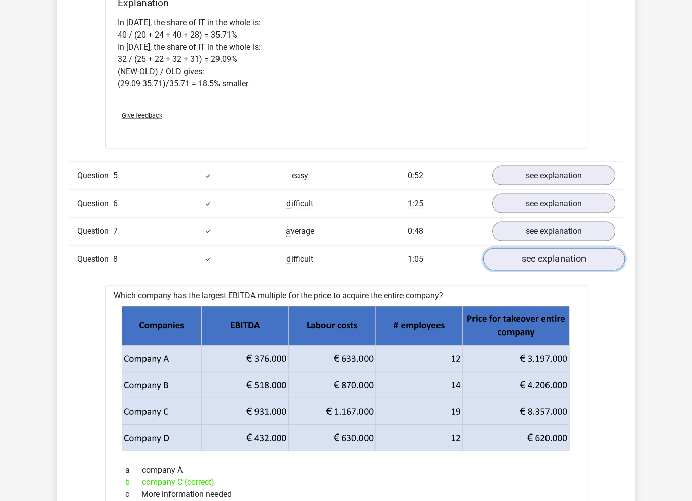
click at [542, 261] on link "see explanation" at bounding box center [554, 259] width 142 height 22
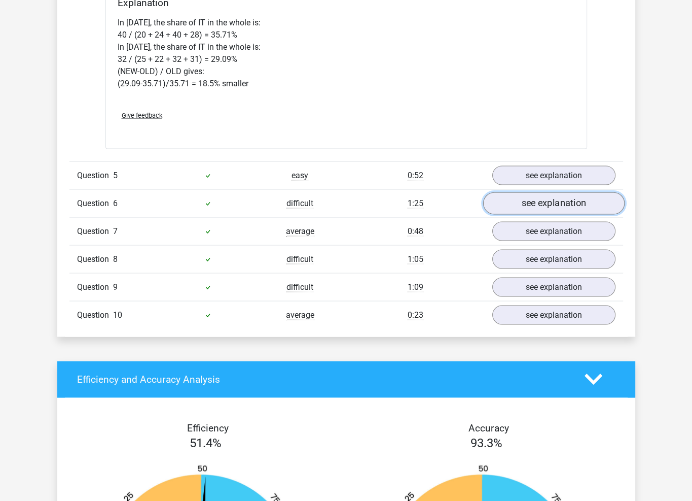
click at [555, 195] on link "see explanation" at bounding box center [554, 203] width 142 height 22
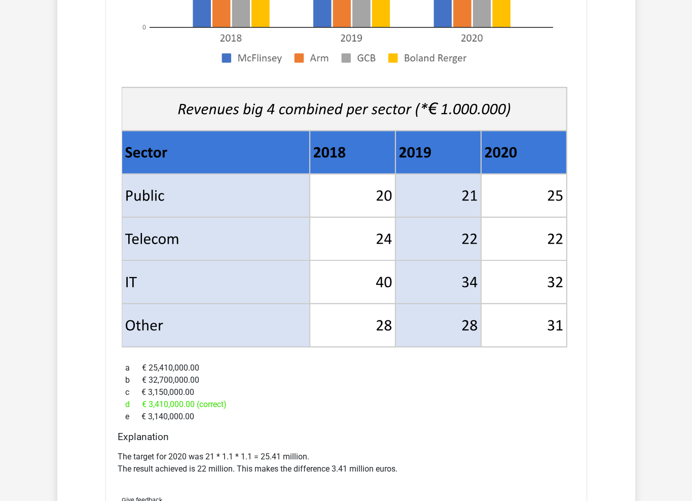
scroll to position [2083, 0]
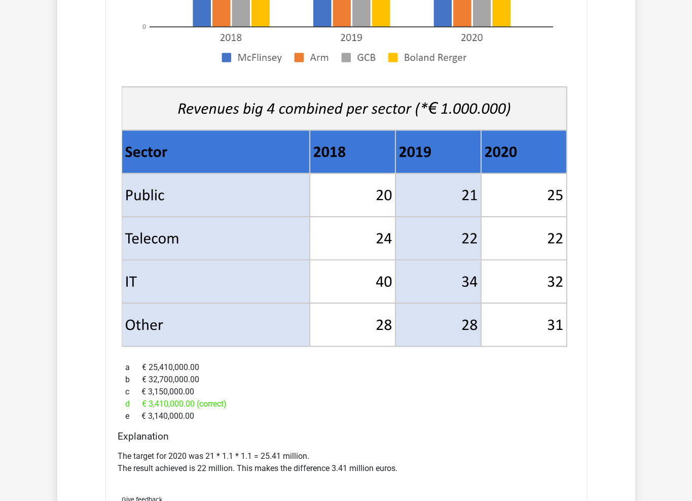
click at [331, 403] on div "d € 3,410,000.00 (correct)" at bounding box center [346, 404] width 457 height 12
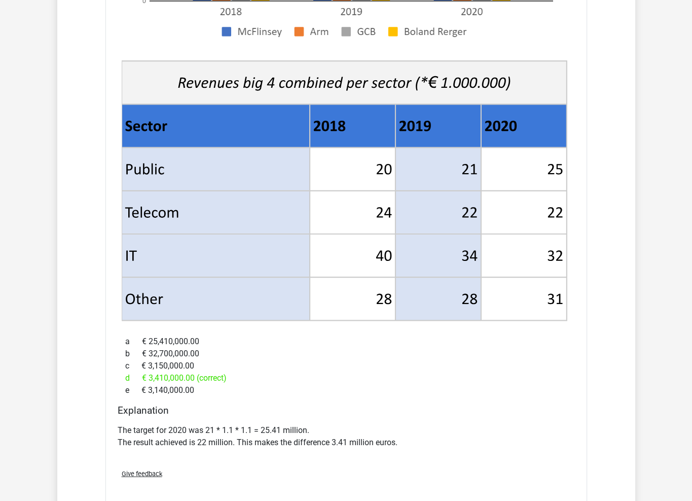
scroll to position [2133, 0]
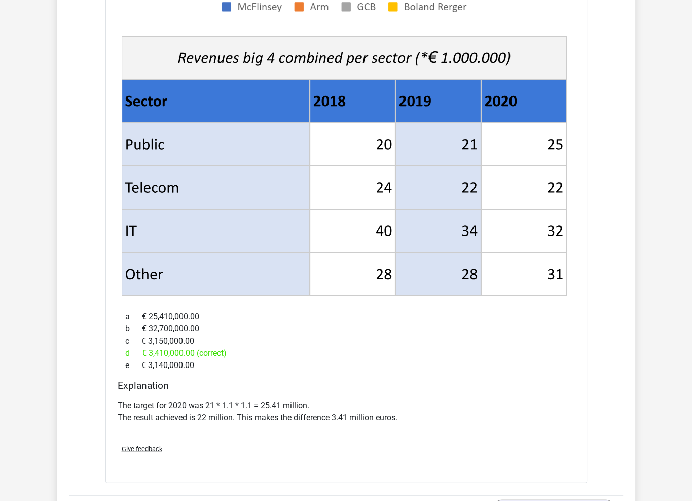
click at [342, 372] on div "a € 25,410,000.00 b € 32,700,000.00 c € 3,150,000.00 d € 3,410,000.00 (correct)…" at bounding box center [346, 340] width 457 height 69
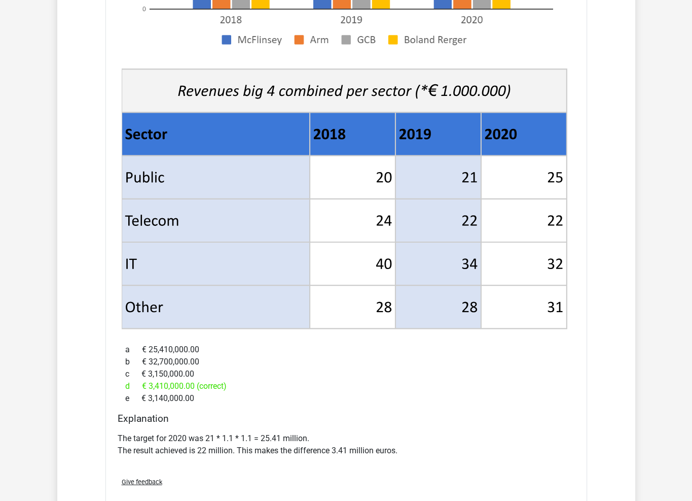
drag, startPoint x: 373, startPoint y: 375, endPoint x: 376, endPoint y: 361, distance: 14.5
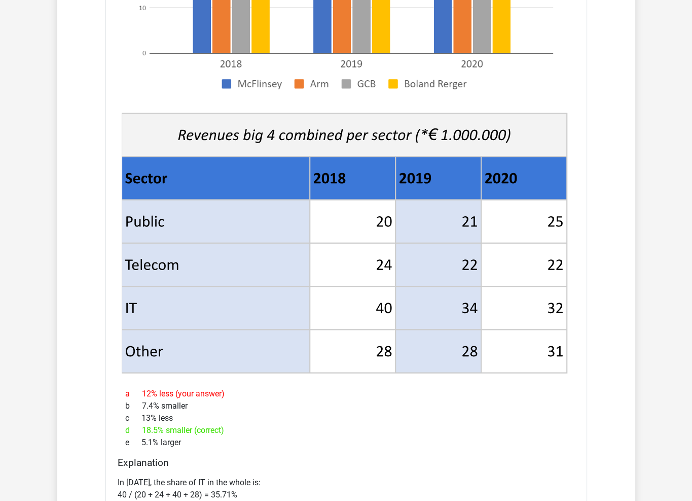
scroll to position [0, 0]
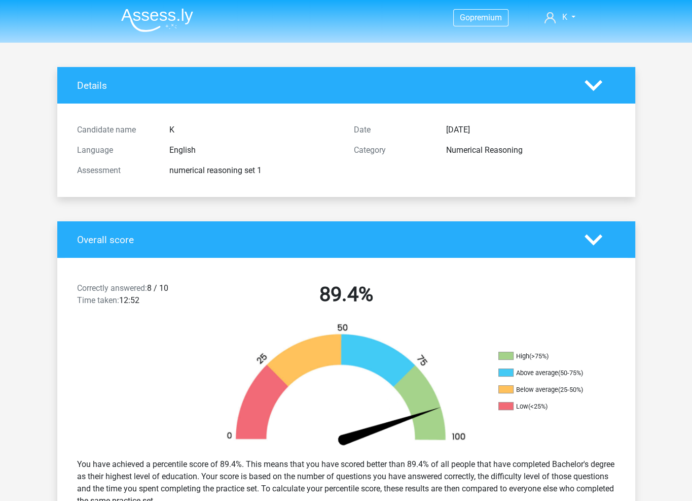
drag, startPoint x: 317, startPoint y: 356, endPoint x: 357, endPoint y: 66, distance: 291.7
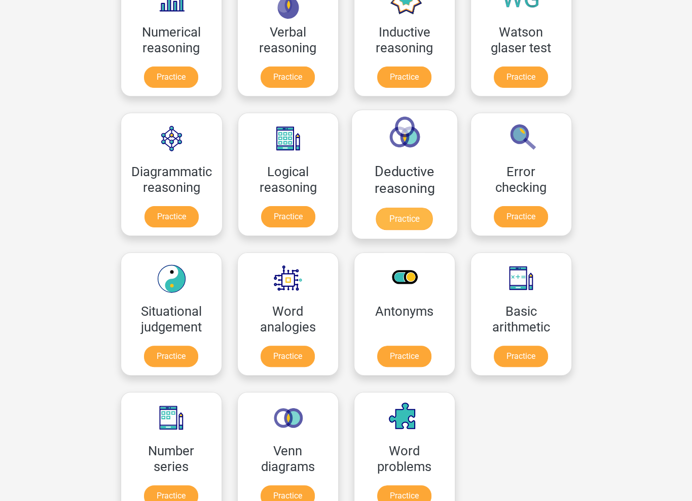
scroll to position [152, 0]
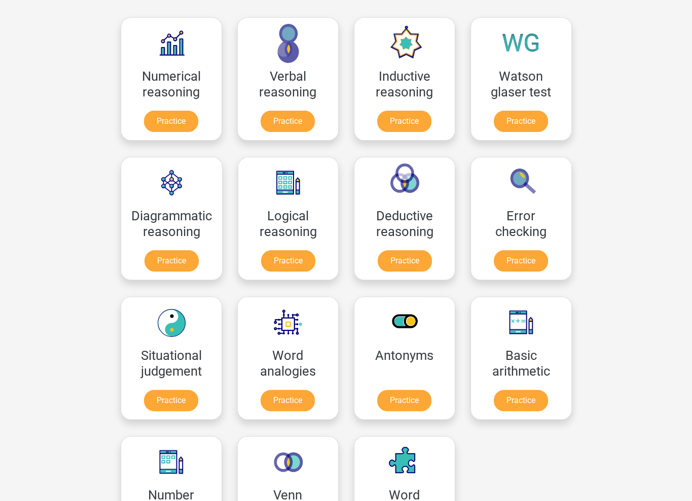
click at [622, 170] on div "Go premium K [EMAIL_ADDRESS][DOMAIN_NAME]" at bounding box center [346, 493] width 692 height 1291
click at [426, 255] on link "Practice" at bounding box center [404, 263] width 57 height 22
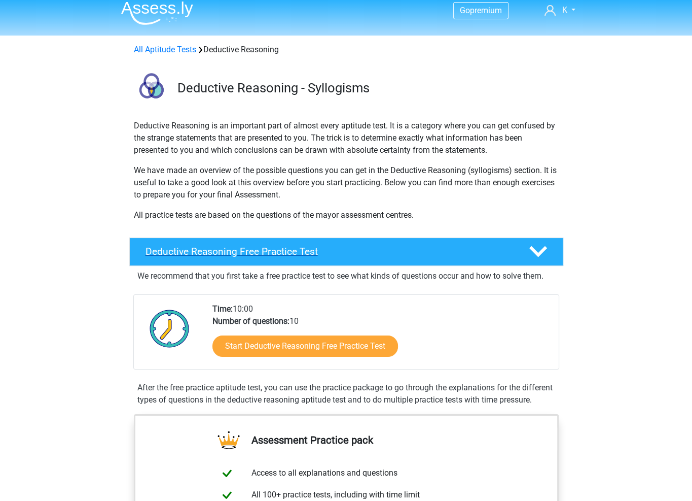
scroll to position [101, 0]
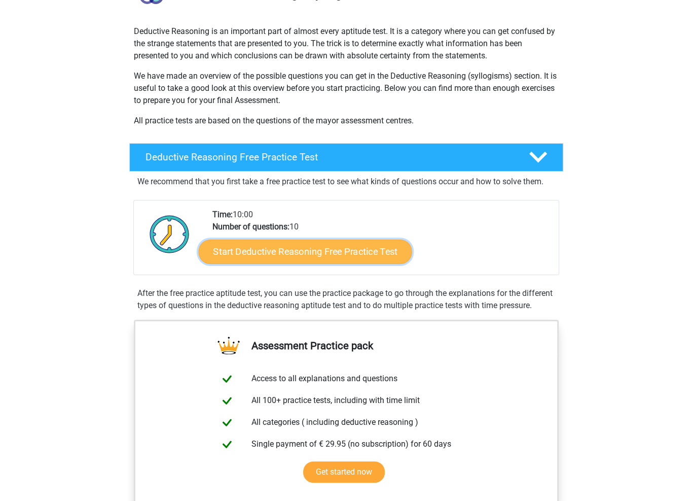
click at [345, 249] on link "Start Deductive Reasoning Free Practice Test" at bounding box center [305, 251] width 214 height 24
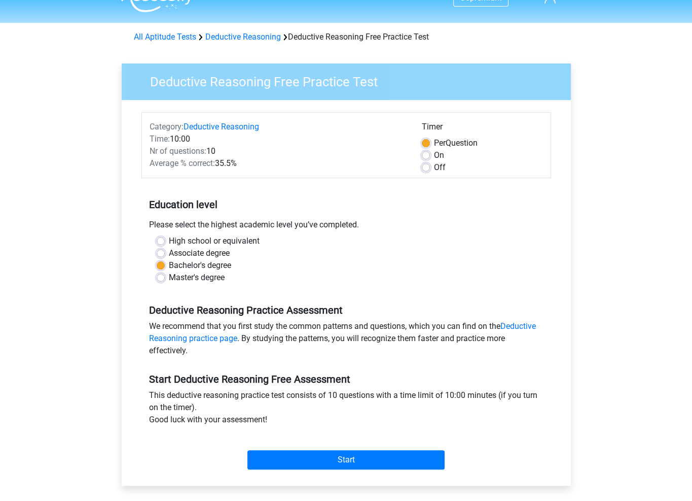
scroll to position [51, 0]
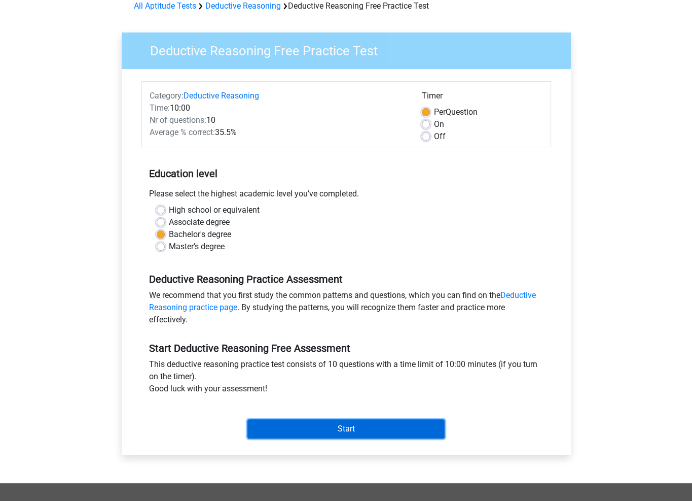
click at [411, 426] on input "Start" at bounding box center [346, 428] width 197 height 19
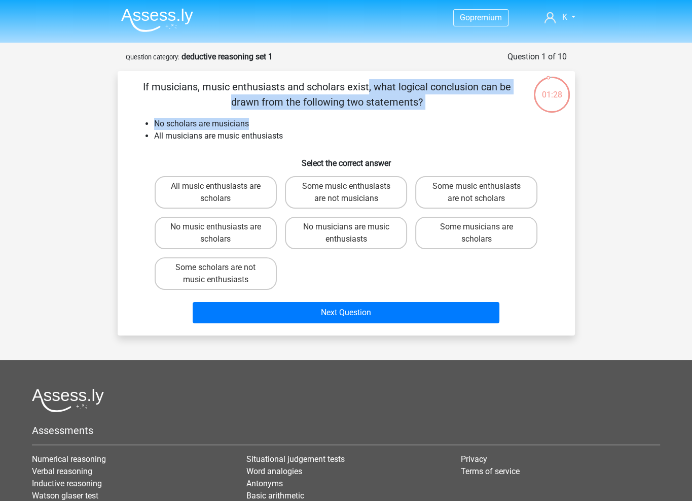
drag, startPoint x: 159, startPoint y: 89, endPoint x: 370, endPoint y: 122, distance: 213.0
click at [367, 121] on div "If musicians, music enthusiasts and scholars exist, what logical conclusion can…" at bounding box center [346, 203] width 449 height 248
click at [370, 122] on li "No scholars are musicians" at bounding box center [356, 124] width 405 height 12
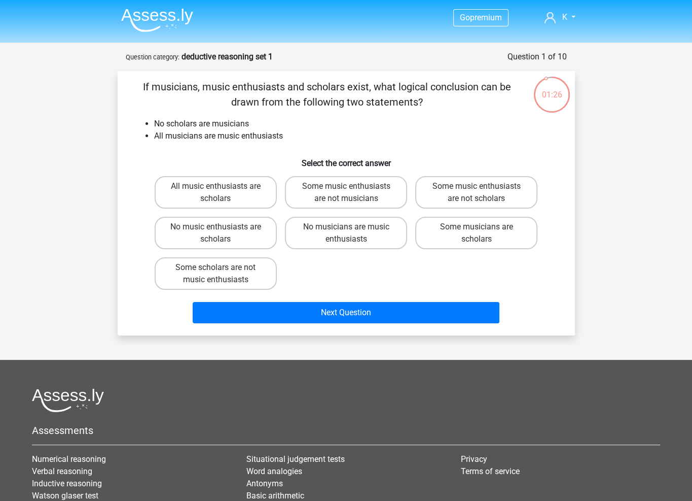
click at [337, 130] on li "All musicians are music enthusiasts" at bounding box center [356, 136] width 405 height 12
click at [318, 135] on li "All musicians are music enthusiasts" at bounding box center [356, 136] width 405 height 12
click at [320, 131] on li "All musicians are music enthusiasts" at bounding box center [356, 136] width 405 height 12
click at [301, 134] on li "All musicians are music enthusiasts" at bounding box center [356, 136] width 405 height 12
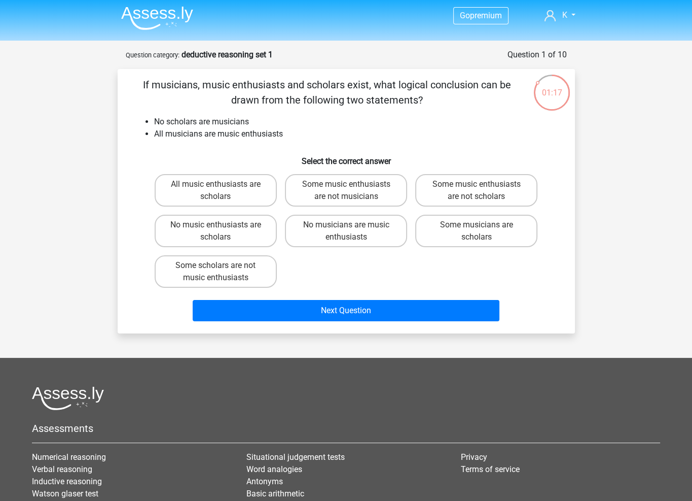
scroll to position [7, 0]
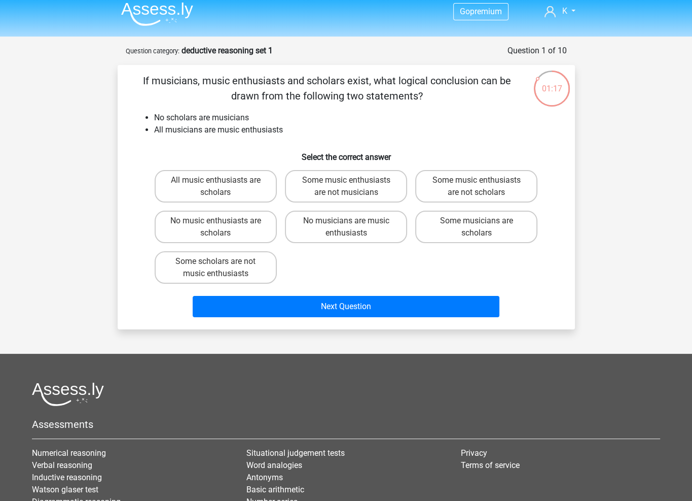
drag, startPoint x: 382, startPoint y: 133, endPoint x: 381, endPoint y: 156, distance: 22.3
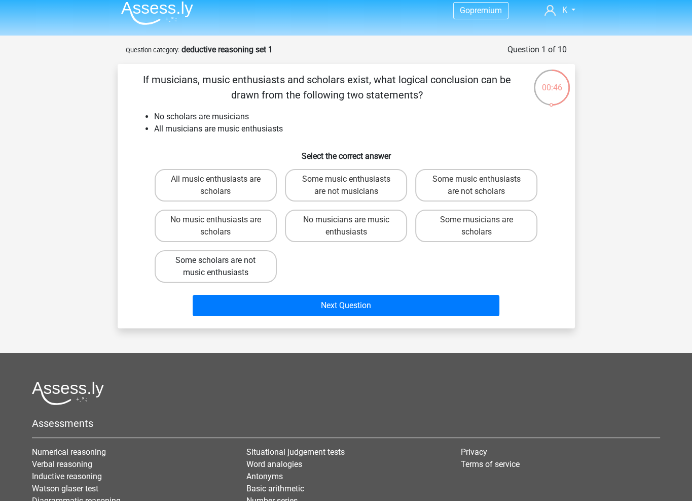
click at [253, 265] on label "Some scholars are not music enthusiasts" at bounding box center [216, 266] width 122 height 32
click at [222, 265] on input "Some scholars are not music enthusiasts" at bounding box center [219, 263] width 7 height 7
radio input "true"
click at [479, 183] on input "Some music enthusiasts are not scholars" at bounding box center [480, 182] width 7 height 7
radio input "true"
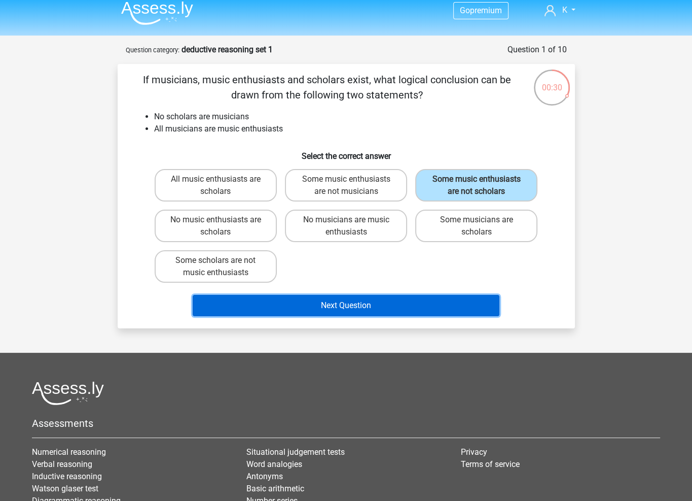
click at [336, 308] on button "Next Question" at bounding box center [346, 305] width 307 height 21
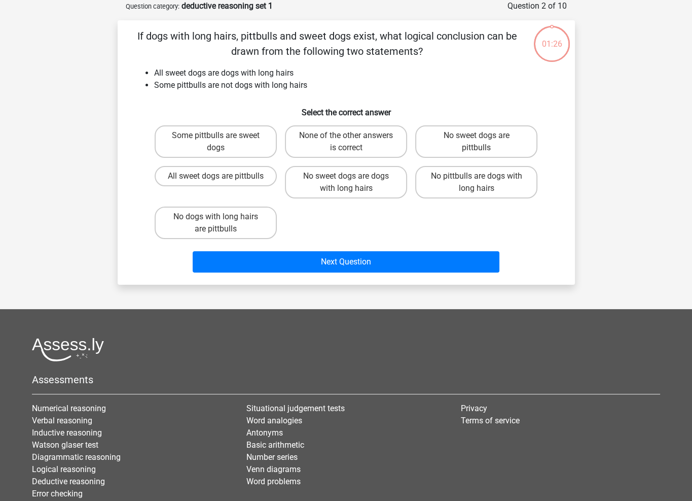
scroll to position [0, 0]
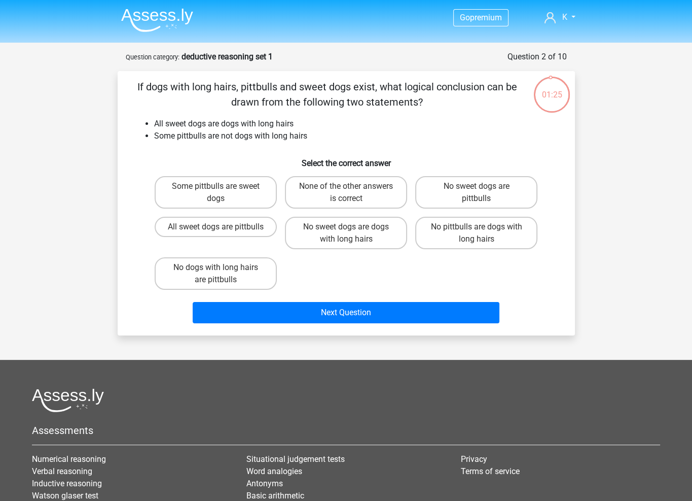
drag, startPoint x: 142, startPoint y: 84, endPoint x: 324, endPoint y: 115, distance: 184.3
click at [303, 112] on div "If dogs with long hairs, pittbulls and sweet dogs exist, what logical conclusio…" at bounding box center [346, 203] width 449 height 248
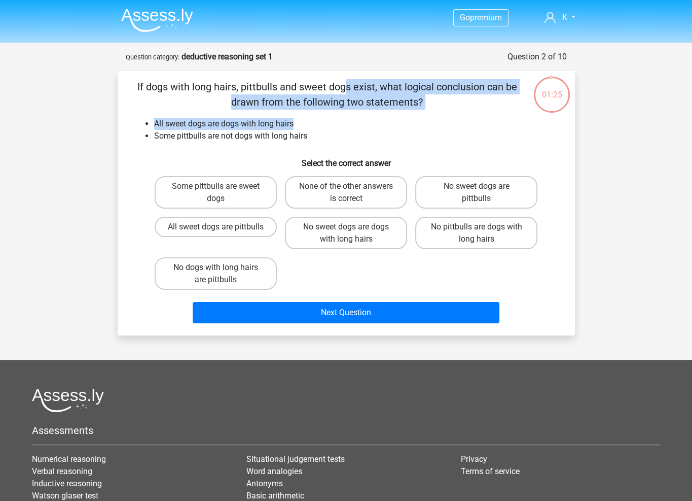
click at [332, 116] on div "If dogs with long hairs, pittbulls and sweet dogs exist, what logical conclusio…" at bounding box center [346, 203] width 449 height 248
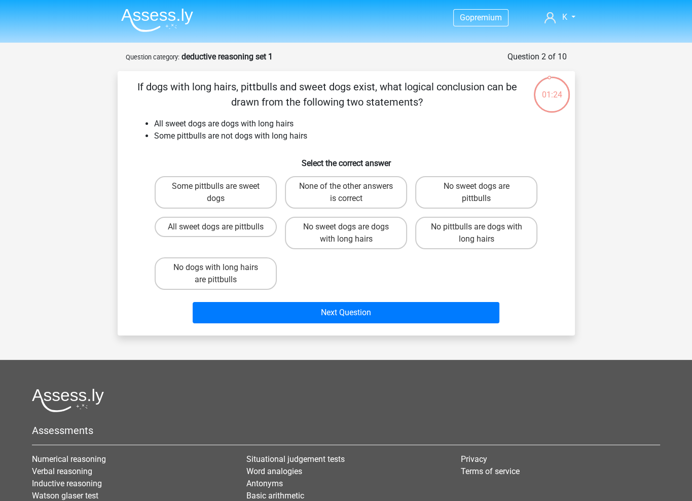
click at [395, 129] on li "All sweet dogs are dogs with long hairs" at bounding box center [356, 124] width 405 height 12
drag, startPoint x: 312, startPoint y: 133, endPoint x: 240, endPoint y: 123, distance: 73.3
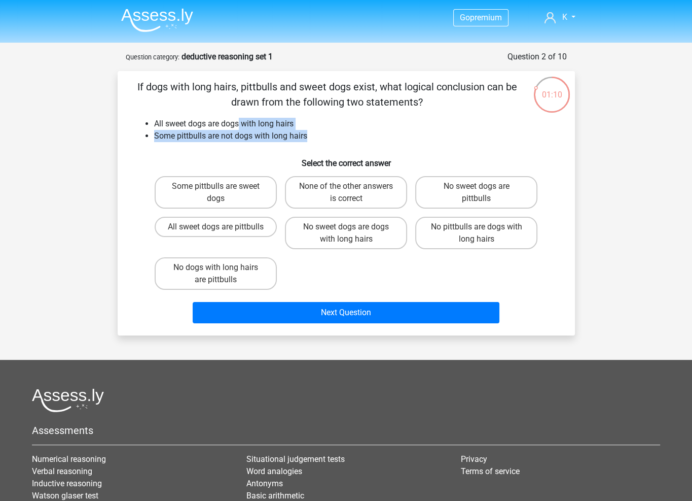
click at [240, 123] on ul "All sweet dogs are dogs with long hairs Some pittbulls are not dogs with long h…" at bounding box center [346, 130] width 425 height 24
click at [240, 123] on li "All sweet dogs are dogs with long hairs" at bounding box center [356, 124] width 405 height 12
drag, startPoint x: 211, startPoint y: 133, endPoint x: 286, endPoint y: 133, distance: 74.6
click at [283, 133] on li "Some pittbulls are not dogs with long hairs" at bounding box center [356, 136] width 405 height 12
click at [287, 133] on li "Some pittbulls are not dogs with long hairs" at bounding box center [356, 136] width 405 height 12
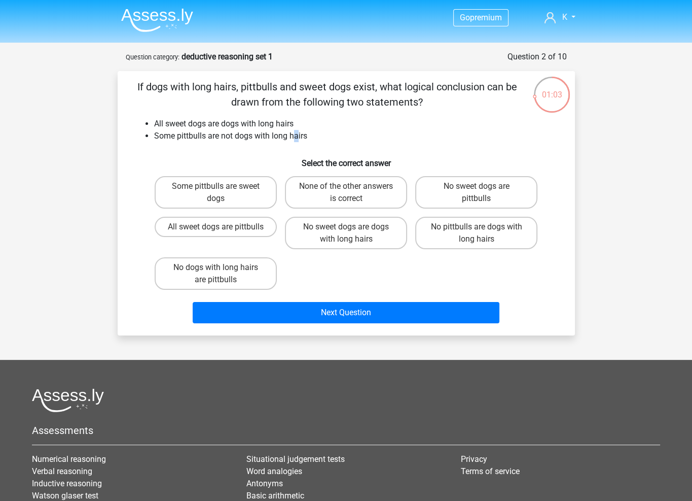
drag, startPoint x: 294, startPoint y: 139, endPoint x: 333, endPoint y: 137, distance: 39.1
click at [330, 137] on li "Some pittbulls are not dogs with long hairs" at bounding box center [356, 136] width 405 height 12
click at [333, 137] on li "Some pittbulls are not dogs with long hairs" at bounding box center [356, 136] width 405 height 12
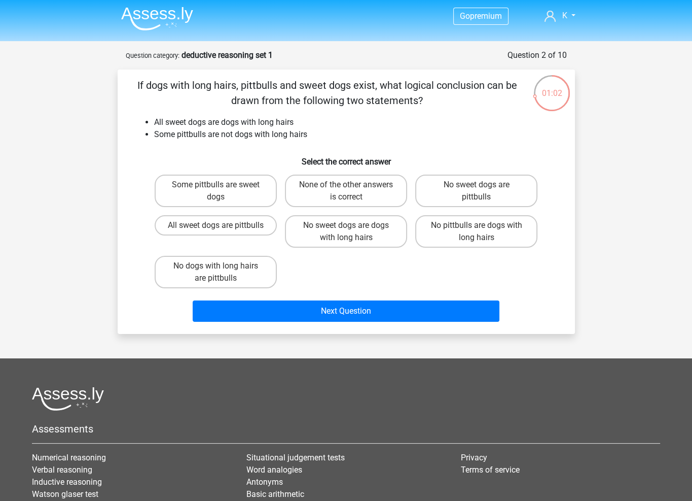
scroll to position [4, 0]
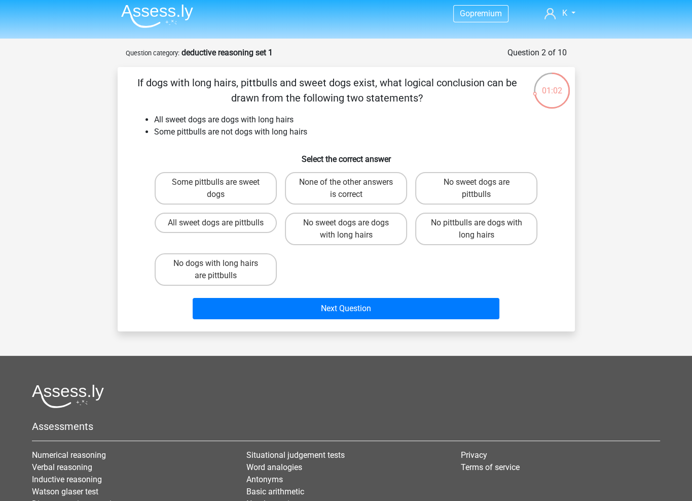
drag, startPoint x: 483, startPoint y: 125, endPoint x: 480, endPoint y: 140, distance: 15.0
click at [466, 142] on div "If dogs with long hairs, pittbulls and sweet dogs exist, what logical conclusio…" at bounding box center [346, 199] width 449 height 248
click at [257, 194] on label "Some pittbulls are sweet dogs" at bounding box center [216, 188] width 122 height 32
click at [222, 189] on input "Some pittbulls are sweet dogs" at bounding box center [219, 185] width 7 height 7
radio input "true"
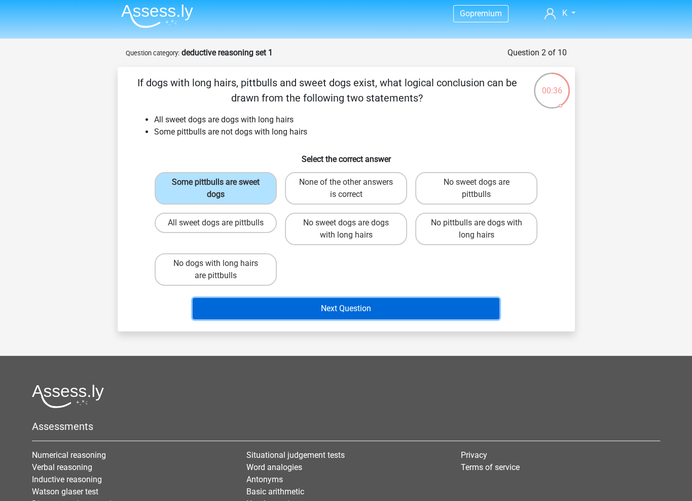
click at [362, 308] on button "Next Question" at bounding box center [346, 308] width 307 height 21
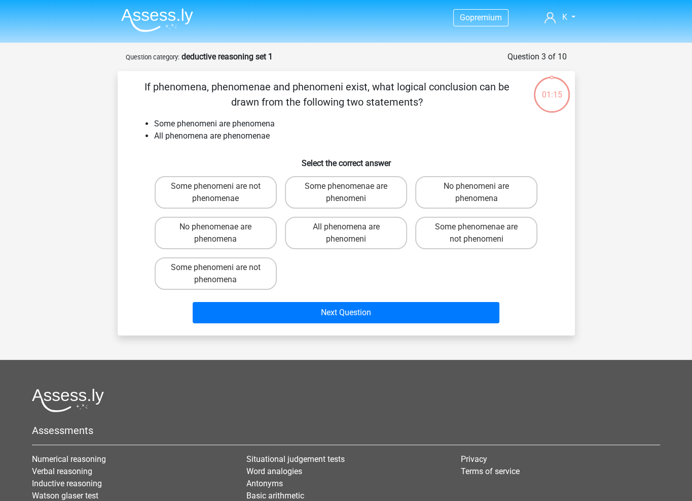
scroll to position [0, 0]
drag, startPoint x: 199, startPoint y: 125, endPoint x: 266, endPoint y: 135, distance: 67.7
click at [256, 134] on ul "Some phenomeni are phenomena All phenomena are phenomenae" at bounding box center [346, 130] width 425 height 24
click at [266, 135] on li "All phenomena are phenomenae" at bounding box center [356, 136] width 405 height 12
drag, startPoint x: 229, startPoint y: 128, endPoint x: 204, endPoint y: 123, distance: 25.3
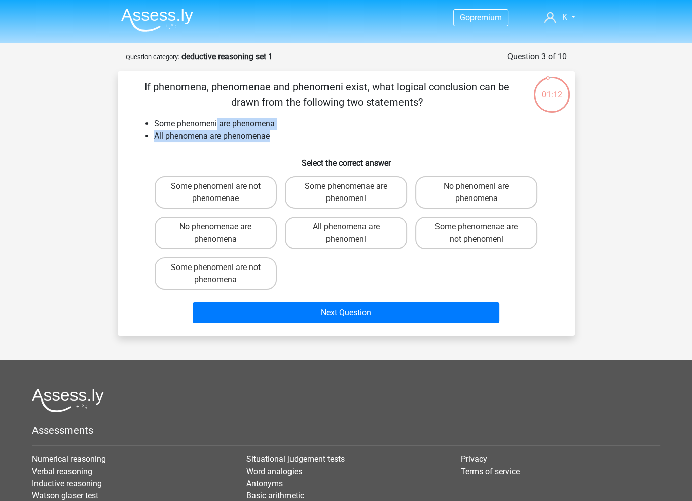
click at [204, 123] on ul "Some phenomeni are phenomena All phenomena are phenomenae" at bounding box center [346, 130] width 425 height 24
click at [204, 123] on li "Some phenomeni are phenomena" at bounding box center [356, 124] width 405 height 12
click at [332, 88] on p "If phenomena, phenomenae and phenomeni exist, what logical conclusion can be dr…" at bounding box center [327, 94] width 387 height 30
click at [188, 90] on p "If phenomena, phenomenae and phenomeni exist, what logical conclusion can be dr…" at bounding box center [327, 94] width 387 height 30
click at [180, 89] on p "If phenomena, phenomenae and phenomeni exist, what logical conclusion can be dr…" at bounding box center [327, 94] width 387 height 30
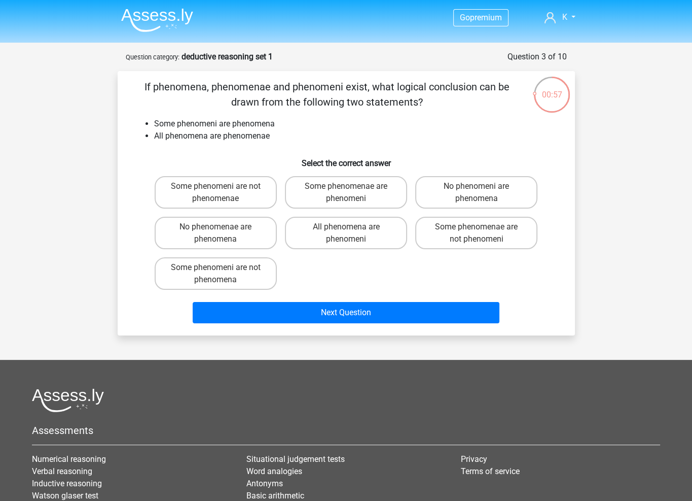
click at [264, 87] on p "If phenomena, phenomenae and phenomeni exist, what logical conclusion can be dr…" at bounding box center [327, 94] width 387 height 30
click at [254, 274] on label "Some phenomeni are not phenomena" at bounding box center [216, 273] width 122 height 32
click at [222, 274] on input "Some phenomeni are not phenomena" at bounding box center [219, 270] width 7 height 7
radio input "true"
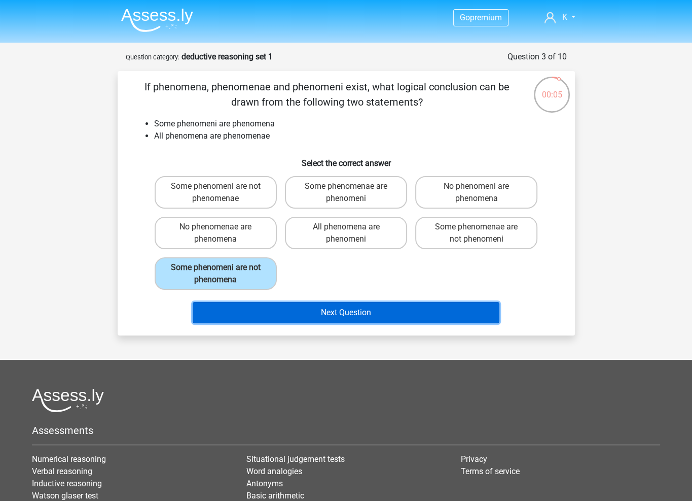
click at [396, 315] on button "Next Question" at bounding box center [346, 312] width 307 height 21
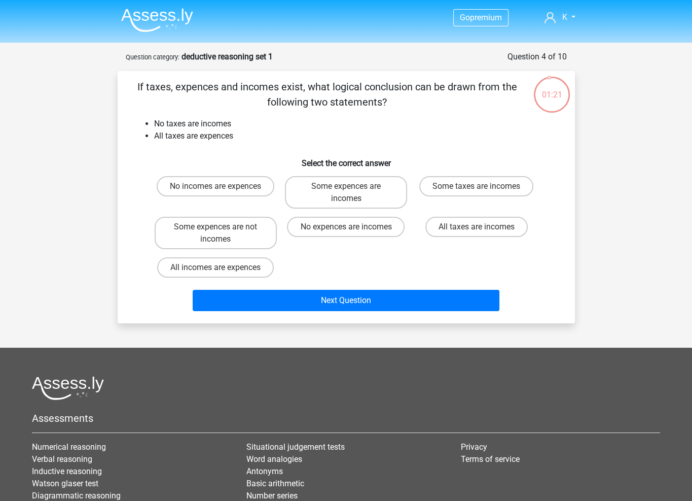
drag, startPoint x: 254, startPoint y: 87, endPoint x: 336, endPoint y: 101, distance: 83.8
click at [316, 99] on p "If taxes, expences and incomes exist, what logical conclusion can be drawn from…" at bounding box center [327, 94] width 387 height 30
click at [336, 101] on p "If taxes, expences and incomes exist, what logical conclusion can be drawn from…" at bounding box center [327, 94] width 387 height 30
click at [242, 189] on label "No incomes are expences" at bounding box center [216, 186] width 118 height 20
click at [222, 189] on input "No incomes are expences" at bounding box center [219, 189] width 7 height 7
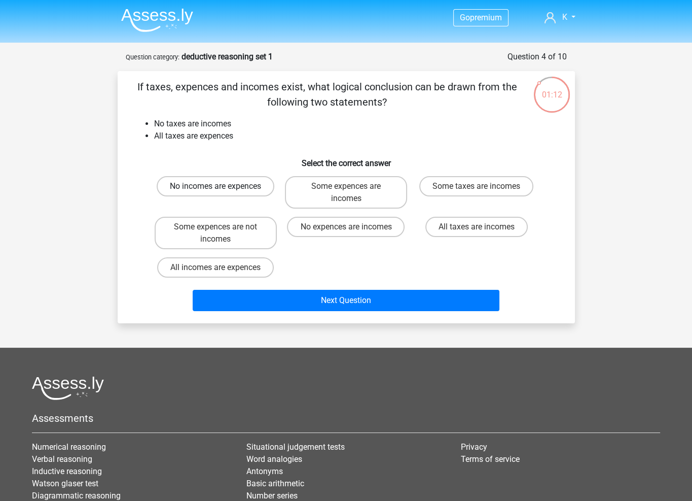
radio input "true"
click at [419, 135] on li "All taxes are expences" at bounding box center [356, 136] width 405 height 12
click at [341, 227] on label "No expences are incomes" at bounding box center [346, 227] width 118 height 20
click at [346, 227] on input "No expences are incomes" at bounding box center [349, 230] width 7 height 7
radio input "true"
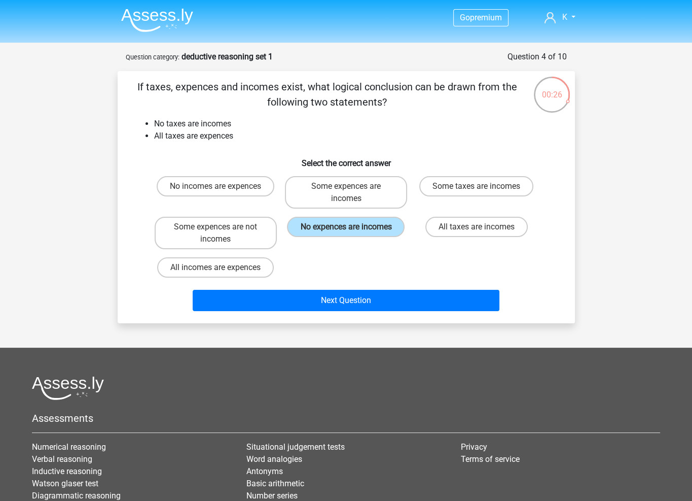
click at [217, 231] on input "Some expences are not incomes" at bounding box center [219, 230] width 7 height 7
radio input "true"
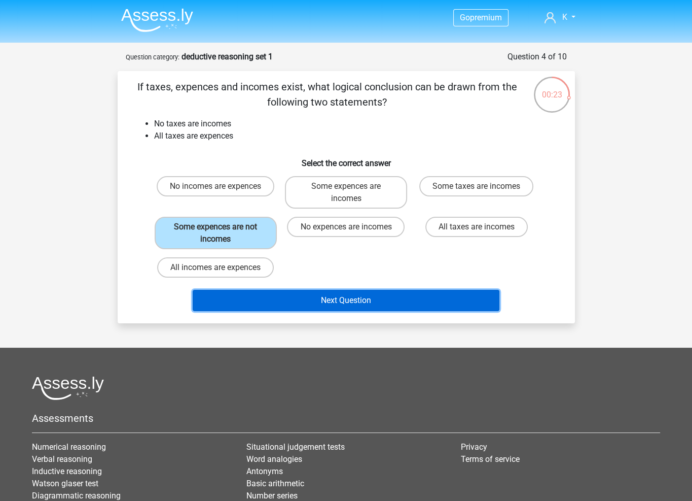
click at [395, 299] on button "Next Question" at bounding box center [346, 300] width 307 height 21
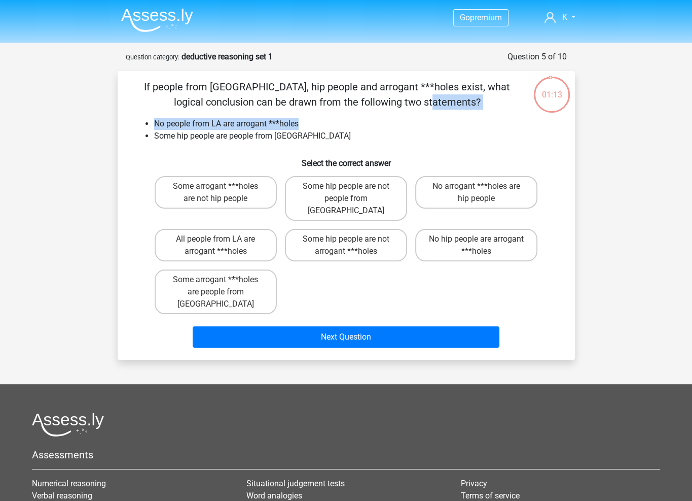
drag, startPoint x: 239, startPoint y: 98, endPoint x: 341, endPoint y: 127, distance: 105.8
click at [332, 124] on div "If people from LA, hip people and arrogant ***holes exist, what logical conclus…" at bounding box center [346, 215] width 449 height 272
click at [344, 127] on li "No people from LA are arrogant ***holes" at bounding box center [356, 124] width 405 height 12
click at [320, 133] on li "Some hip people are people from [GEOGRAPHIC_DATA]" at bounding box center [356, 136] width 405 height 12
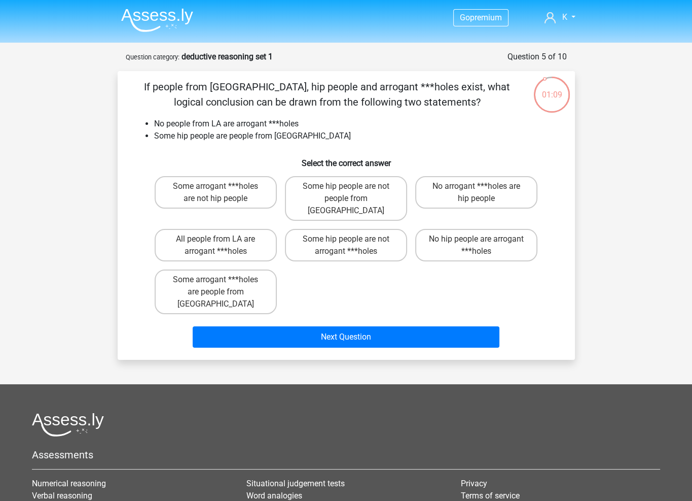
click at [320, 133] on li "Some hip people are people from [GEOGRAPHIC_DATA]" at bounding box center [356, 136] width 405 height 12
drag, startPoint x: 165, startPoint y: 121, endPoint x: 270, endPoint y: 124, distance: 105.0
click at [262, 123] on li "No people from LA are arrogant ***holes" at bounding box center [356, 124] width 405 height 12
click at [282, 125] on li "No people from LA are arrogant ***holes" at bounding box center [356, 124] width 405 height 12
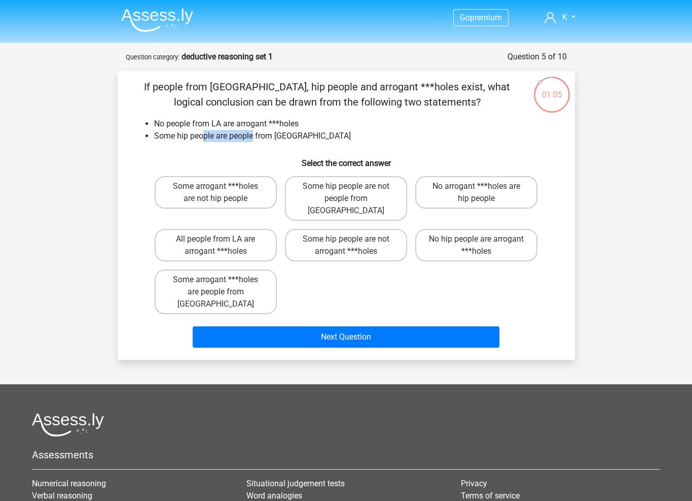
drag, startPoint x: 203, startPoint y: 130, endPoint x: 304, endPoint y: 145, distance: 102.4
click at [270, 139] on li "Some hip people are people from [GEOGRAPHIC_DATA]" at bounding box center [356, 136] width 405 height 12
click at [304, 145] on div "If people from LA, hip people and arrogant ***holes exist, what logical conclus…" at bounding box center [346, 215] width 449 height 272
drag, startPoint x: 305, startPoint y: 135, endPoint x: 187, endPoint y: 125, distance: 118.6
click at [187, 125] on ul "No people from LA are arrogant ***holes Some hip people are people from LA" at bounding box center [346, 130] width 425 height 24
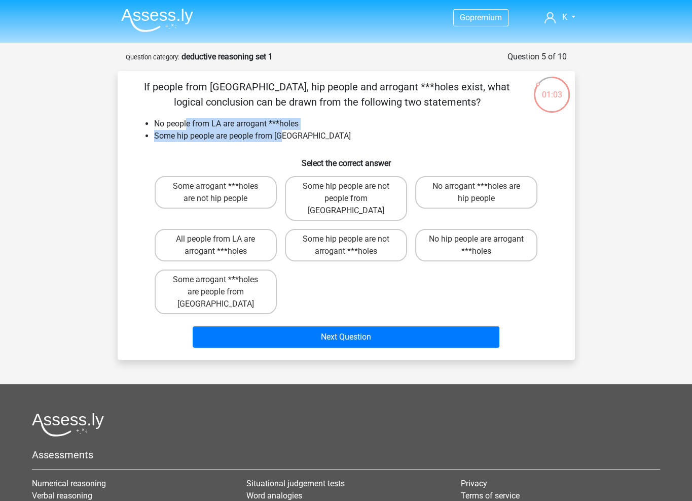
click at [187, 125] on li "No people from LA are arrogant ***holes" at bounding box center [356, 124] width 405 height 12
drag, startPoint x: 152, startPoint y: 124, endPoint x: 281, endPoint y: 133, distance: 129.2
click at [254, 132] on ul "No people from LA are arrogant ***holes Some hip people are people from LA" at bounding box center [346, 130] width 425 height 24
click at [281, 133] on li "Some hip people are people from [GEOGRAPHIC_DATA]" at bounding box center [356, 136] width 405 height 12
drag, startPoint x: 308, startPoint y: 136, endPoint x: 195, endPoint y: 135, distance: 113.1
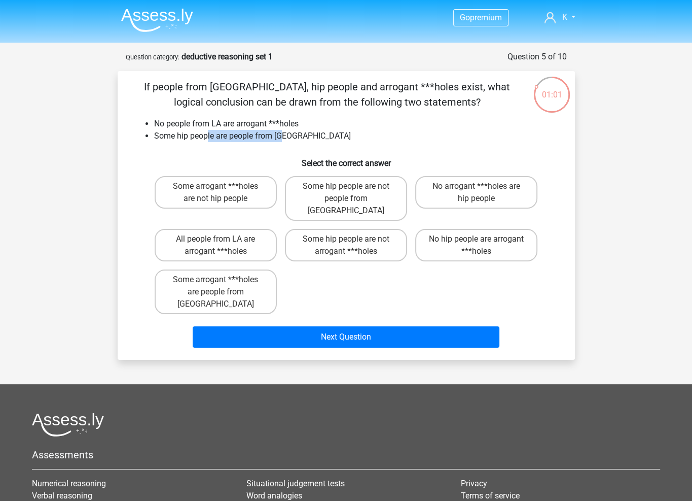
click at [196, 135] on li "Some hip people are people from [GEOGRAPHIC_DATA]" at bounding box center [356, 136] width 405 height 12
click at [195, 135] on li "Some hip people are people from [GEOGRAPHIC_DATA]" at bounding box center [356, 136] width 405 height 12
drag, startPoint x: 172, startPoint y: 131, endPoint x: 290, endPoint y: 147, distance: 118.2
click at [276, 146] on div "If people from LA, hip people and arrogant ***holes exist, what logical conclus…" at bounding box center [346, 215] width 449 height 272
click at [290, 147] on div "If people from LA, hip people and arrogant ***holes exist, what logical conclus…" at bounding box center [346, 215] width 449 height 272
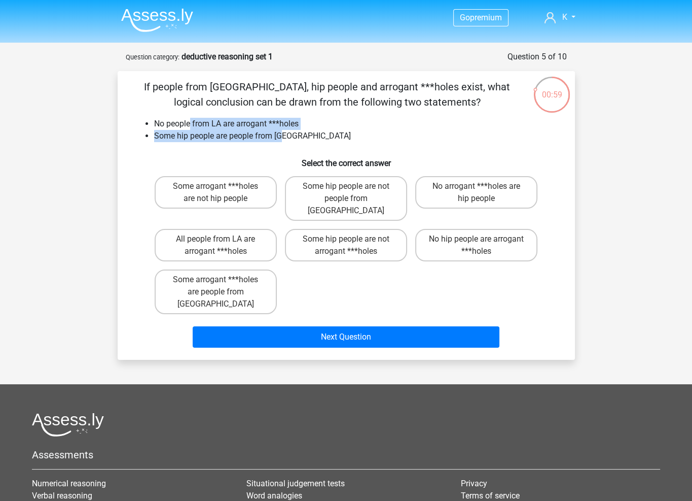
drag, startPoint x: 290, startPoint y: 141, endPoint x: 130, endPoint y: 118, distance: 160.9
click at [130, 118] on div "If people from LA, hip people and arrogant ***holes exist, what logical conclus…" at bounding box center [346, 215] width 449 height 272
drag, startPoint x: 143, startPoint y: 118, endPoint x: 323, endPoint y: 138, distance: 181.2
click at [295, 135] on ul "No people from LA are arrogant ***holes Some hip people are people from LA" at bounding box center [346, 130] width 425 height 24
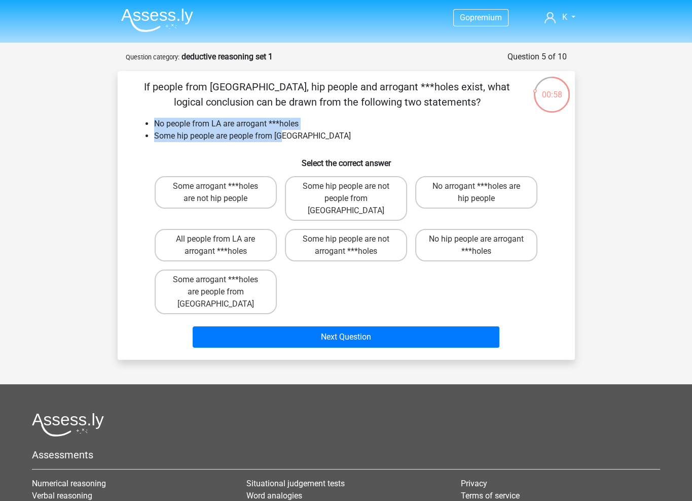
click at [323, 138] on li "Some hip people are people from [GEOGRAPHIC_DATA]" at bounding box center [356, 136] width 405 height 12
click at [321, 121] on li "No people from LA are arrogant ***holes" at bounding box center [356, 124] width 405 height 12
click at [309, 134] on li "Some hip people are people from [GEOGRAPHIC_DATA]" at bounding box center [356, 136] width 405 height 12
click at [318, 133] on li "Some hip people are people from [GEOGRAPHIC_DATA]" at bounding box center [356, 136] width 405 height 12
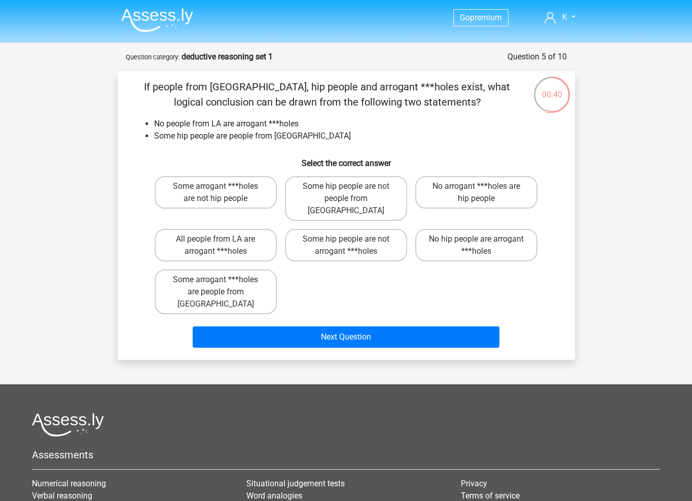
click at [363, 137] on li "Some hip people are people from [GEOGRAPHIC_DATA]" at bounding box center [356, 136] width 405 height 12
click at [428, 133] on li "Some hip people are people from [GEOGRAPHIC_DATA]" at bounding box center [356, 136] width 405 height 12
click at [370, 194] on label "Some hip people are not people from LA" at bounding box center [346, 198] width 122 height 45
click at [352, 193] on input "Some hip people are not people from LA" at bounding box center [349, 189] width 7 height 7
radio input "true"
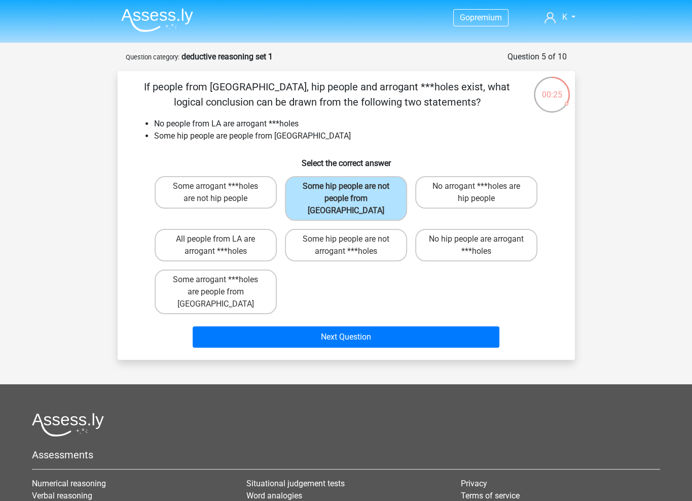
click at [413, 267] on div "Some arrogant ***holes are not hip people Some hip people are not people from L…" at bounding box center [347, 245] width 392 height 146
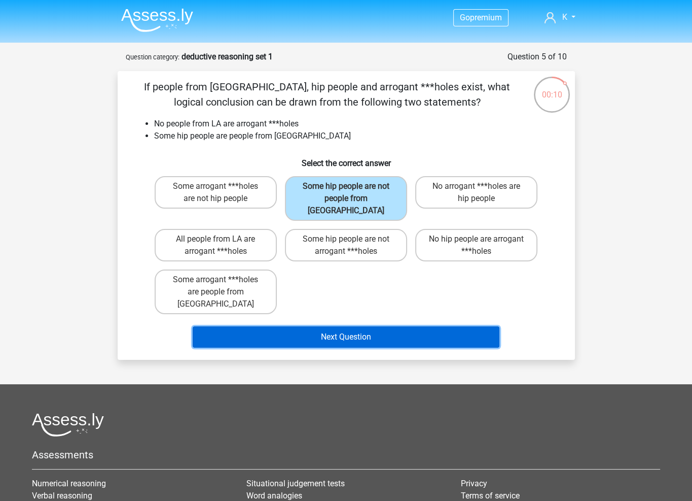
click at [398, 326] on button "Next Question" at bounding box center [346, 336] width 307 height 21
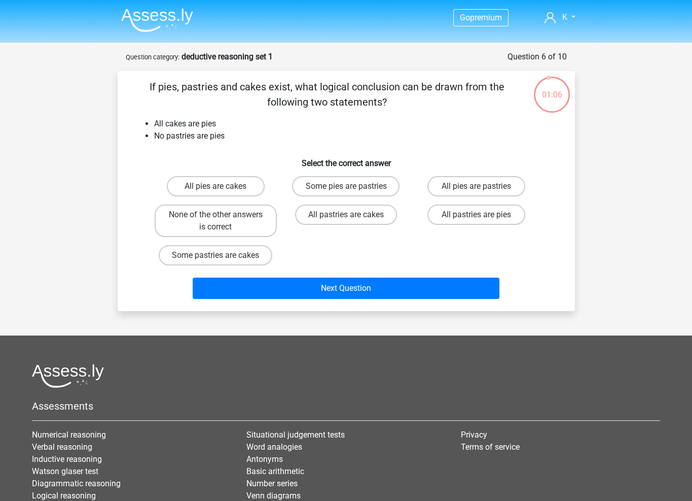
drag, startPoint x: 183, startPoint y: 89, endPoint x: 295, endPoint y: 113, distance: 115.1
click at [278, 109] on p "If pies, pastries and cakes exist, what logical conclusion can be drawn from th…" at bounding box center [327, 94] width 387 height 30
click at [296, 113] on div "If pies, pastries and cakes exist, what logical conclusion can be drawn from th…" at bounding box center [346, 191] width 449 height 224
drag, startPoint x: 249, startPoint y: 121, endPoint x: 172, endPoint y: 102, distance: 79.0
click at [172, 102] on div "If pies, pastries and cakes exist, what logical conclusion can be drawn from th…" at bounding box center [346, 191] width 449 height 224
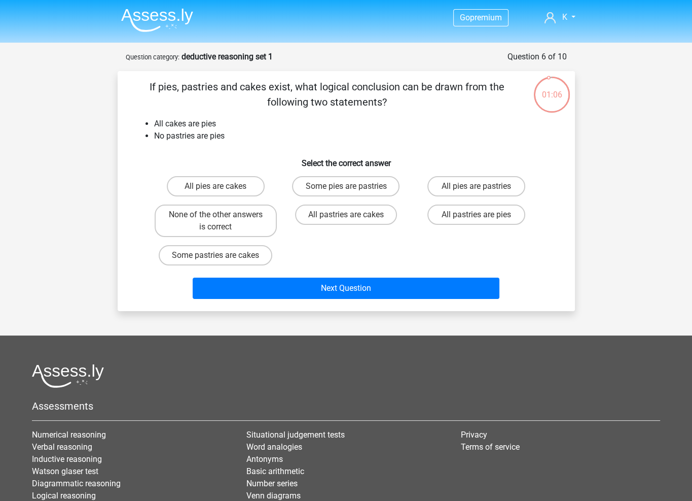
click at [172, 102] on p "If pies, pastries and cakes exist, what logical conclusion can be drawn from th…" at bounding box center [327, 94] width 387 height 30
drag, startPoint x: 227, startPoint y: 138, endPoint x: 193, endPoint y: 122, distance: 37.9
click at [193, 122] on ul "All cakes are pies No pastries are pies" at bounding box center [346, 130] width 425 height 24
click at [193, 122] on li "All cakes are pies" at bounding box center [356, 124] width 405 height 12
click at [221, 136] on li "No pastries are pies" at bounding box center [356, 136] width 405 height 12
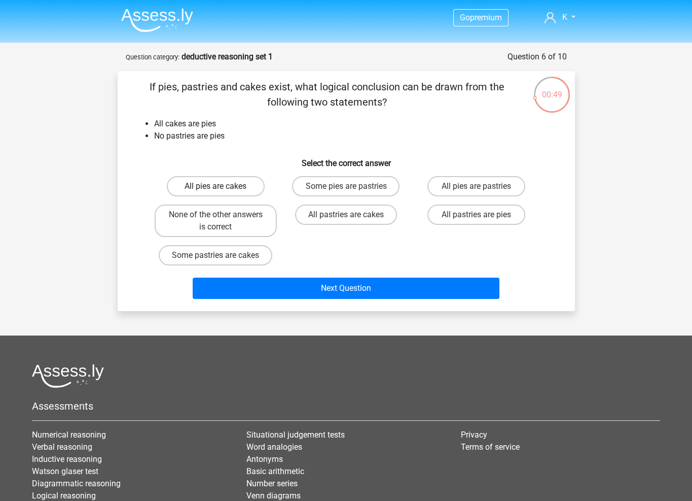
click at [249, 179] on label "All pies are cakes" at bounding box center [216, 186] width 98 height 20
click at [222, 186] on input "All pies are cakes" at bounding box center [219, 189] width 7 height 7
radio input "true"
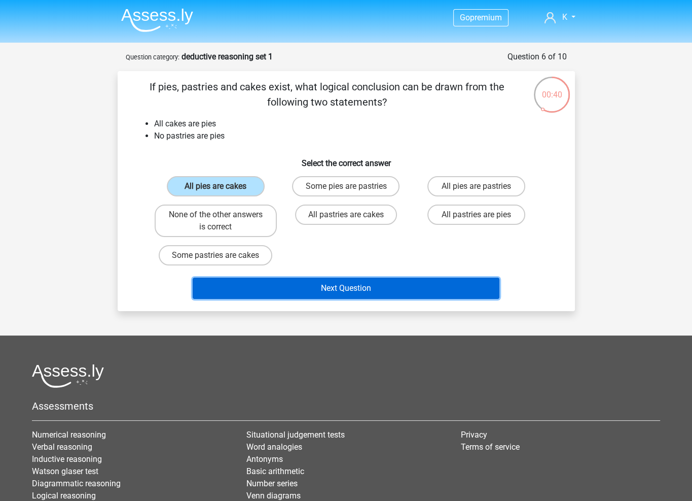
click at [403, 289] on button "Next Question" at bounding box center [346, 287] width 307 height 21
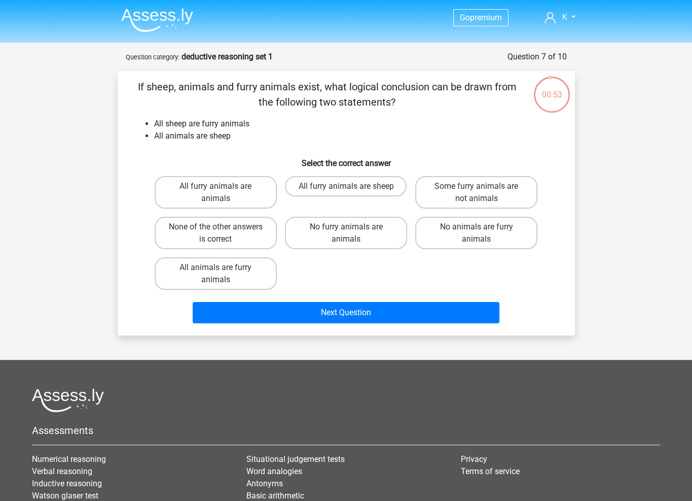
click at [306, 123] on li "All sheep are furry animals" at bounding box center [356, 124] width 405 height 12
click at [266, 128] on li "All sheep are furry animals" at bounding box center [356, 124] width 405 height 12
click at [250, 134] on li "All animals are sheep" at bounding box center [356, 136] width 405 height 12
click at [252, 131] on li "All animals are sheep" at bounding box center [356, 136] width 405 height 12
click at [253, 131] on li "All animals are sheep" at bounding box center [356, 136] width 405 height 12
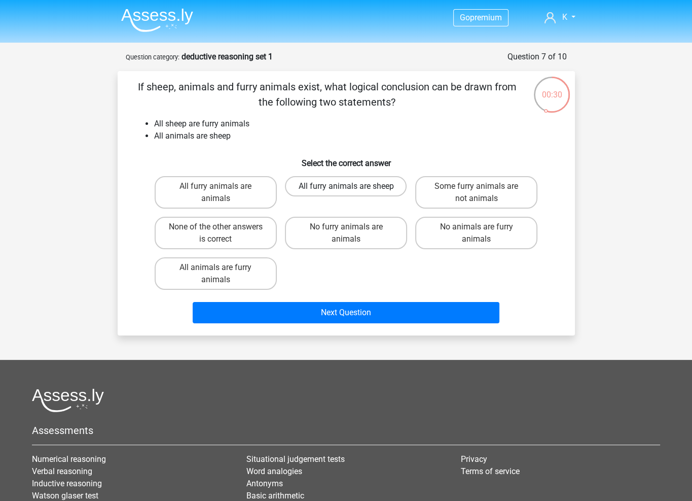
click at [355, 191] on label "All furry animals are sheep" at bounding box center [346, 186] width 122 height 20
click at [352, 191] on input "All furry animals are sheep" at bounding box center [349, 189] width 7 height 7
radio input "true"
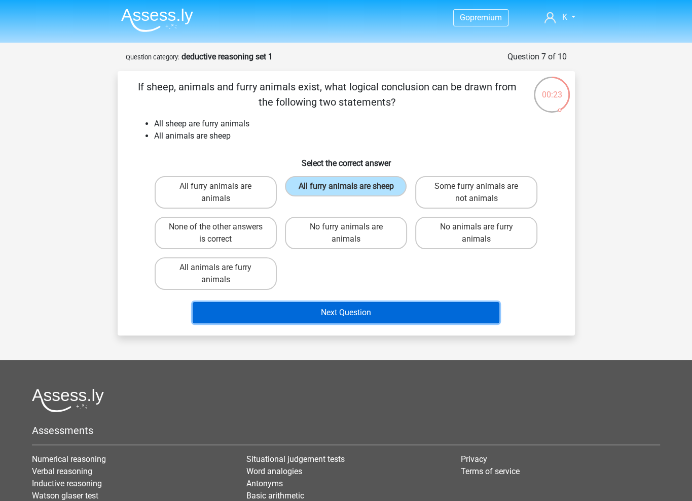
click at [387, 308] on button "Next Question" at bounding box center [346, 312] width 307 height 21
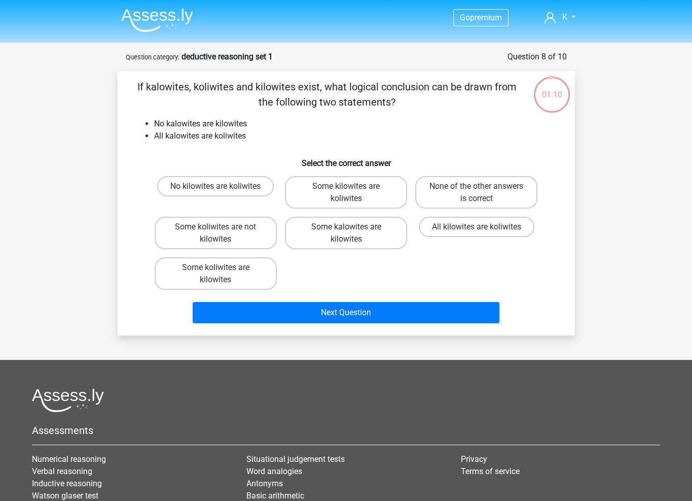
click at [229, 121] on li "No kalowites are kilowites" at bounding box center [356, 124] width 405 height 12
click at [239, 136] on li "All kalowites are koliwites" at bounding box center [356, 136] width 405 height 12
click at [233, 132] on li "All kalowites are koliwites" at bounding box center [356, 136] width 405 height 12
click at [339, 196] on label "Some kilowites are koliwites" at bounding box center [346, 192] width 122 height 32
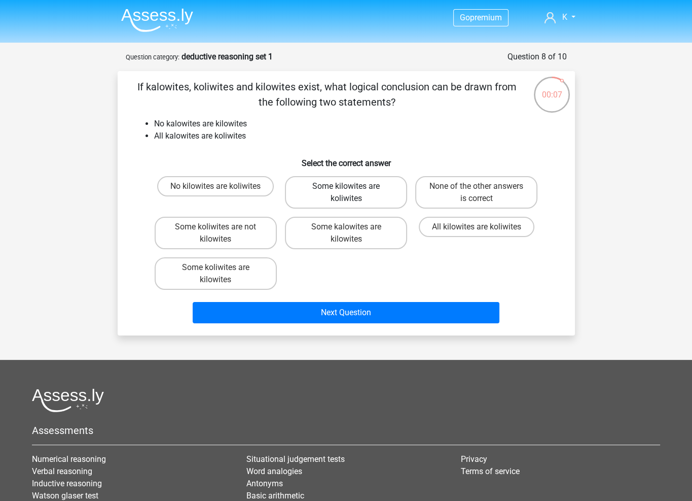
click at [346, 193] on input "Some kilowites are koliwites" at bounding box center [349, 189] width 7 height 7
radio input "true"
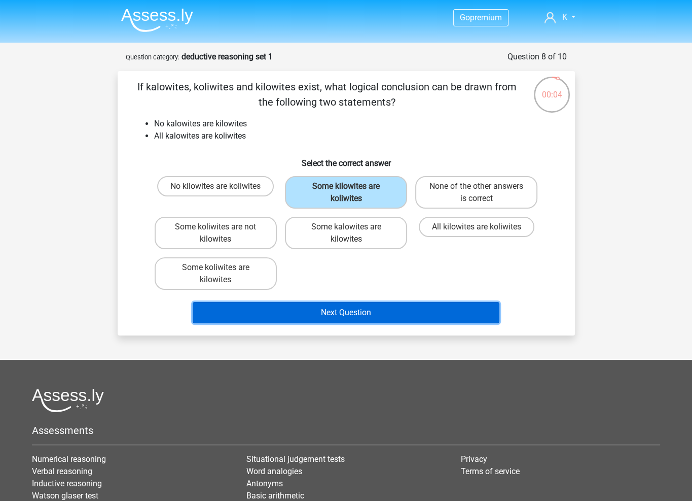
click at [379, 314] on button "Next Question" at bounding box center [346, 312] width 307 height 21
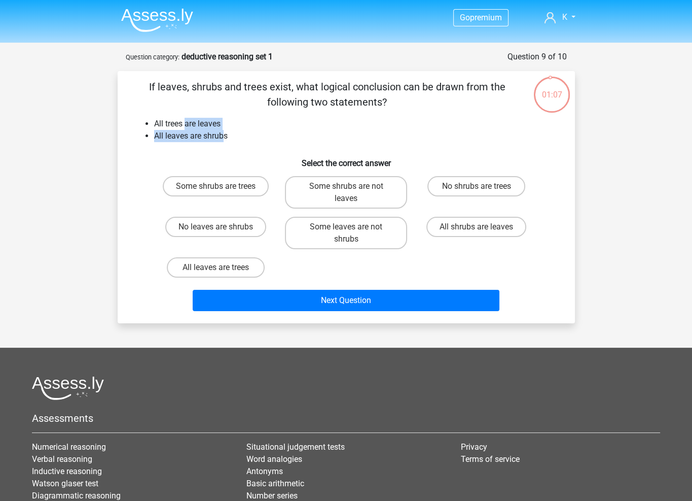
drag, startPoint x: 225, startPoint y: 137, endPoint x: 140, endPoint y: 118, distance: 86.9
click at [140, 119] on ul "All trees are leaves All leaves are shrubs" at bounding box center [346, 130] width 425 height 24
click at [140, 118] on ul "All trees are leaves All leaves are shrubs" at bounding box center [346, 130] width 425 height 24
drag, startPoint x: 186, startPoint y: 124, endPoint x: 272, endPoint y: 142, distance: 87.9
click at [270, 142] on ul "All trees are leaves All leaves are shrubs" at bounding box center [346, 130] width 425 height 24
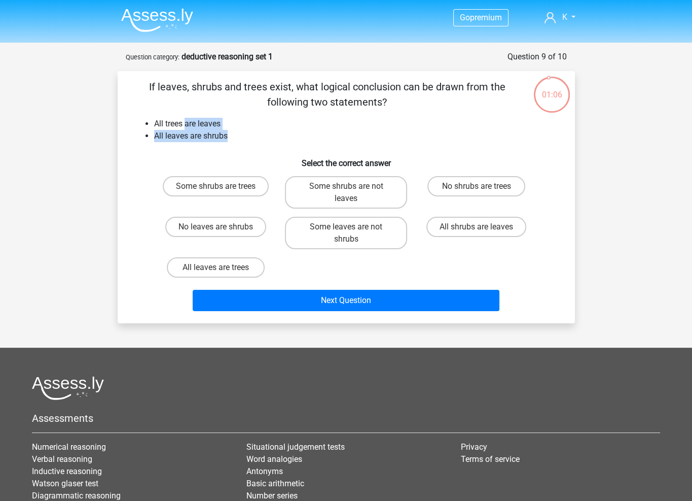
click at [275, 142] on li "All leaves are shrubs" at bounding box center [356, 136] width 405 height 12
click at [248, 268] on label "All leaves are trees" at bounding box center [216, 267] width 98 height 20
click at [222, 268] on input "All leaves are trees" at bounding box center [219, 270] width 7 height 7
radio input "true"
click at [485, 231] on label "All shrubs are leaves" at bounding box center [477, 227] width 100 height 20
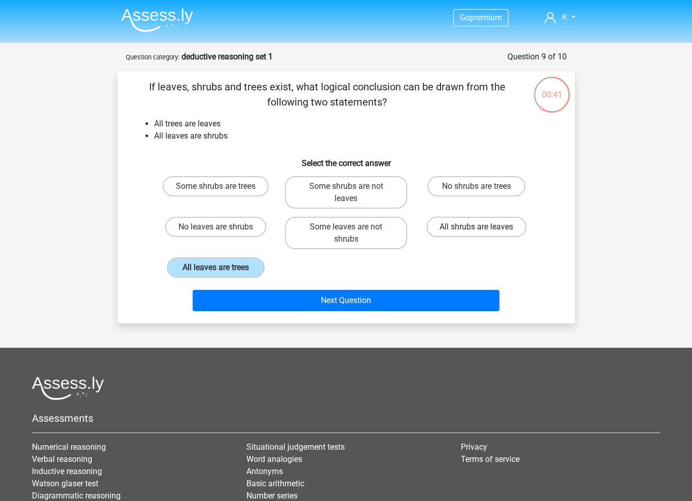
click at [483, 231] on input "All shrubs are leaves" at bounding box center [480, 230] width 7 height 7
radio input "true"
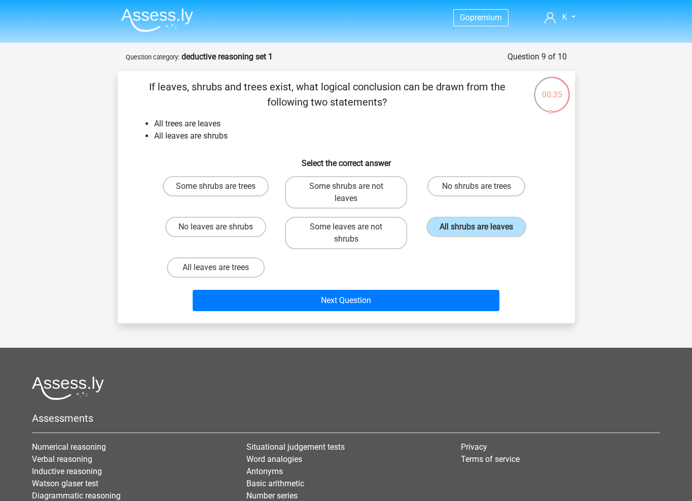
click at [317, 266] on div "Some shrubs are trees Some shrubs are not leaves No shrubs are trees No leaves …" at bounding box center [347, 227] width 392 height 110
click at [245, 265] on label "All leaves are trees" at bounding box center [216, 267] width 98 height 20
click at [222, 267] on input "All leaves are trees" at bounding box center [219, 270] width 7 height 7
radio input "true"
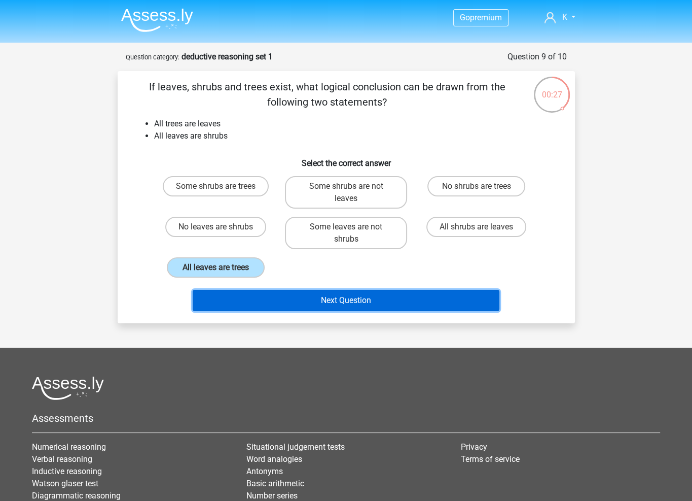
click at [349, 298] on button "Next Question" at bounding box center [346, 300] width 307 height 21
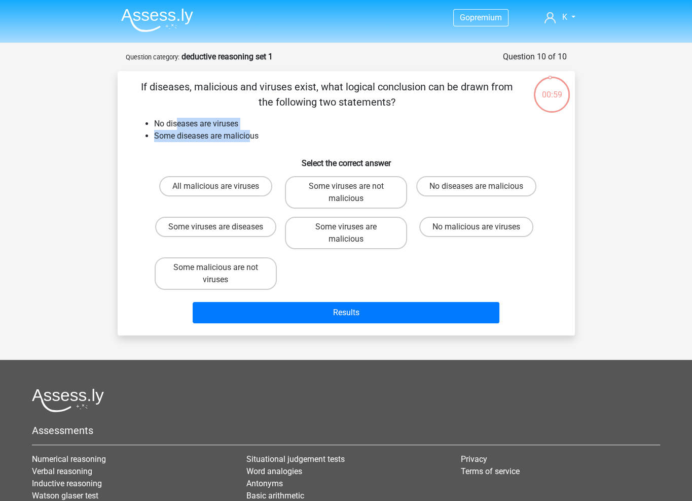
drag, startPoint x: 251, startPoint y: 131, endPoint x: 148, endPoint y: 112, distance: 104.7
click at [148, 112] on div "If diseases, malicious and viruses exist, what logical conclusion can be drawn …" at bounding box center [346, 203] width 449 height 248
drag, startPoint x: 242, startPoint y: 128, endPoint x: 284, endPoint y: 136, distance: 43.0
click at [275, 134] on ul "No diseases are viruses Some diseases are malicious" at bounding box center [346, 130] width 425 height 24
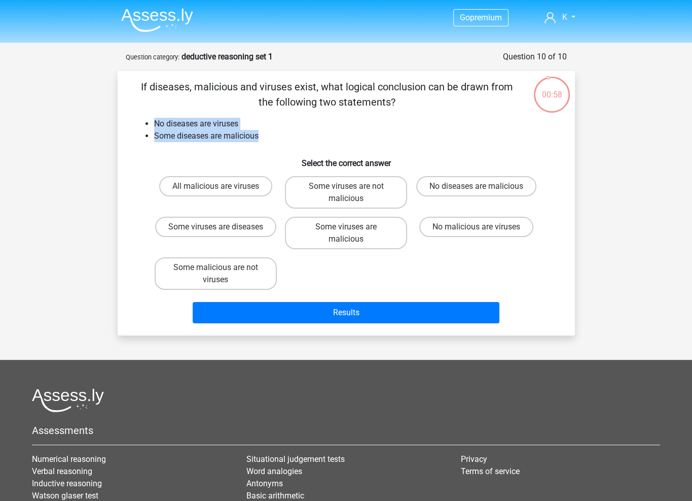
click at [284, 136] on li "Some diseases are malicious" at bounding box center [356, 136] width 405 height 12
drag, startPoint x: 232, startPoint y: 133, endPoint x: 206, endPoint y: 128, distance: 26.3
click at [206, 128] on ul "No diseases are viruses Some diseases are malicious" at bounding box center [346, 130] width 425 height 24
click at [206, 128] on li "No diseases are viruses" at bounding box center [356, 124] width 405 height 12
drag, startPoint x: 188, startPoint y: 125, endPoint x: 266, endPoint y: 137, distance: 78.5
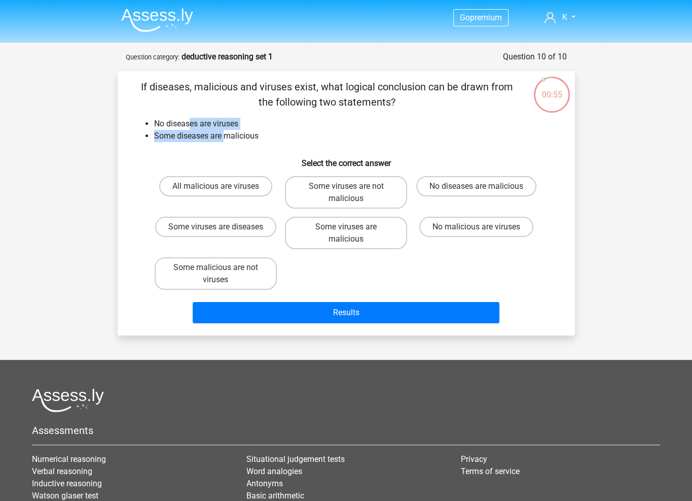
click at [243, 135] on ul "No diseases are viruses Some diseases are malicious" at bounding box center [346, 130] width 425 height 24
click at [280, 139] on li "Some diseases are malicious" at bounding box center [356, 136] width 405 height 12
drag, startPoint x: 223, startPoint y: 131, endPoint x: 205, endPoint y: 128, distance: 18.0
click at [205, 128] on ul "No diseases are viruses Some diseases are malicious" at bounding box center [346, 130] width 425 height 24
click at [205, 128] on li "No diseases are viruses" at bounding box center [356, 124] width 405 height 12
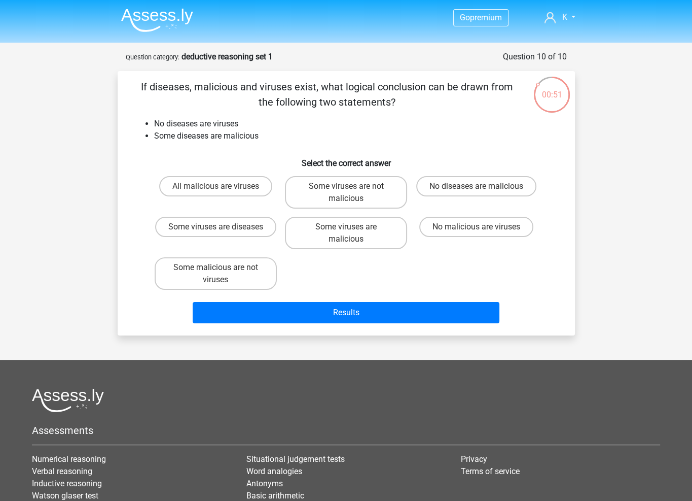
drag, startPoint x: 183, startPoint y: 129, endPoint x: 245, endPoint y: 140, distance: 63.8
click at [244, 140] on li "Some diseases are malicious" at bounding box center [356, 136] width 405 height 12
click at [248, 140] on li "Some diseases are malicious" at bounding box center [356, 136] width 405 height 12
click at [448, 274] on div "All malicious are viruses Some viruses are not malicious No diseases are malici…" at bounding box center [347, 233] width 392 height 122
click at [252, 267] on label "Some malicious are not viruses" at bounding box center [216, 273] width 122 height 32
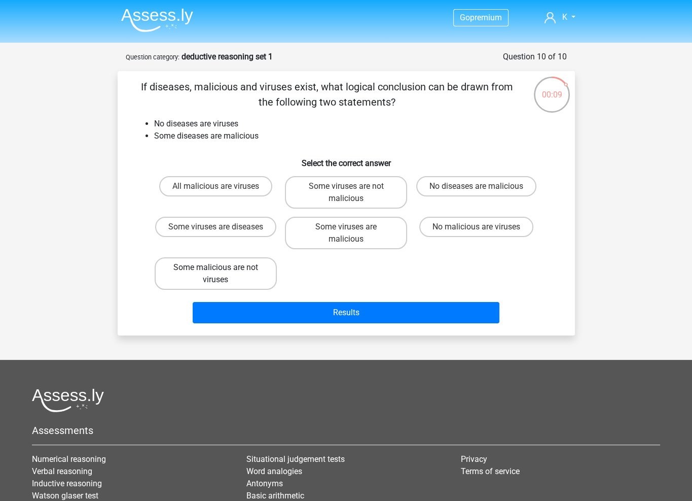
click at [222, 267] on input "Some malicious are not viruses" at bounding box center [219, 270] width 7 height 7
radio input "true"
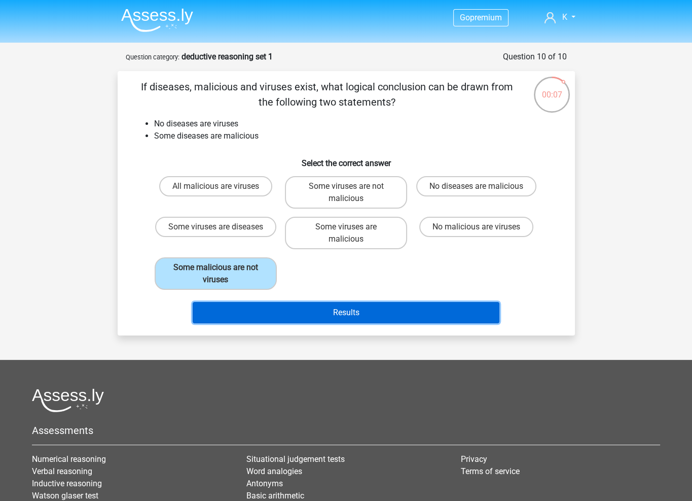
click at [374, 311] on button "Results" at bounding box center [346, 312] width 307 height 21
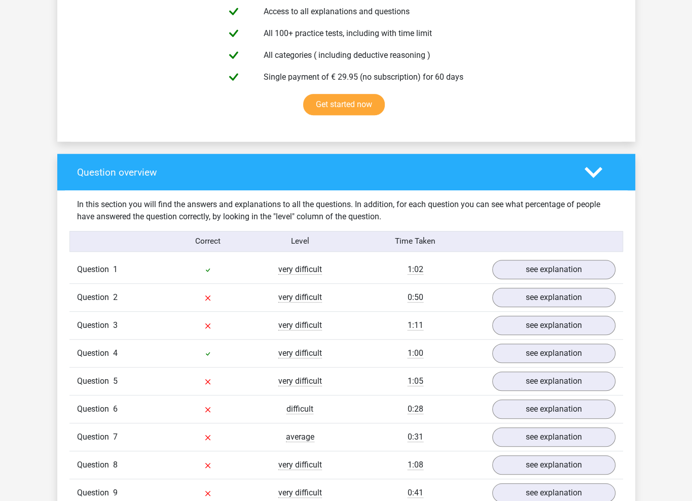
scroll to position [761, 0]
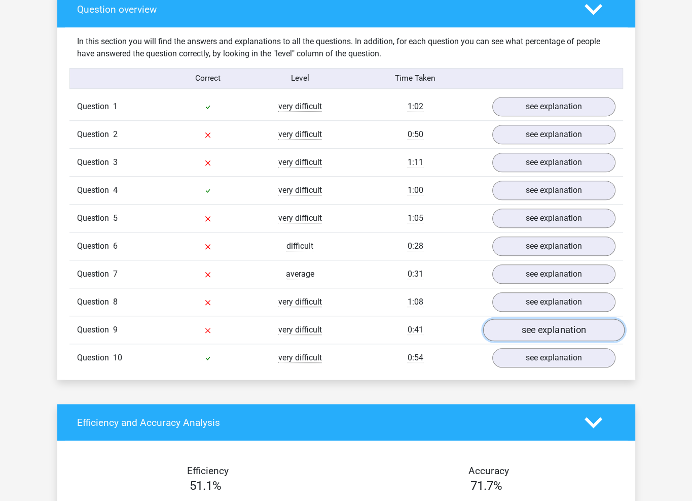
click at [558, 326] on link "see explanation" at bounding box center [554, 330] width 142 height 22
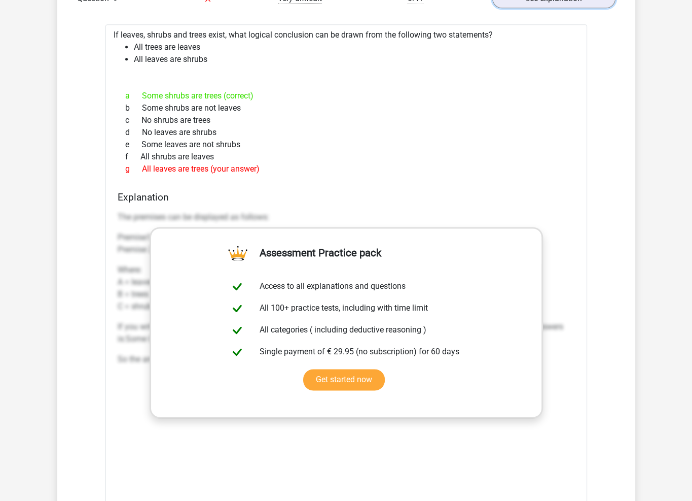
scroll to position [964, 0]
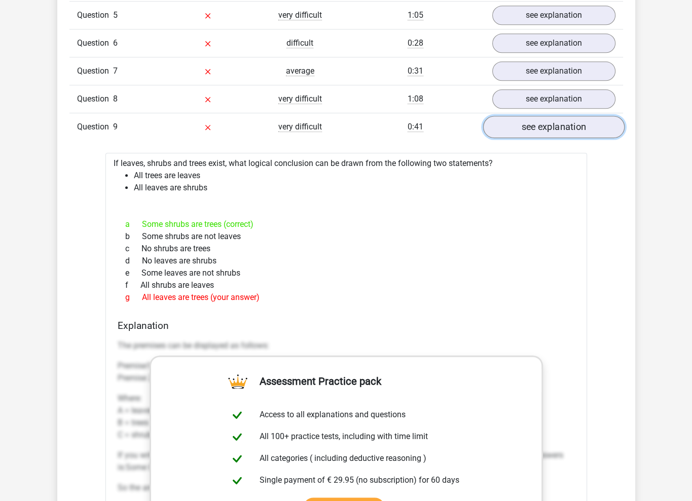
click at [548, 118] on link "see explanation" at bounding box center [554, 127] width 142 height 22
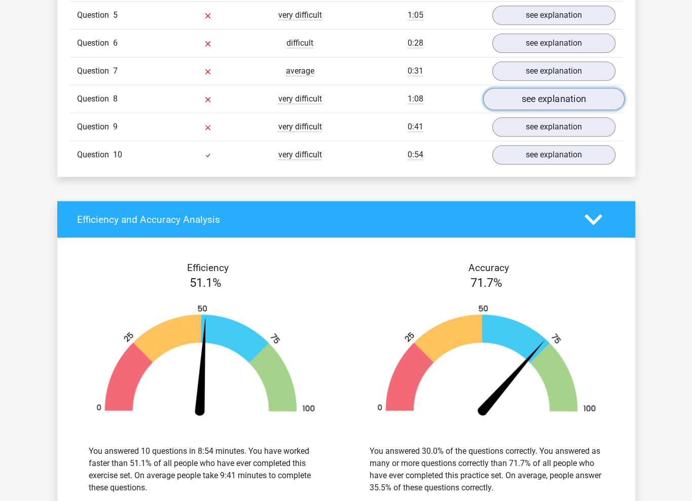
click at [563, 95] on link "see explanation" at bounding box center [554, 99] width 142 height 22
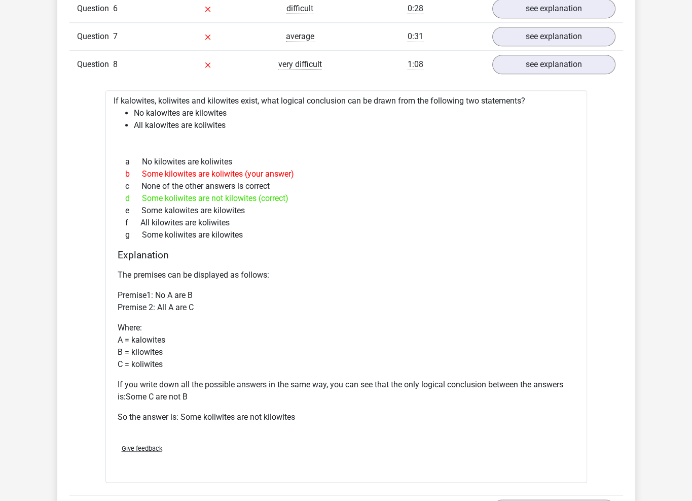
drag, startPoint x: 489, startPoint y: 247, endPoint x: 485, endPoint y: 253, distance: 6.9
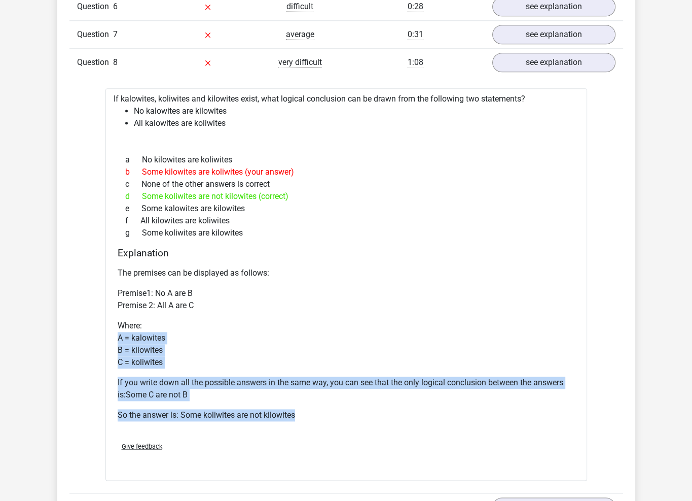
drag, startPoint x: 432, startPoint y: 346, endPoint x: 437, endPoint y: 327, distance: 19.9
click at [437, 328] on div "The premises can be displayed as follows: Premise1: No A are B Premise 2: All A…" at bounding box center [346, 348] width 457 height 170
click at [437, 327] on p "Where: A = kalowites B = kilowites C = koliwites" at bounding box center [346, 344] width 457 height 49
drag, startPoint x: 418, startPoint y: 407, endPoint x: 423, endPoint y: 340, distance: 67.1
click at [422, 340] on div "The premises can be displayed as follows: Premise1: No A are B Premise 2: All A…" at bounding box center [346, 348] width 457 height 170
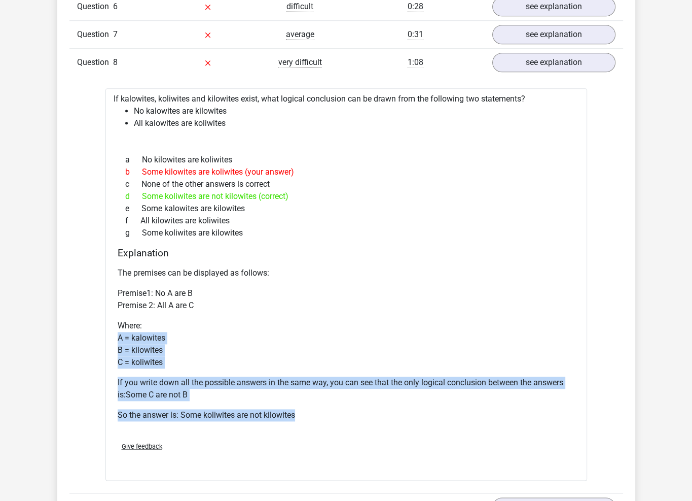
click at [423, 340] on p "Where: A = kalowites B = kilowites C = koliwites" at bounding box center [346, 344] width 457 height 49
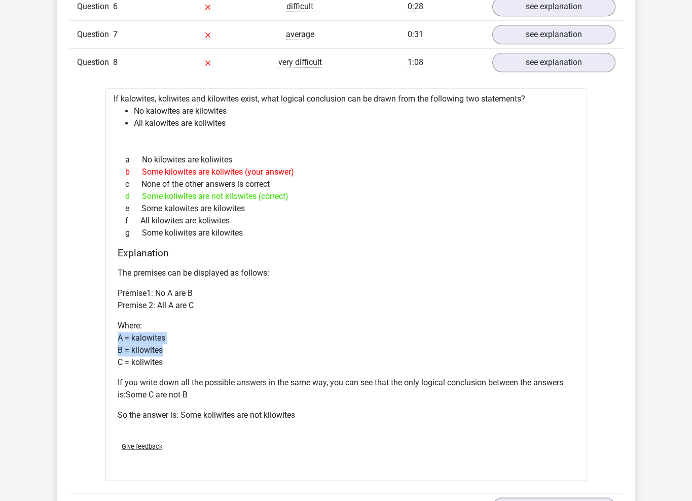
click at [420, 342] on p "Where: A = kalowites B = kilowites C = koliwites" at bounding box center [346, 344] width 457 height 49
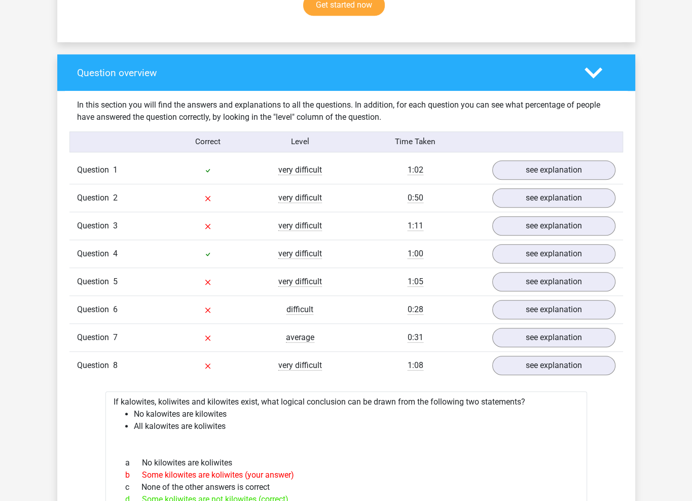
scroll to position [696, 0]
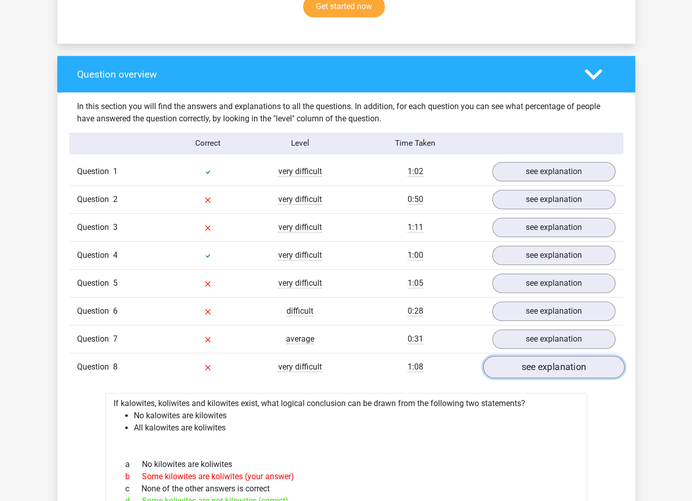
click at [552, 368] on link "see explanation" at bounding box center [554, 367] width 142 height 22
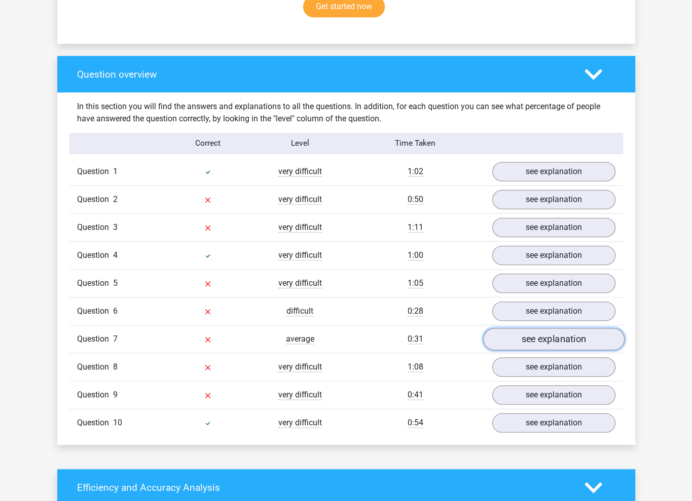
click at [556, 337] on link "see explanation" at bounding box center [554, 339] width 142 height 22
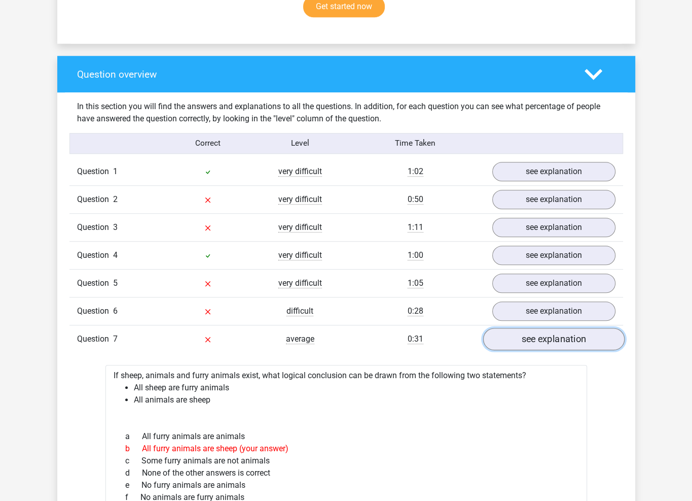
scroll to position [848, 0]
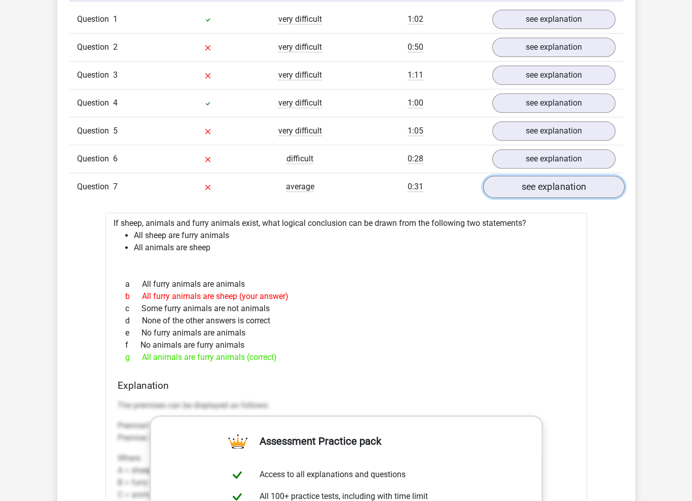
click at [547, 183] on link "see explanation" at bounding box center [554, 186] width 142 height 22
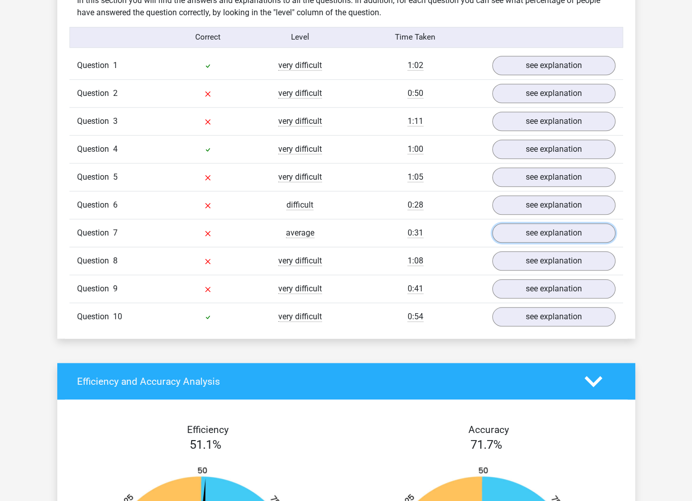
scroll to position [747, 0]
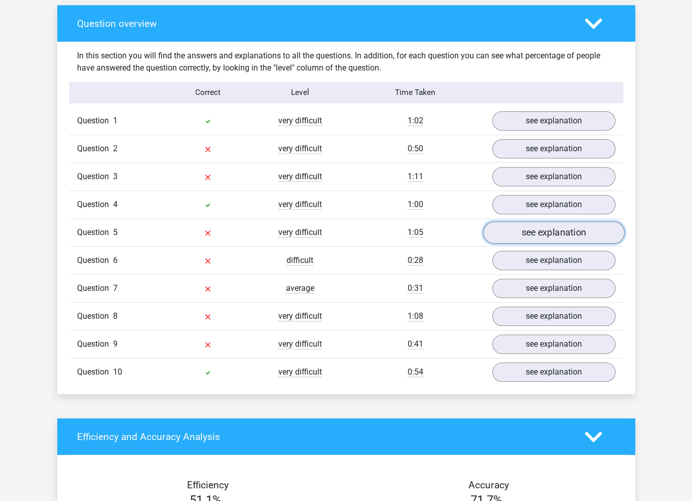
click at [526, 234] on link "see explanation" at bounding box center [554, 232] width 142 height 22
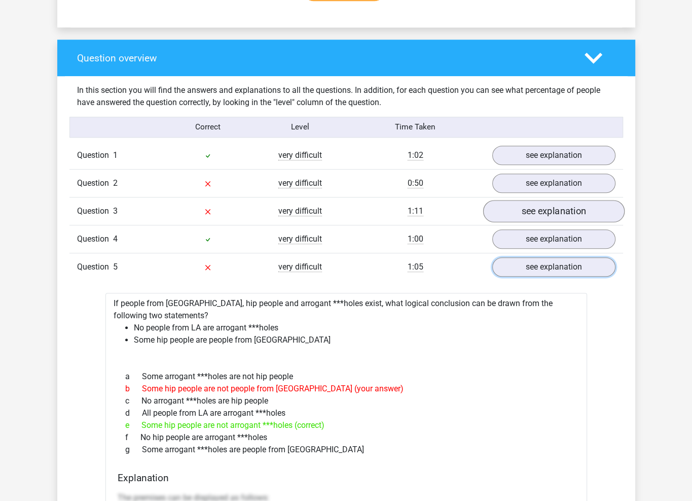
scroll to position [696, 0]
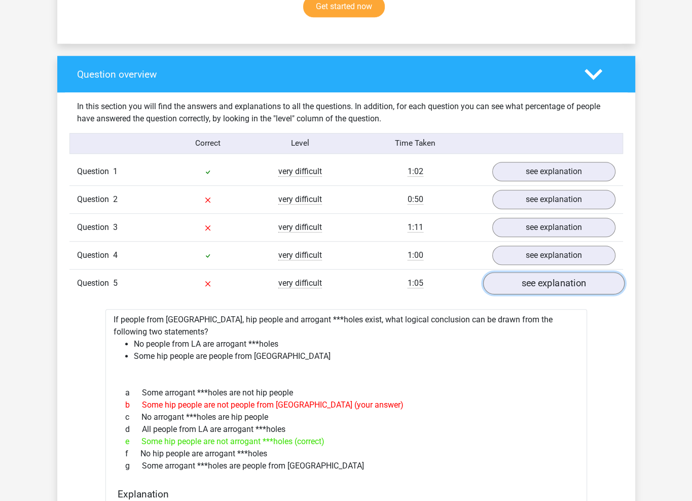
click at [543, 284] on link "see explanation" at bounding box center [554, 283] width 142 height 22
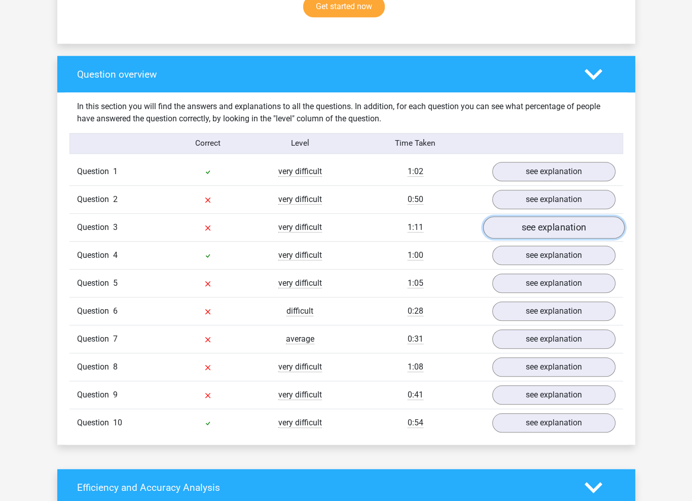
click at [558, 216] on link "see explanation" at bounding box center [554, 227] width 142 height 22
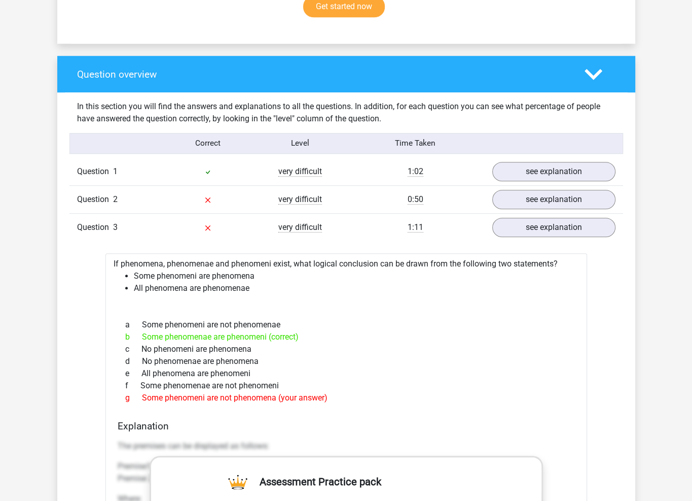
click at [59, 89] on div "Question overview" at bounding box center [346, 74] width 578 height 37
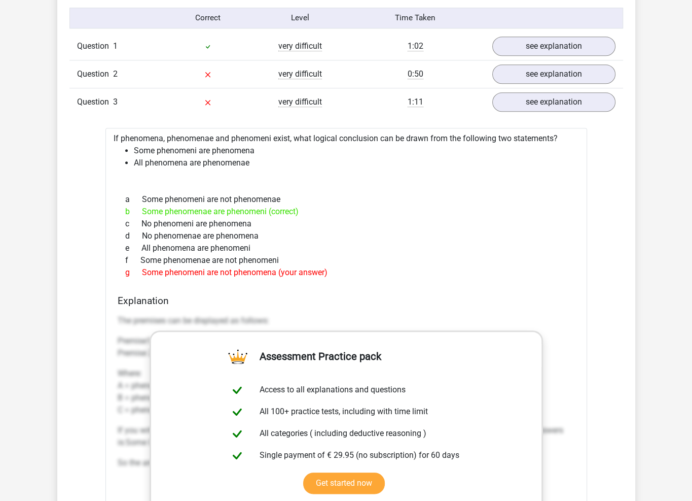
scroll to position [1000, 0]
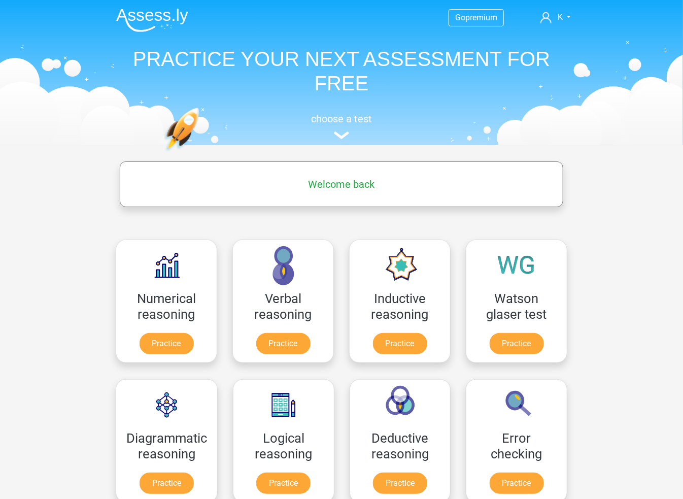
click at [367, 181] on h5 "Welcome back" at bounding box center [341, 184] width 433 height 12
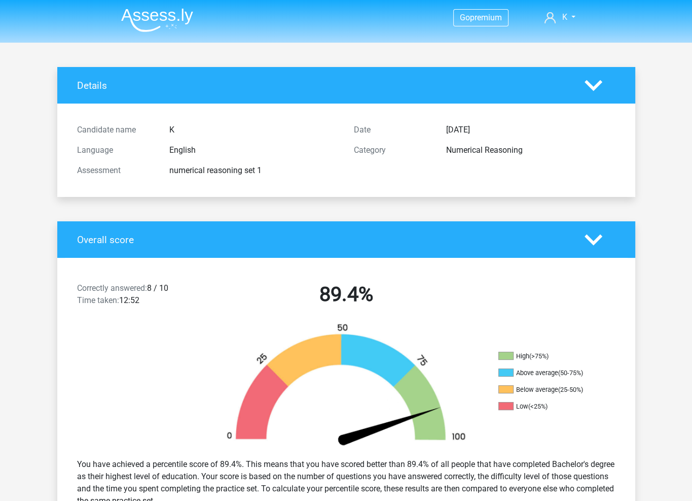
drag, startPoint x: 77, startPoint y: 255, endPoint x: 231, endPoint y: -59, distance: 349.8
